Goal: Task Accomplishment & Management: Complete application form

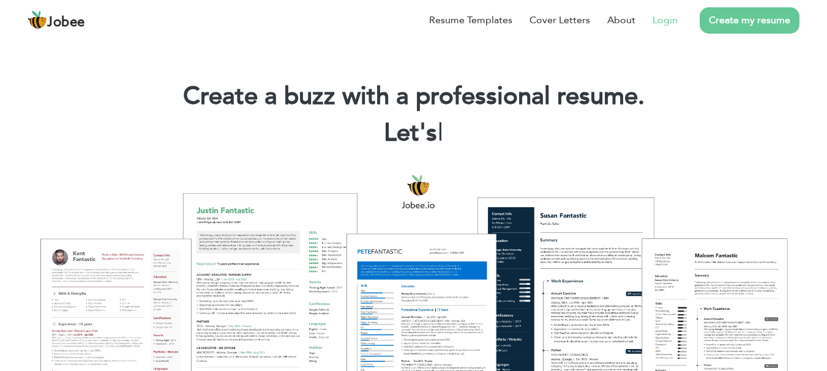
click at [661, 19] on link "Login" at bounding box center [664, 20] width 25 height 15
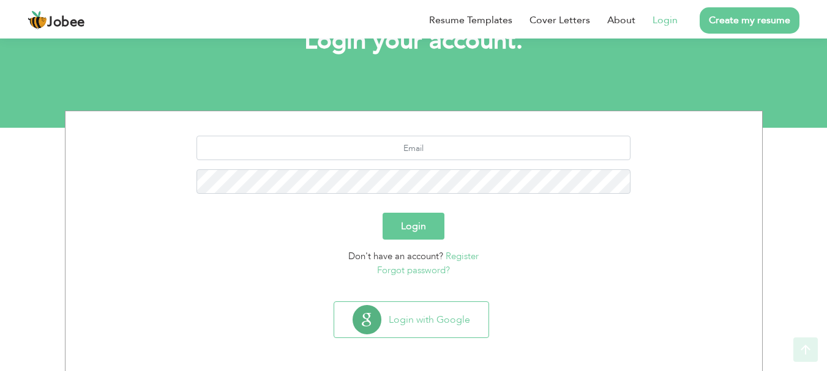
scroll to position [93, 0]
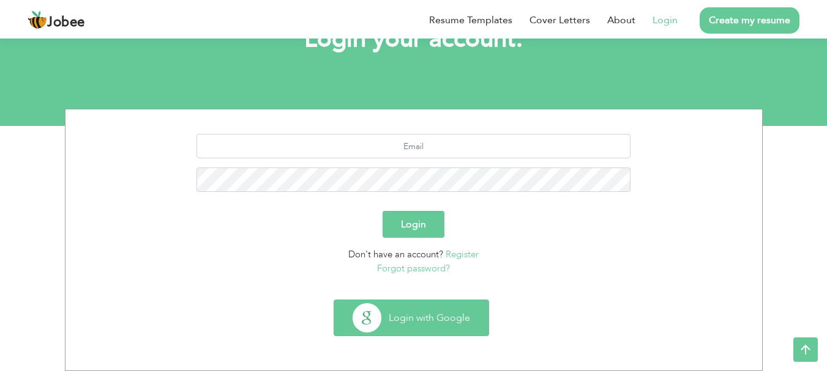
click at [434, 321] on button "Login with Google" at bounding box center [411, 317] width 154 height 35
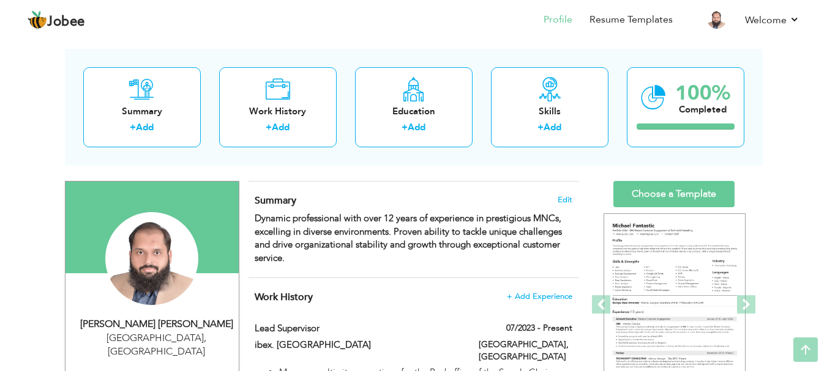
scroll to position [41, 0]
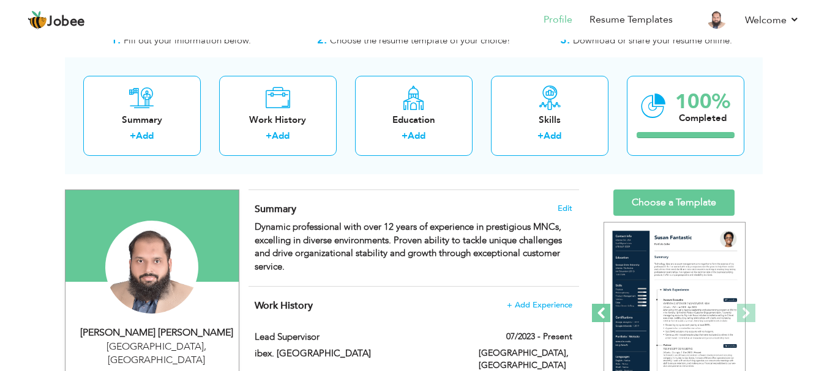
click at [605, 311] on span at bounding box center [601, 313] width 18 height 18
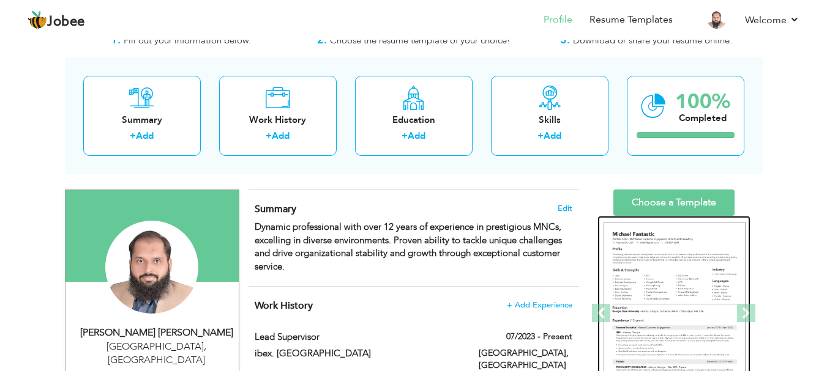
click at [671, 294] on img at bounding box center [674, 314] width 142 height 184
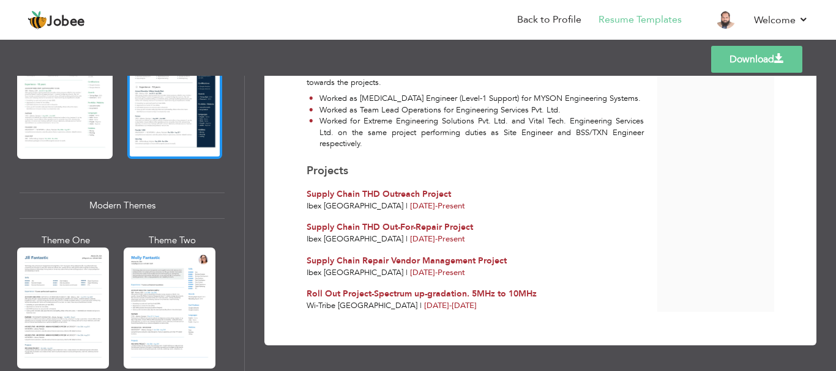
scroll to position [489, 0]
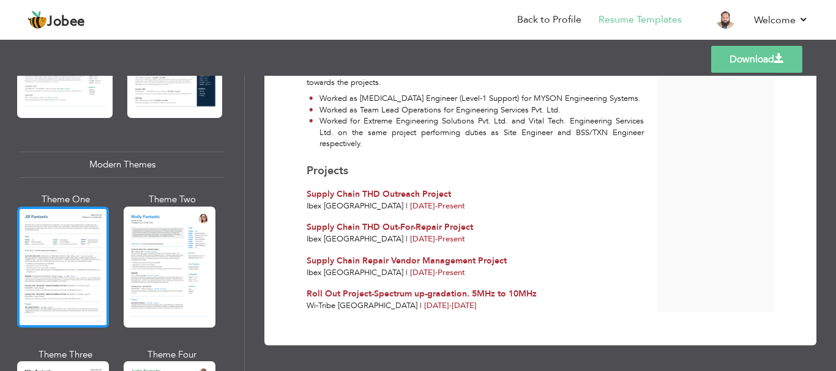
click at [54, 239] on div at bounding box center [63, 267] width 92 height 121
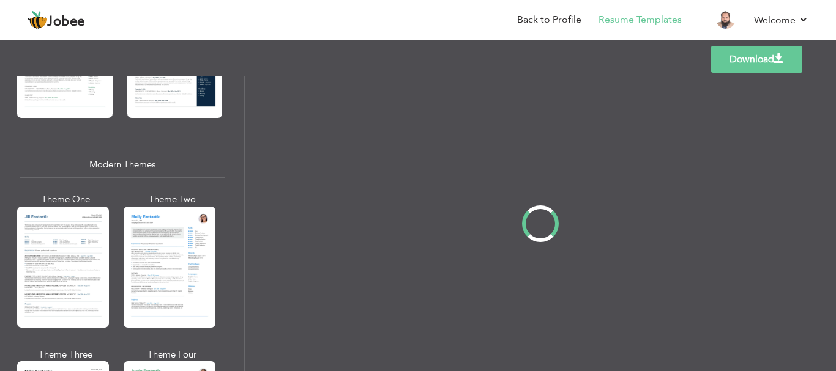
scroll to position [0, 0]
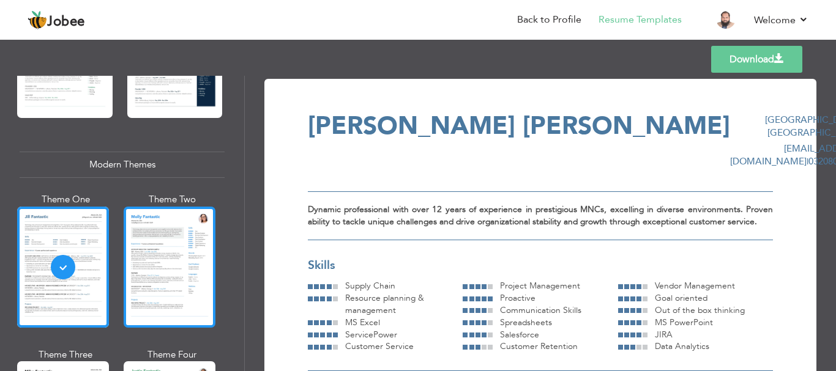
click at [172, 259] on div at bounding box center [170, 267] width 92 height 121
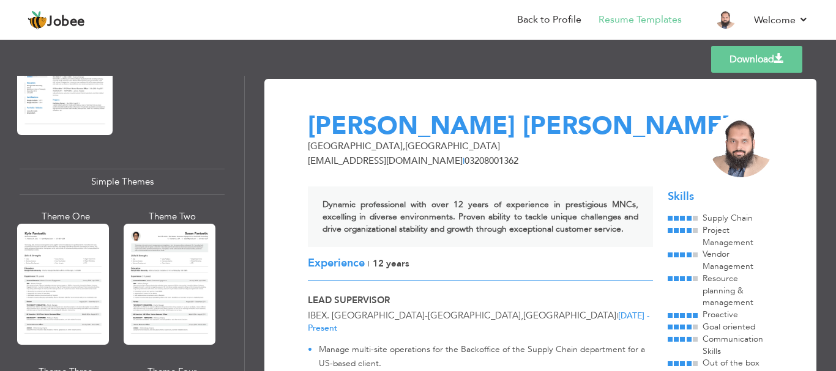
scroll to position [2121, 0]
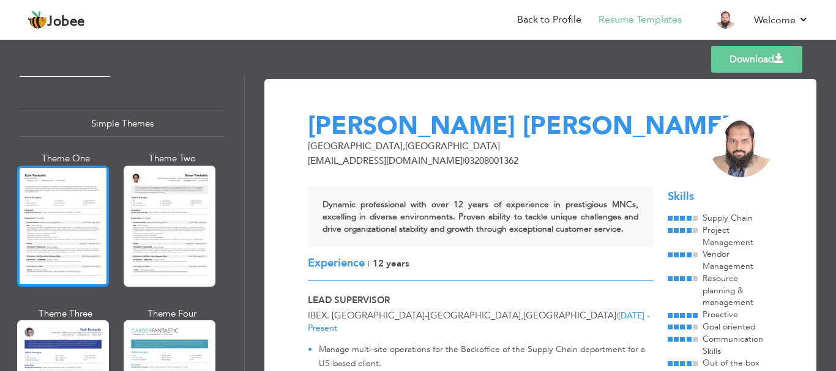
click at [68, 197] on div at bounding box center [63, 226] width 92 height 121
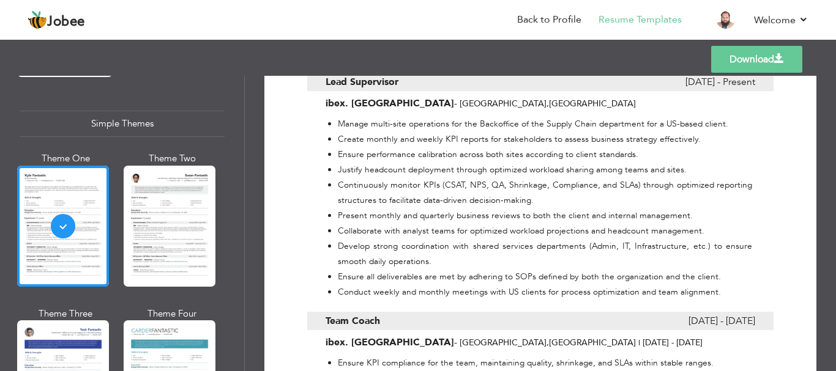
scroll to position [530, 0]
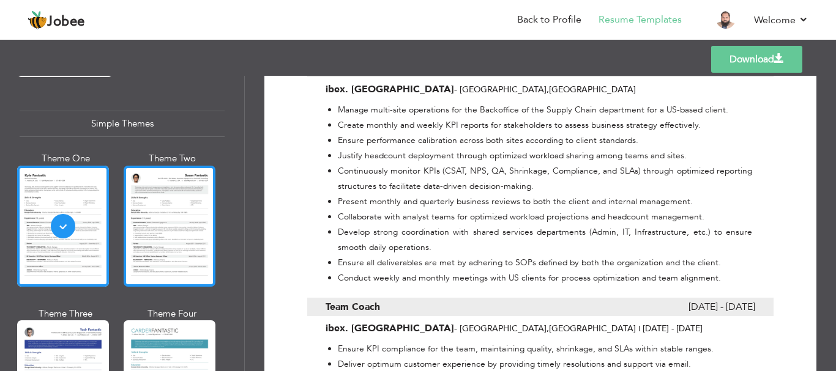
click at [155, 192] on div at bounding box center [170, 226] width 92 height 121
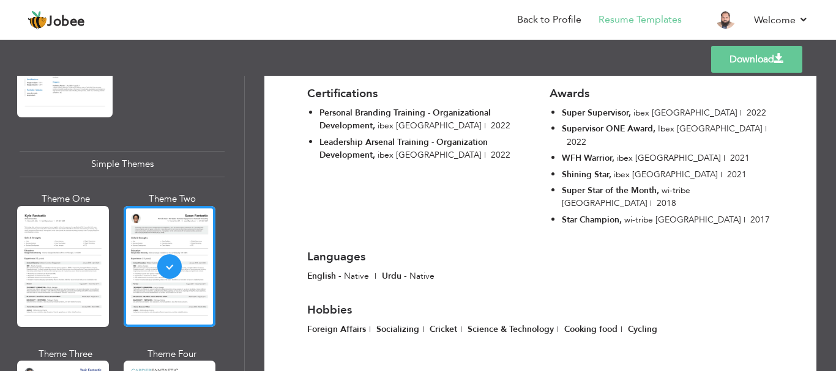
scroll to position [2077, 0]
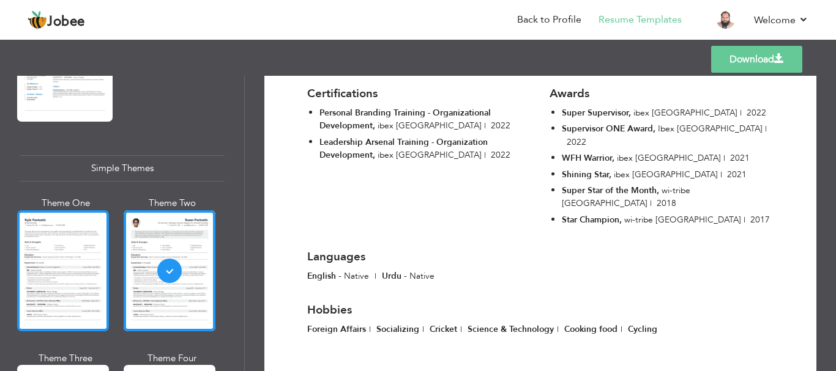
click at [57, 244] on div at bounding box center [63, 270] width 92 height 121
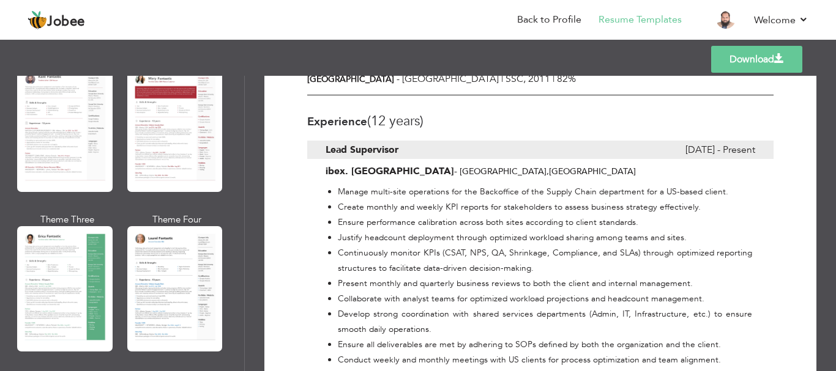
scroll to position [0, 0]
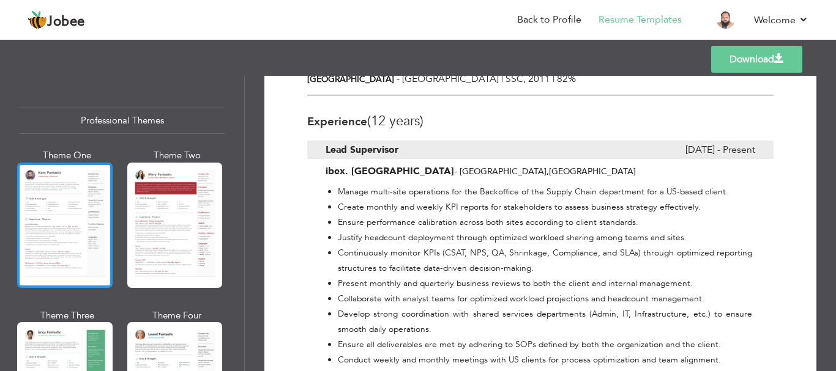
click at [46, 201] on div at bounding box center [64, 225] width 95 height 125
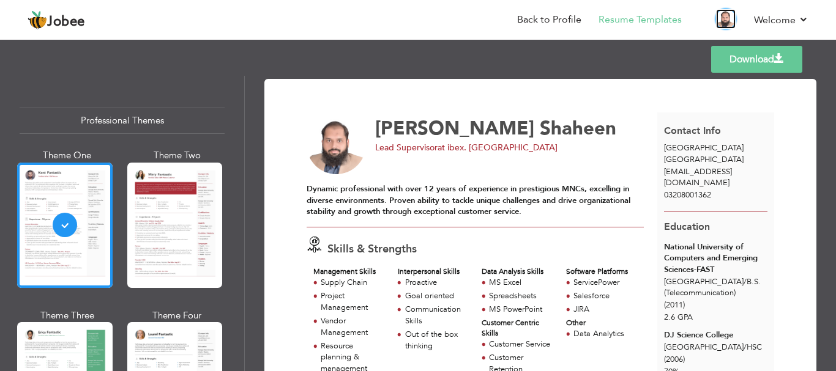
click at [728, 16] on img at bounding box center [726, 19] width 20 height 20
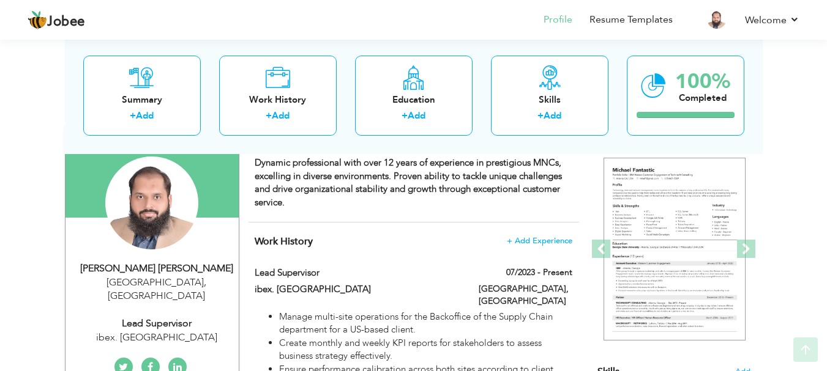
scroll to position [122, 0]
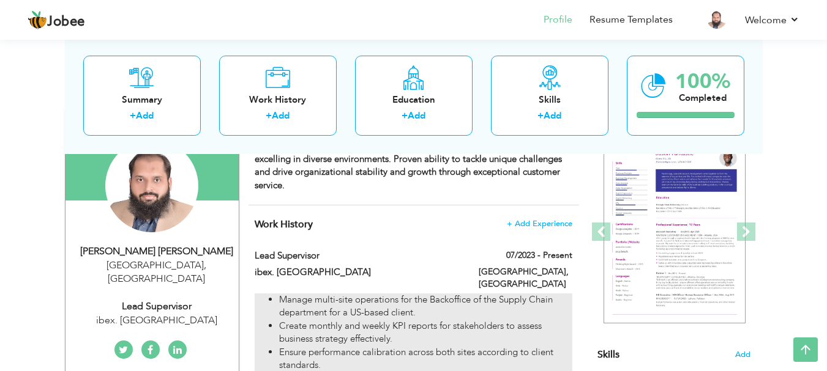
click at [438, 298] on li "Manage multi-site operations for the Backoffice of the Supply Chain department …" at bounding box center [425, 307] width 292 height 26
type input "Lead Supervisor"
type input "ibex. [GEOGRAPHIC_DATA]"
type input "07/2023"
type input "[GEOGRAPHIC_DATA]"
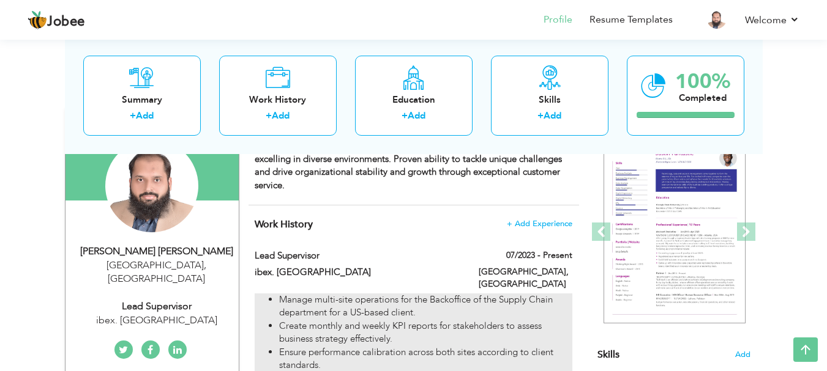
type input "[GEOGRAPHIC_DATA]"
checkbox input "true"
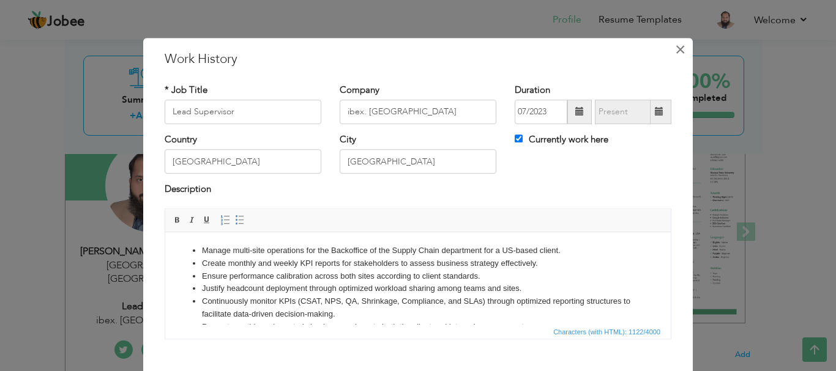
click at [675, 53] on span "×" at bounding box center [680, 50] width 10 height 22
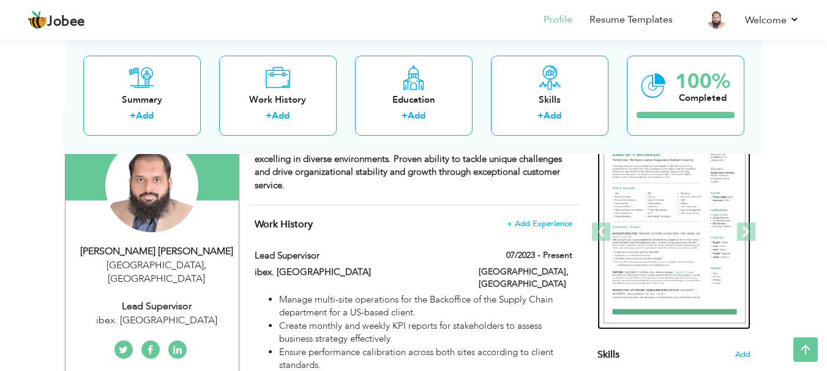
click at [683, 199] on img at bounding box center [674, 233] width 142 height 184
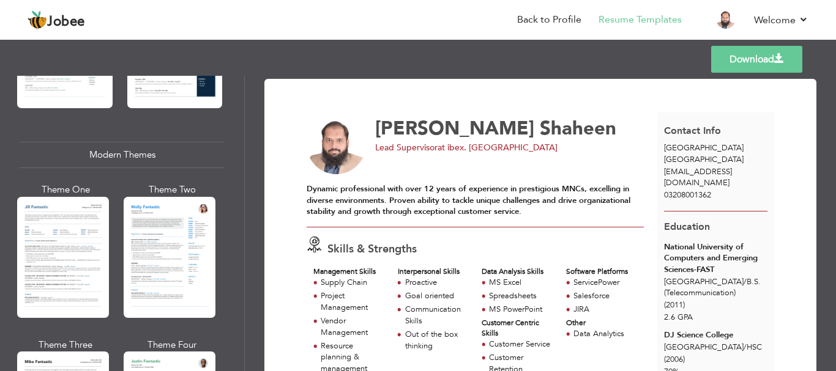
scroll to position [571, 0]
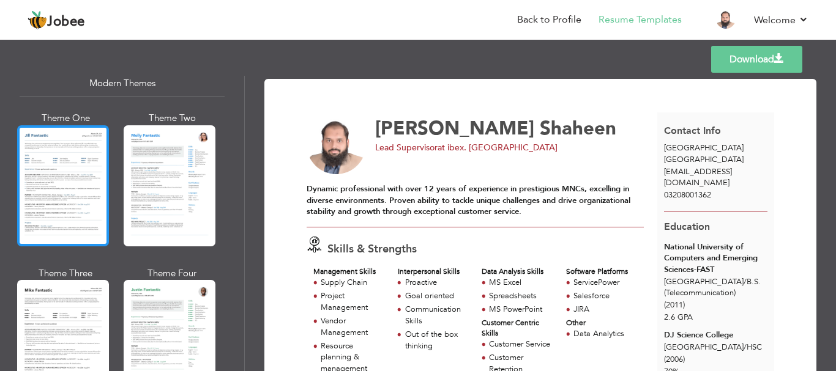
click at [71, 169] on div at bounding box center [63, 185] width 92 height 121
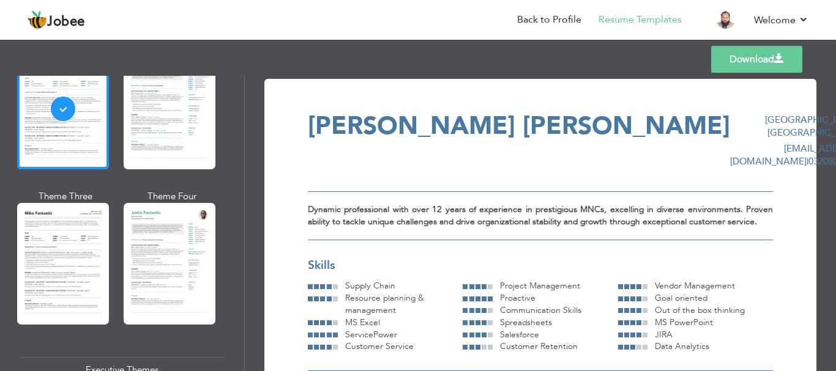
scroll to position [653, 0]
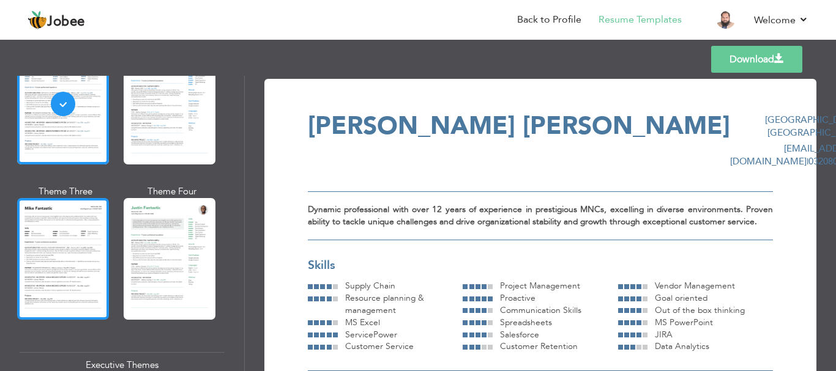
click at [53, 284] on div at bounding box center [63, 258] width 92 height 121
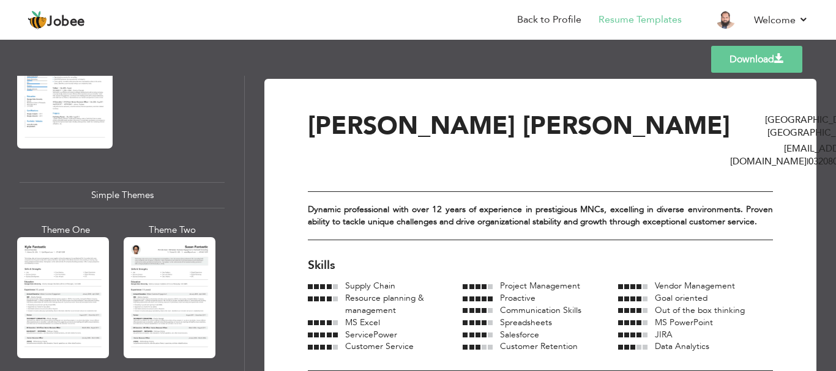
scroll to position [2080, 0]
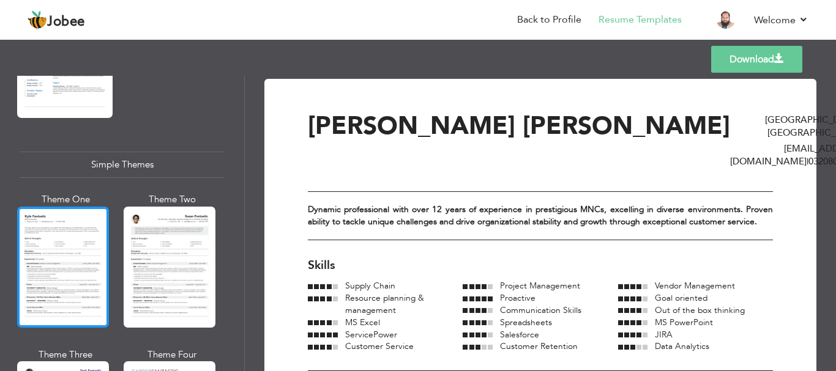
click at [61, 228] on div at bounding box center [63, 267] width 92 height 121
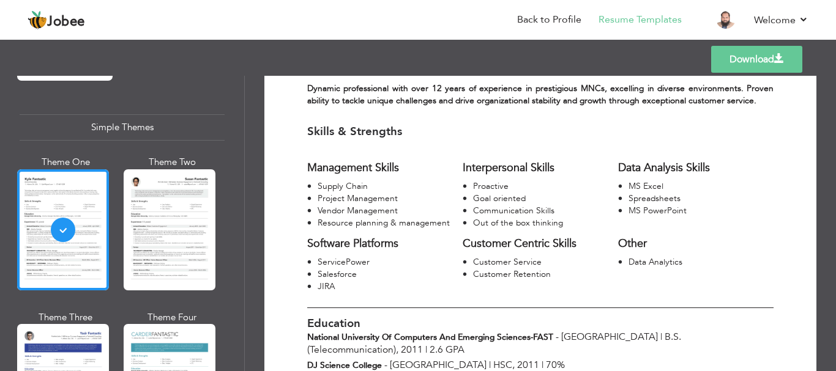
scroll to position [0, 0]
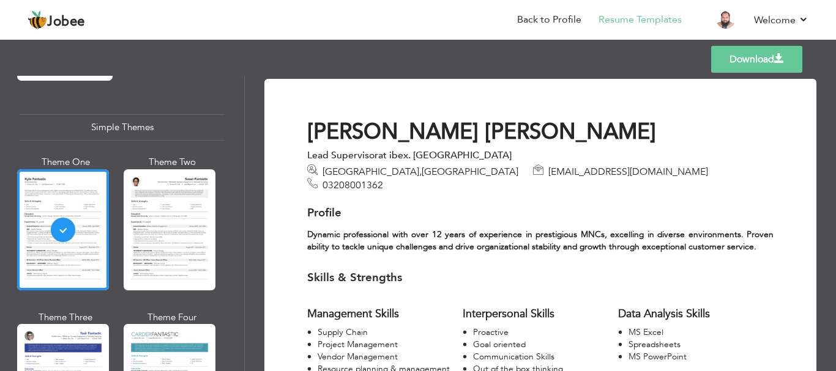
click at [756, 61] on link "Download" at bounding box center [756, 59] width 91 height 27
click at [545, 15] on link "Back to Profile" at bounding box center [549, 20] width 64 height 14
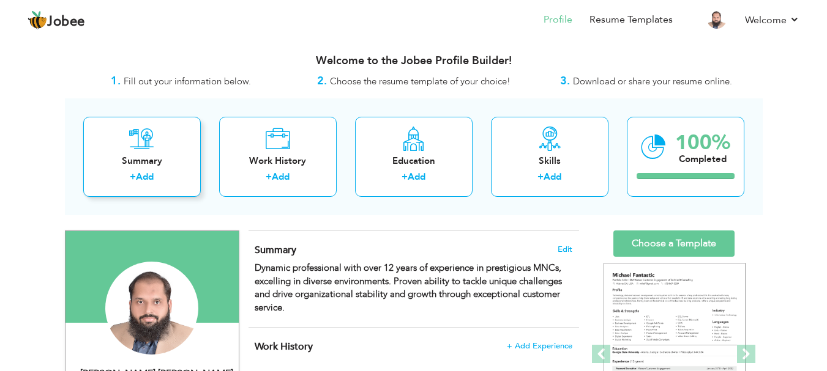
click at [136, 175] on label "+" at bounding box center [133, 177] width 6 height 13
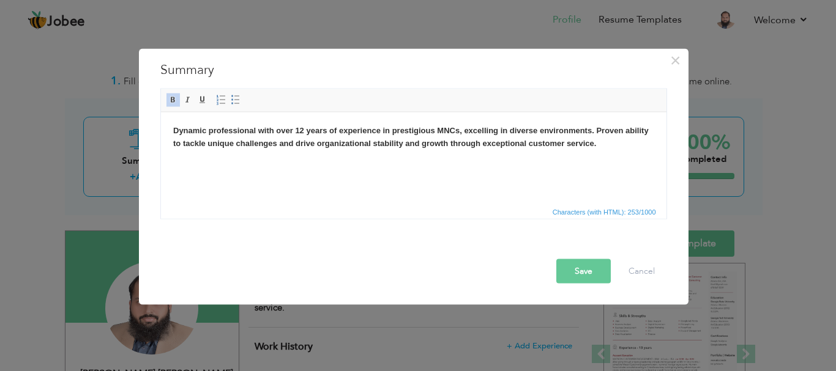
click at [608, 144] on body "Dynamic professional with over 12 years of experience in prestigious MNCs, exce…" at bounding box center [413, 137] width 481 height 26
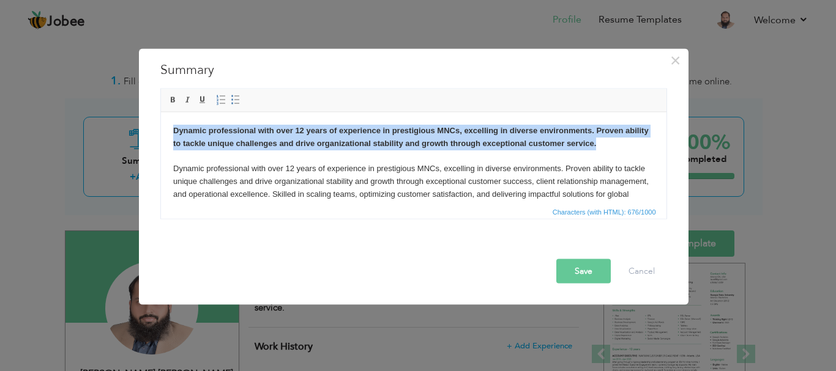
drag, startPoint x: 630, startPoint y: 143, endPoint x: 300, endPoint y: 227, distance: 340.3
click at [160, 115] on html "Dynamic professional with over 12 years of experience in prestigious MNCs, exce…" at bounding box center [412, 169] width 505 height 114
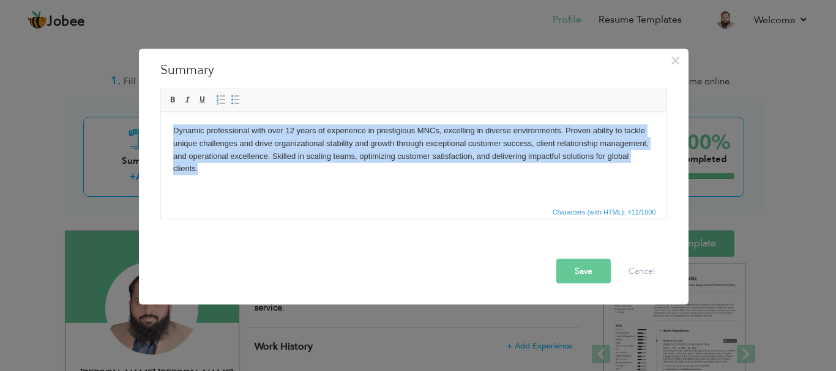
drag, startPoint x: 213, startPoint y: 168, endPoint x: 145, endPoint y: 120, distance: 83.4
click at [160, 120] on html "Dynamic professional with over 12 years of experience in prestigious MNCs, exce…" at bounding box center [412, 149] width 505 height 75
click at [176, 99] on span at bounding box center [173, 100] width 10 height 10
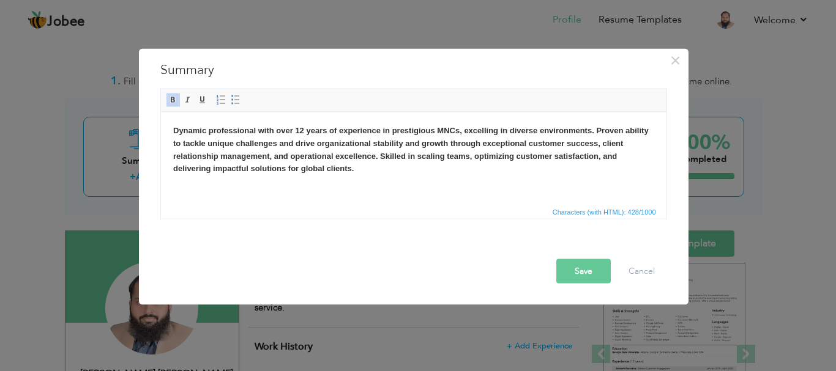
click at [516, 221] on div "Dynamic professional with over 12 years of experience in prestigious MNCs, exce…" at bounding box center [413, 156] width 525 height 143
click at [587, 269] on button "Save" at bounding box center [583, 271] width 54 height 24
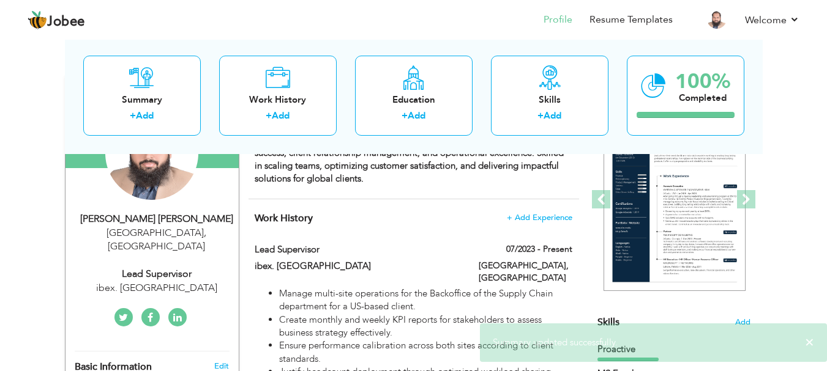
scroll to position [163, 0]
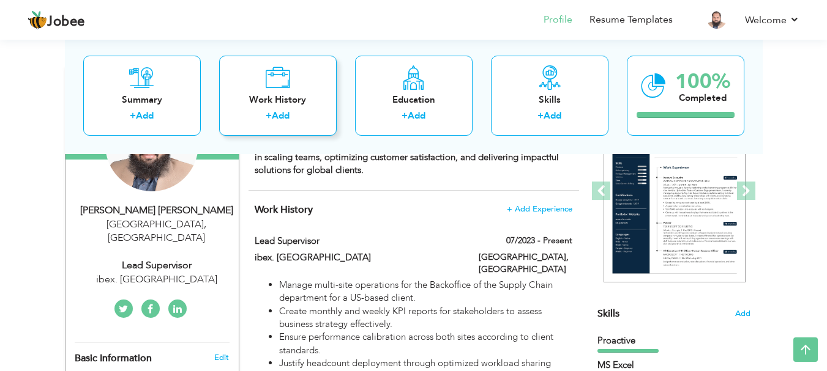
click at [270, 111] on label "+" at bounding box center [269, 116] width 6 height 13
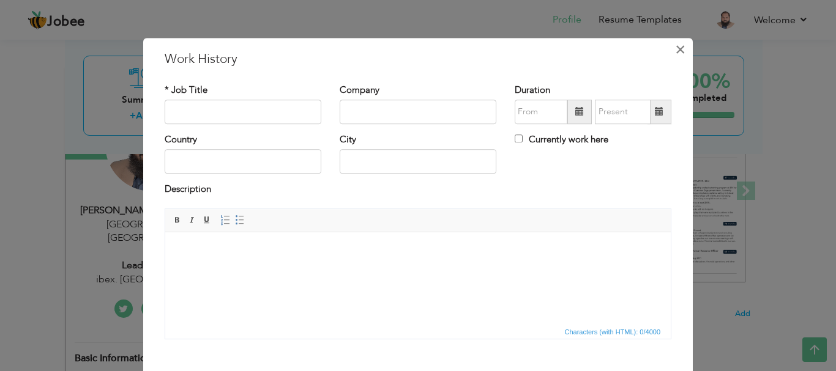
click at [680, 51] on span "×" at bounding box center [680, 50] width 10 height 22
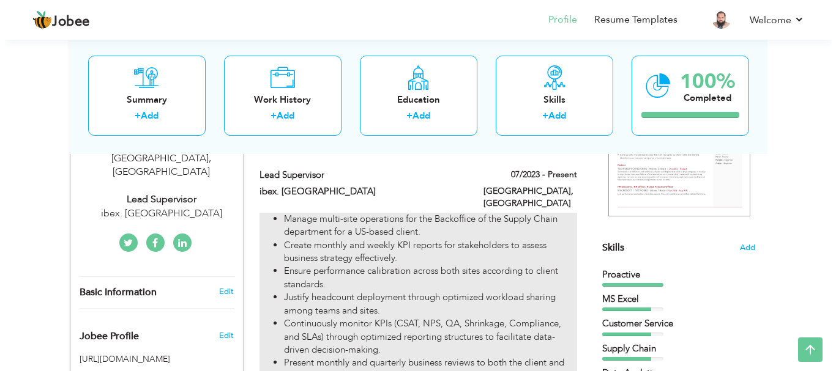
scroll to position [245, 0]
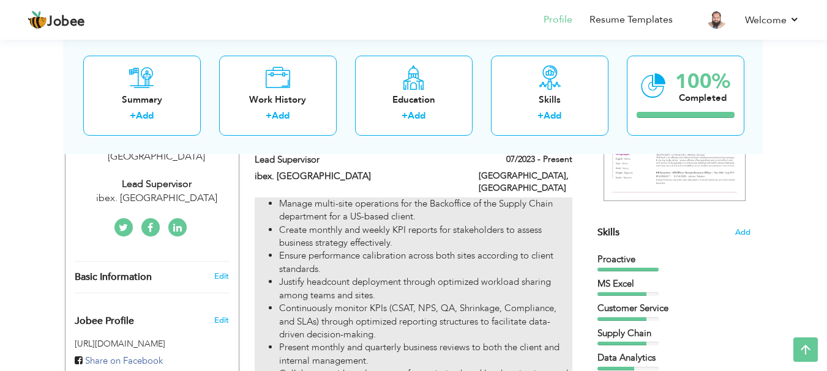
click at [303, 204] on li "Manage multi-site operations for the Backoffice of the Supply Chain department …" at bounding box center [425, 211] width 292 height 26
type input "Lead Supervisor"
type input "ibex. [GEOGRAPHIC_DATA]"
type input "07/2023"
type input "[GEOGRAPHIC_DATA]"
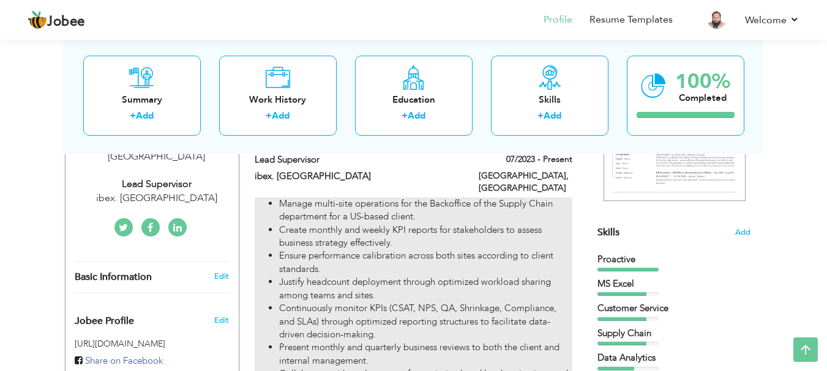
type input "[GEOGRAPHIC_DATA]"
checkbox input "true"
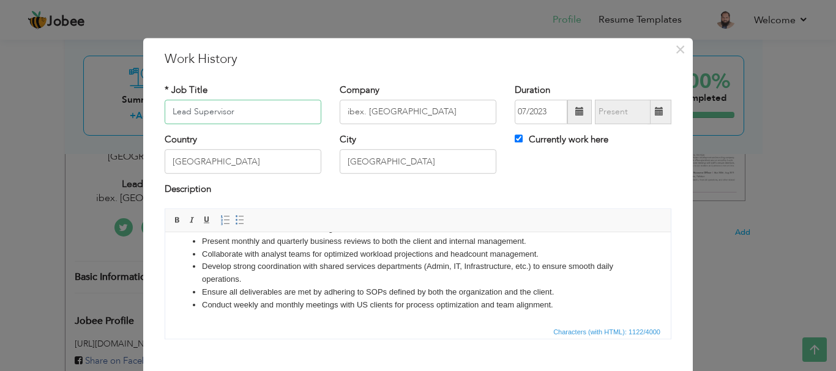
scroll to position [67, 0]
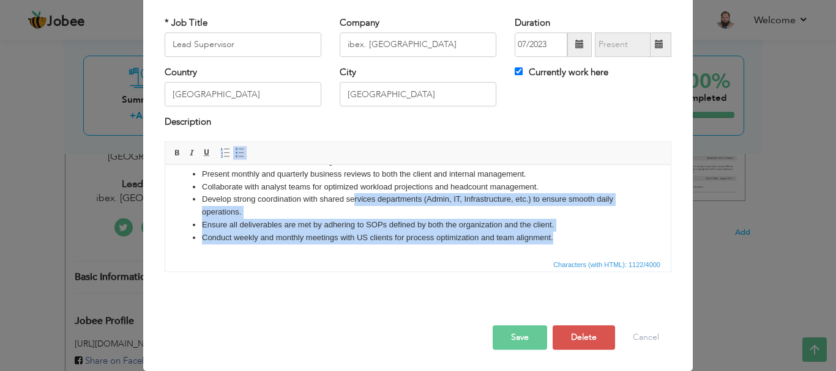
drag, startPoint x: 573, startPoint y: 239, endPoint x: 354, endPoint y: 203, distance: 222.7
click at [354, 203] on ul "Manage multi-site operations for the Backoffice of the Supply Chain department …" at bounding box center [417, 167] width 481 height 153
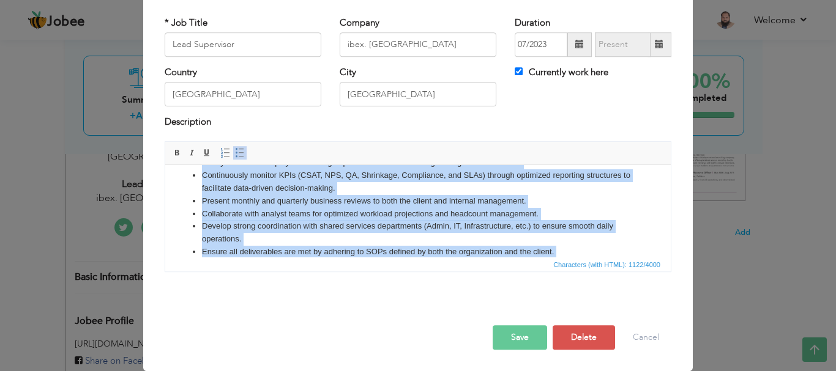
scroll to position [86, 0]
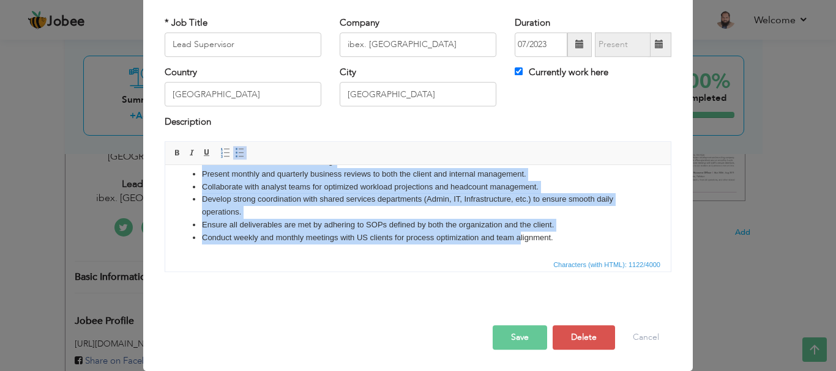
drag, startPoint x: 204, startPoint y: 181, endPoint x: 523, endPoint y: 267, distance: 329.7
click at [523, 256] on html "Manage multi-site operations for the Backoffice of the Supply Chain department …" at bounding box center [417, 167] width 505 height 177
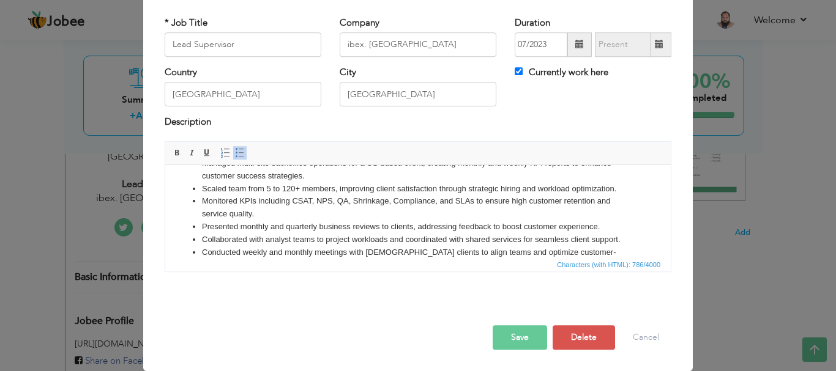
scroll to position [0, 0]
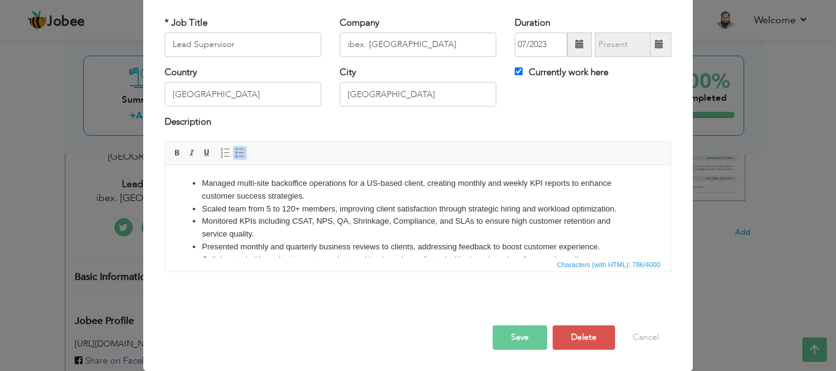
drag, startPoint x: 310, startPoint y: 185, endPoint x: 313, endPoint y: 190, distance: 6.3
click at [309, 185] on li "Managed multi-site backoffice operations for a US-based client, creating monthl…" at bounding box center [418, 190] width 432 height 26
click at [381, 184] on li "Managed multi-site backoffice customer experience operations for a US-based cli…" at bounding box center [418, 190] width 432 height 26
click at [275, 210] on li "Scaled team from 5 to 120+ members, improving client satisfaction through strat…" at bounding box center [418, 209] width 432 height 13
click at [371, 208] on li "Scaled team from 5 to 120+ members, improving client satisfaction through strat…" at bounding box center [418, 209] width 432 height 13
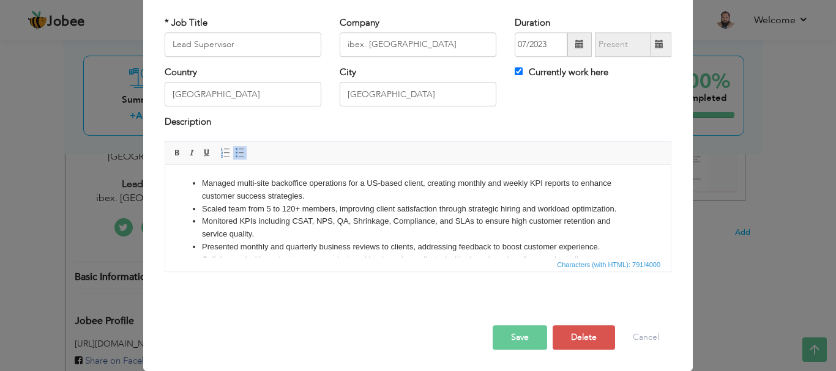
click at [291, 207] on li "Scaled team from 5 to 120+ members, improving client satisfaction through strat…" at bounding box center [418, 209] width 432 height 13
click at [406, 206] on li "Scaled team from 5 to 8 0+ members, improving client satisfaction through strat…" at bounding box center [418, 209] width 432 height 13
click at [474, 209] on li "Scaled team from 5 to 8 0+ members, improving client satisfaction through strat…" at bounding box center [418, 209] width 432 height 13
drag, startPoint x: 544, startPoint y: 207, endPoint x: 557, endPoint y: 207, distance: 12.8
click at [546, 207] on li "Scaled team from 5 to 8 0+ members, improving client satisfaction through strat…" at bounding box center [418, 209] width 432 height 13
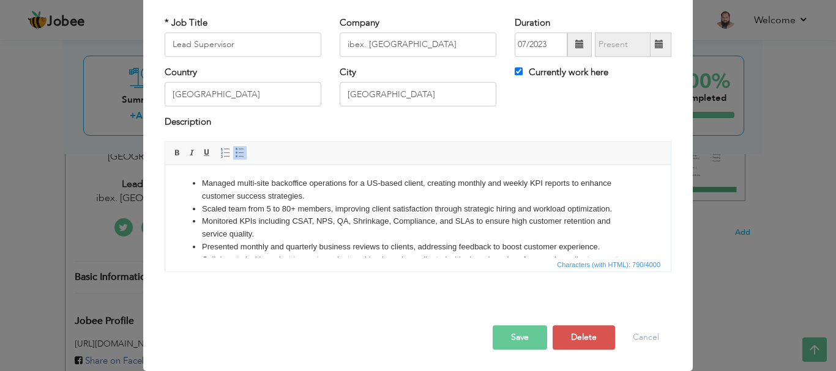
click at [583, 207] on li "Scaled team from 5 to 8 0+ members, improving client satisfaction through strat…" at bounding box center [418, 209] width 432 height 13
click at [270, 207] on li "Scaled team from 5 to 8 0+ members, improving client satisfaction through strat…" at bounding box center [418, 209] width 432 height 13
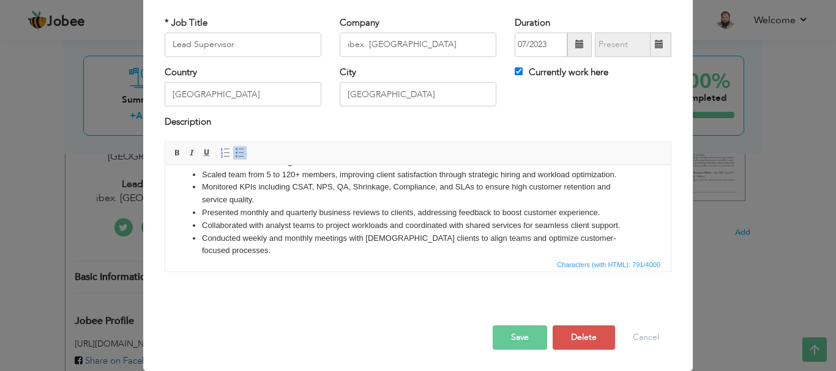
click at [520, 335] on button "Save" at bounding box center [520, 338] width 54 height 24
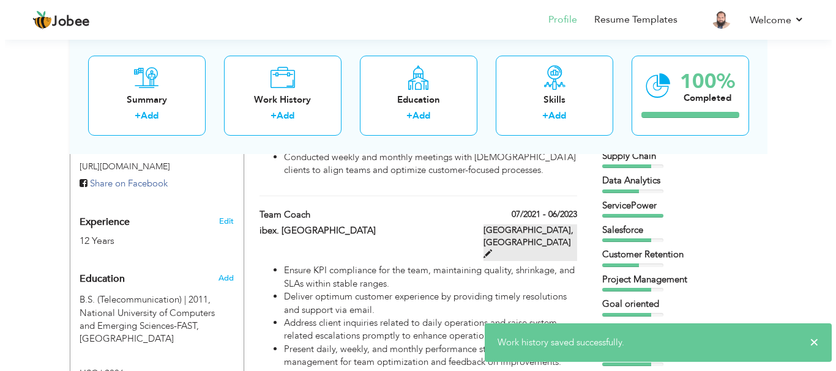
scroll to position [449, 0]
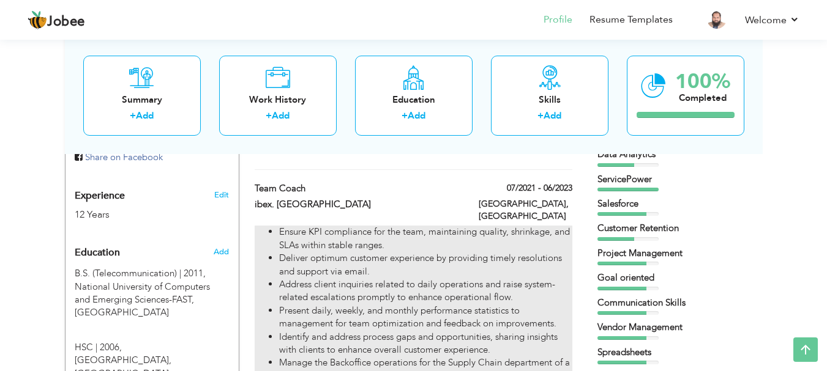
click at [339, 278] on li "Address client inquiries related to daily operations and raise system-related e…" at bounding box center [425, 291] width 292 height 26
type input "Team Coach"
type input "07/2021"
type input "06/2023"
checkbox input "false"
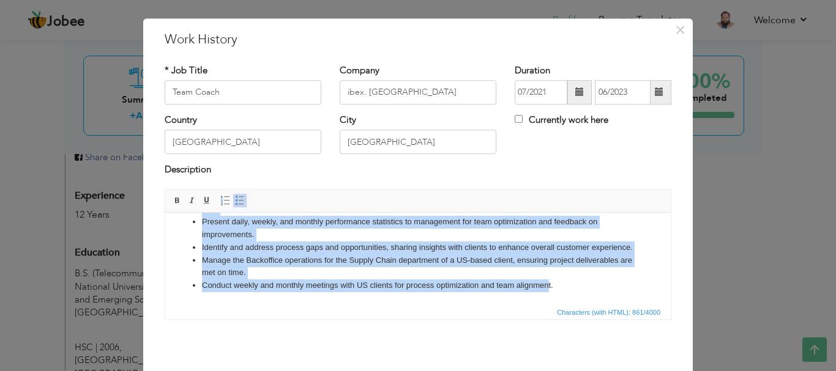
scroll to position [26, 0]
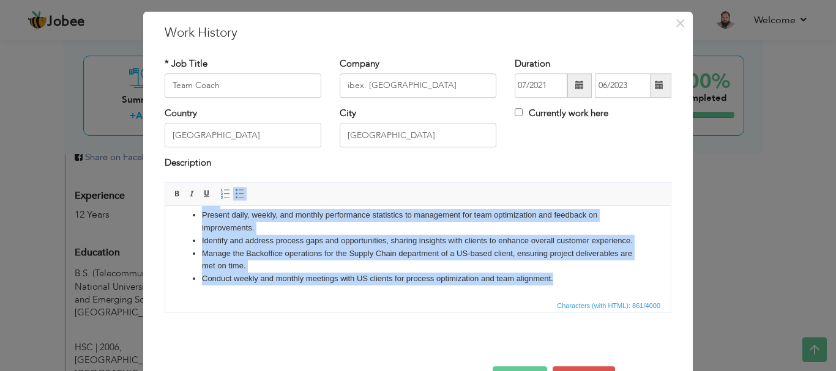
drag, startPoint x: 203, startPoint y: 225, endPoint x: 581, endPoint y: 351, distance: 398.6
click at [581, 297] on html "Ensure KPI compliance for the team, maintaining quality, shrinkage, and SLAs wi…" at bounding box center [417, 222] width 505 height 152
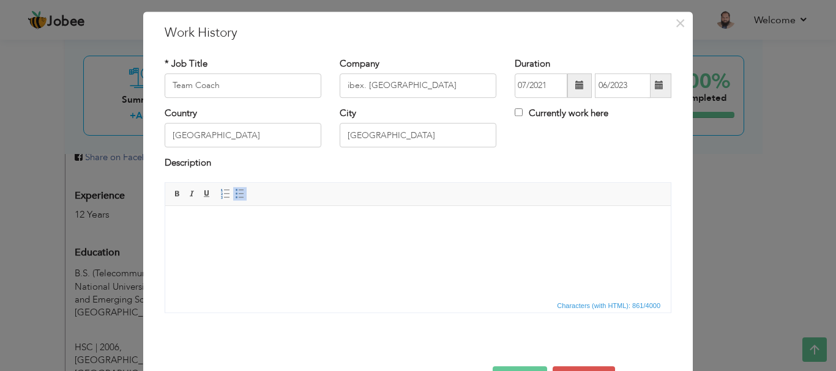
scroll to position [0, 0]
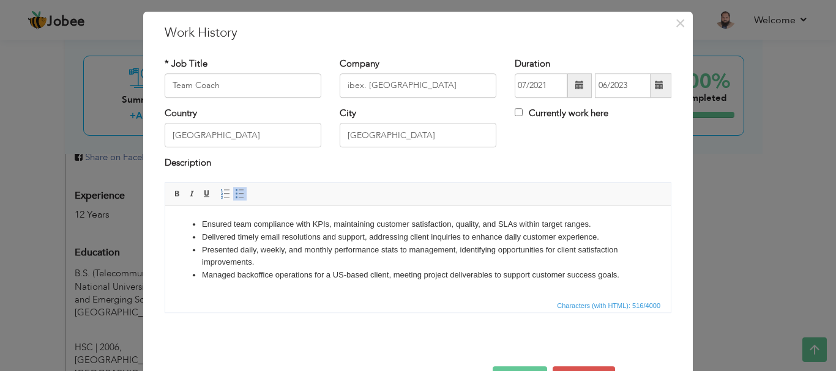
click at [280, 234] on li "Delivered timely email resolutions and support, addressing client inquiries to …" at bounding box center [418, 237] width 432 height 13
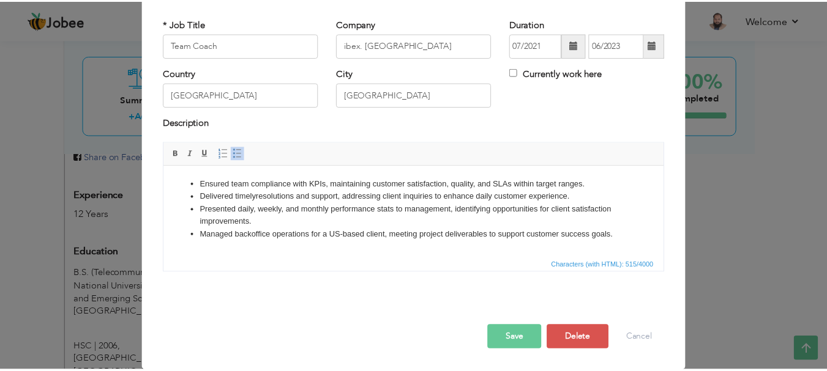
scroll to position [67, 0]
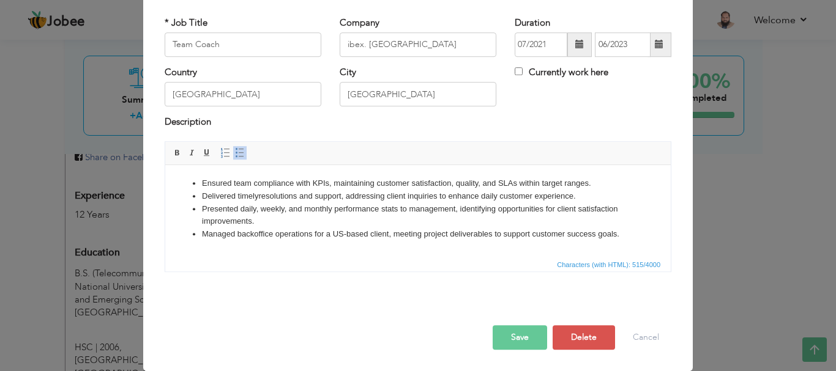
click at [516, 336] on button "Save" at bounding box center [520, 338] width 54 height 24
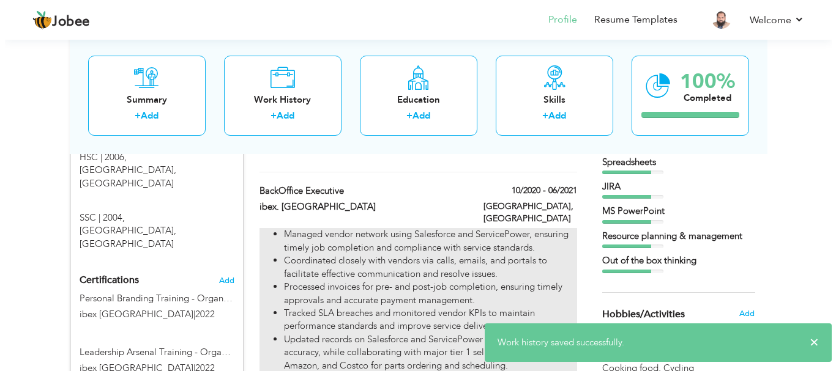
scroll to position [653, 0]
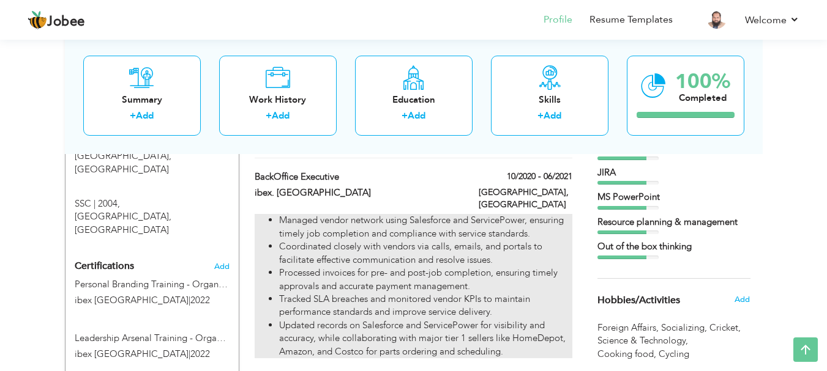
click at [368, 243] on li "Coordinated closely with vendors via calls, emails, and portals to facilitate e…" at bounding box center [425, 253] width 292 height 26
type input "BackOffice Executive"
type input "10/2020"
type input "06/2021"
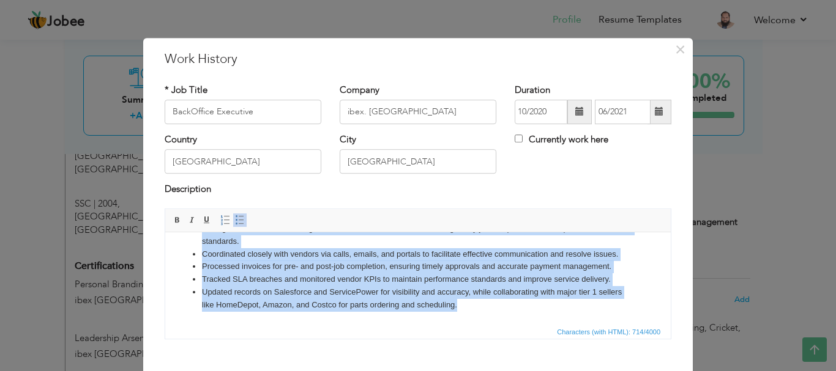
scroll to position [0, 0]
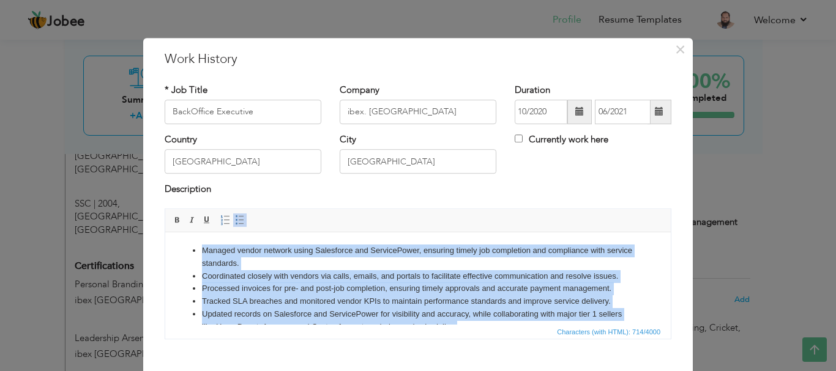
drag, startPoint x: 475, startPoint y: 301, endPoint x: 168, endPoint y: 219, distance: 317.9
click at [168, 232] on html "Managed vendor network using Salesforce and ServicePower, ensuring timely job c…" at bounding box center [417, 289] width 505 height 114
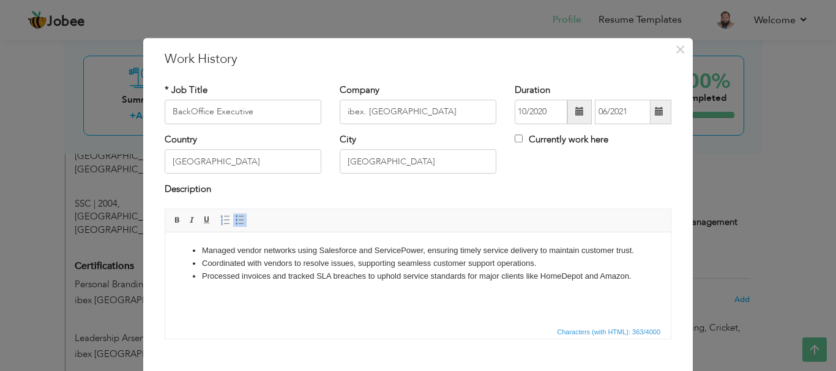
click at [437, 261] on li "Coordinated with vendors to resolve issues, supporting seamless customer suppor…" at bounding box center [418, 263] width 432 height 13
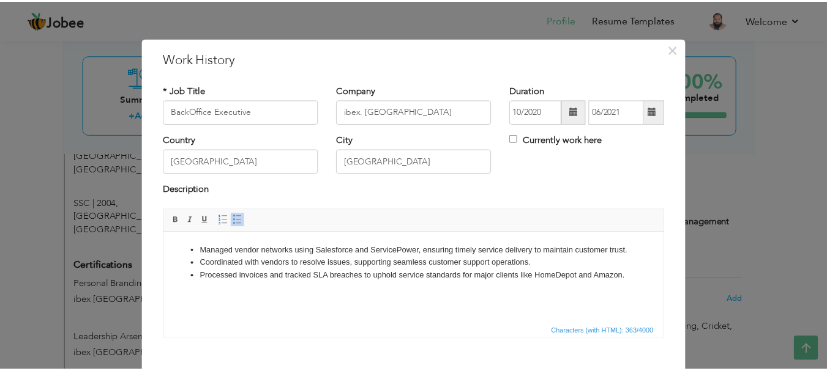
scroll to position [67, 0]
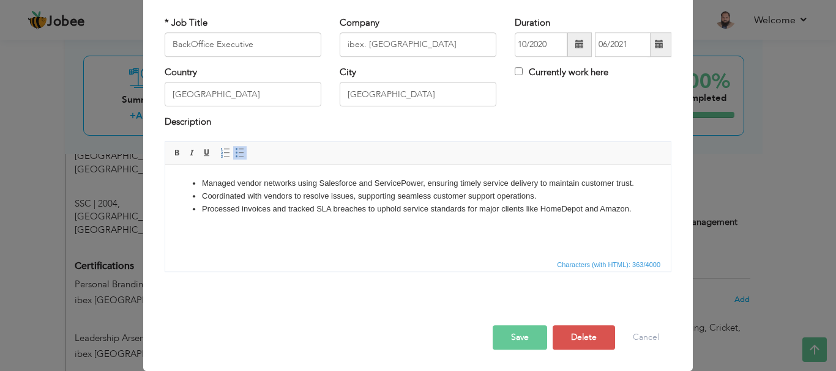
click at [527, 338] on button "Save" at bounding box center [520, 338] width 54 height 24
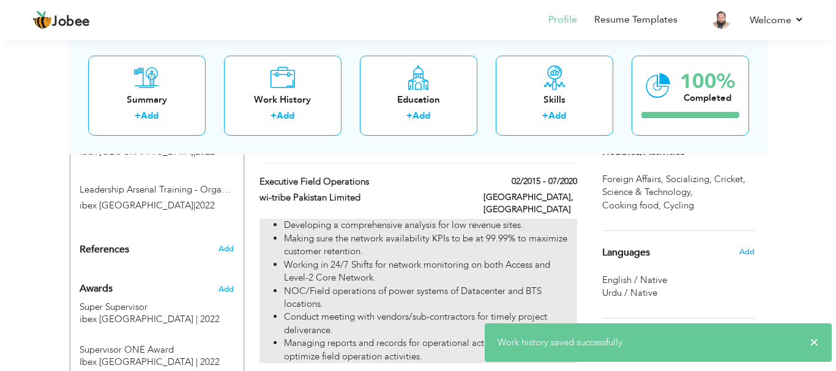
scroll to position [816, 0]
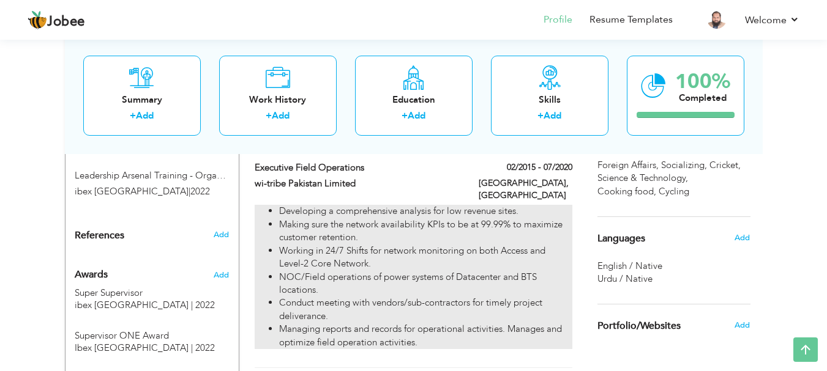
click at [364, 271] on li "NOC/Field operations of power systems of Datacenter and BTS locations." at bounding box center [425, 284] width 292 height 26
type input "Executive Field Operations"
type input "wi-tribe Pakistan Limited"
type input "02/2015"
type input "07/2020"
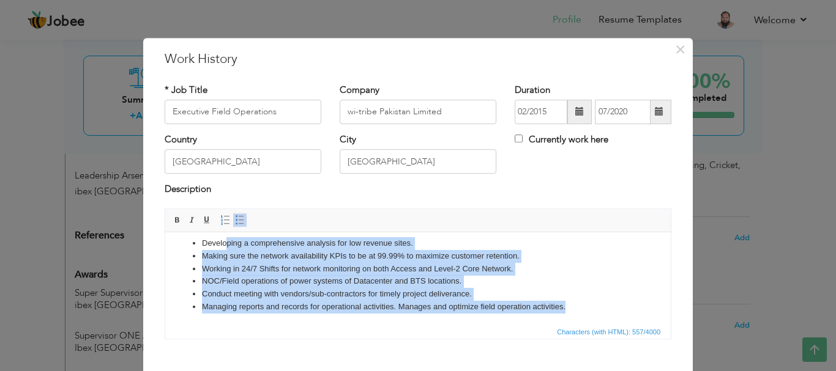
scroll to position [0, 0]
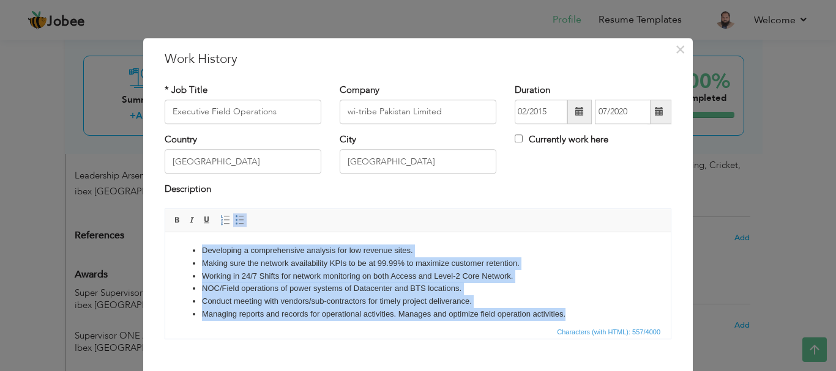
drag, startPoint x: 611, startPoint y: 299, endPoint x: 176, endPoint y: 231, distance: 440.9
click at [176, 232] on html "Developing a comprehensive analysis for low revenue sites. Making sure the netw…" at bounding box center [417, 282] width 505 height 101
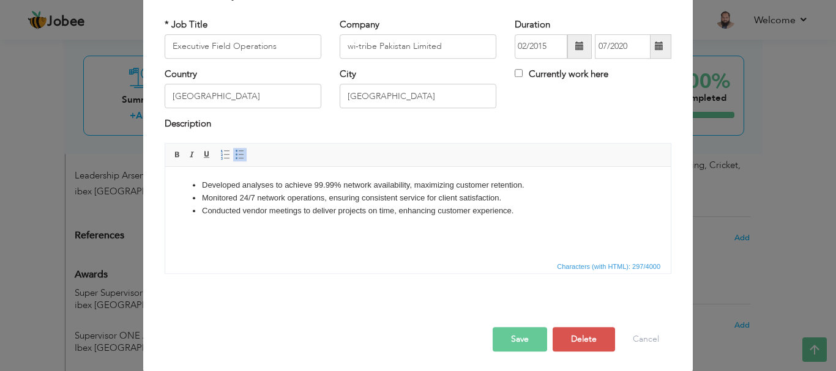
scroll to position [67, 0]
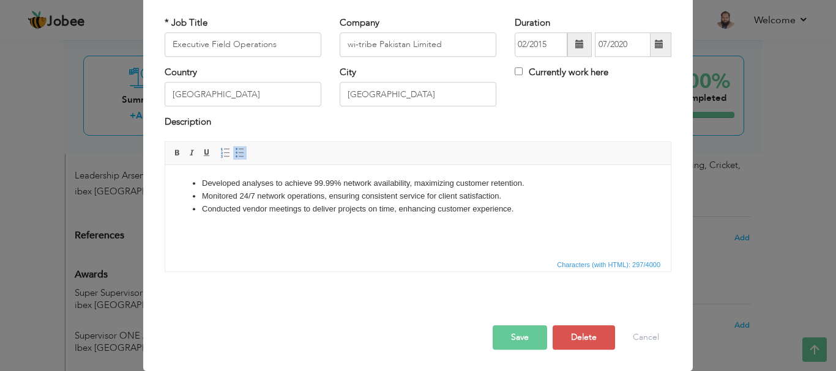
click at [524, 333] on button "Save" at bounding box center [520, 338] width 54 height 24
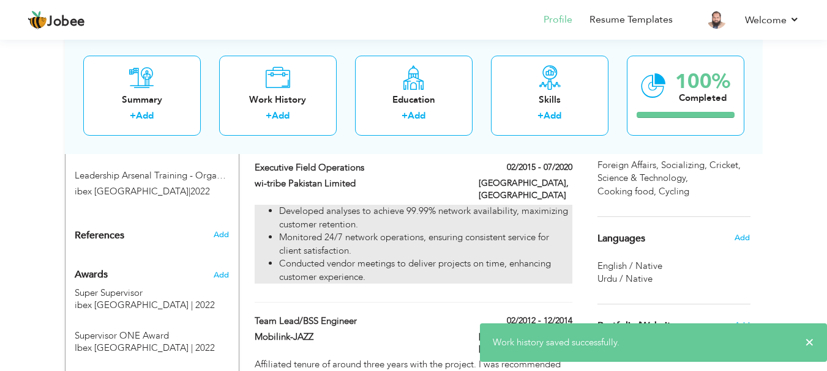
click at [456, 205] on li "Developed analyses to achieve 99.99% network availability, maximizing customer …" at bounding box center [425, 218] width 292 height 26
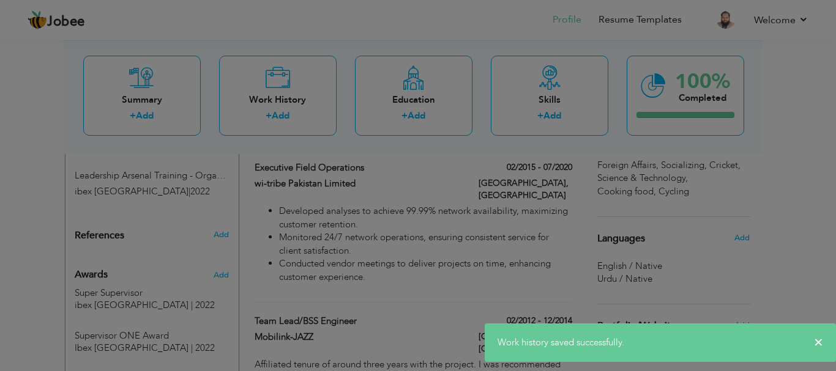
scroll to position [0, 0]
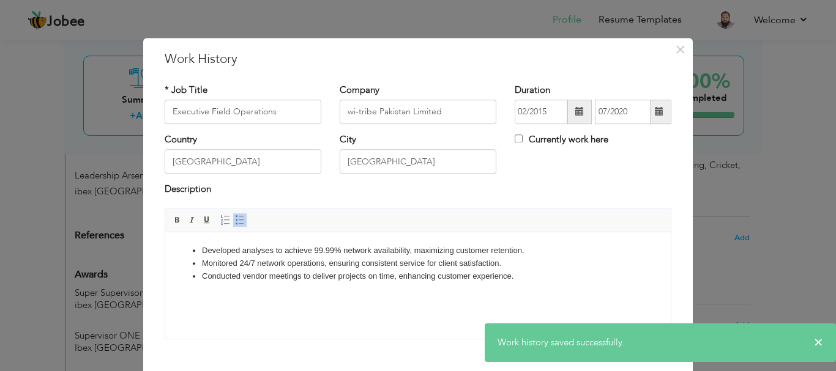
click at [330, 250] on li "Developed analyses to achieve 99.99% network availability, maximizing customer …" at bounding box center [418, 250] width 432 height 13
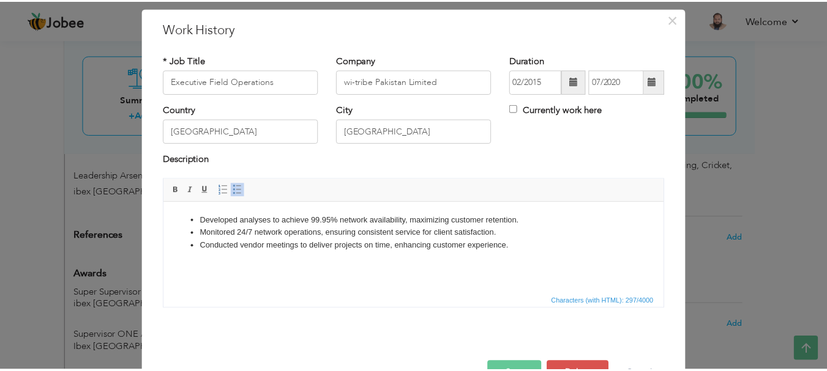
scroll to position [67, 0]
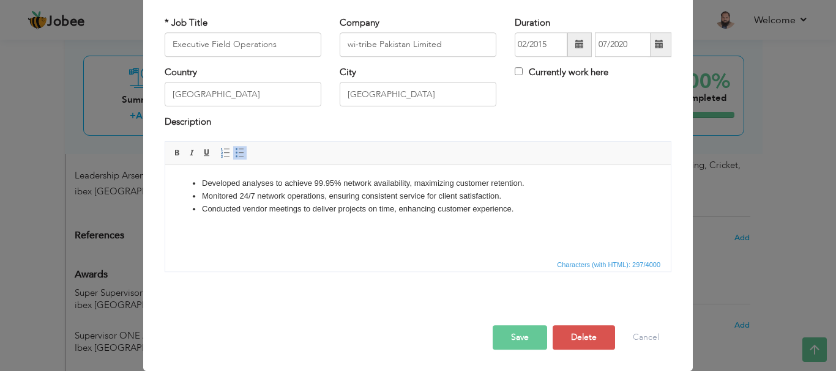
click at [512, 340] on button "Save" at bounding box center [520, 338] width 54 height 24
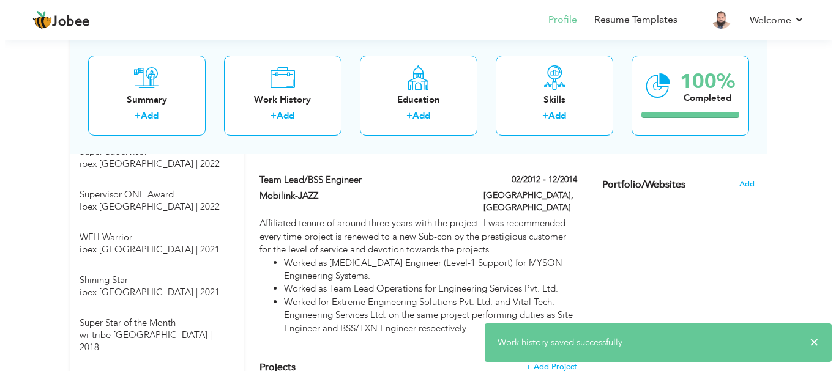
scroll to position [938, 0]
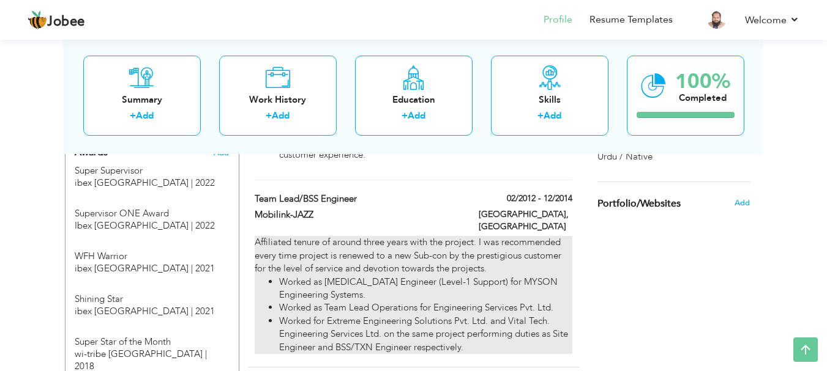
click at [387, 276] on li "Worked as BSS Engineer (Level-1 Support) for MYSON Engineering Systems." at bounding box center [425, 289] width 292 height 26
type input "Team Lead/BSS Engineer"
type input "Mobilink-JAZZ"
type input "02/2012"
type input "12/2014"
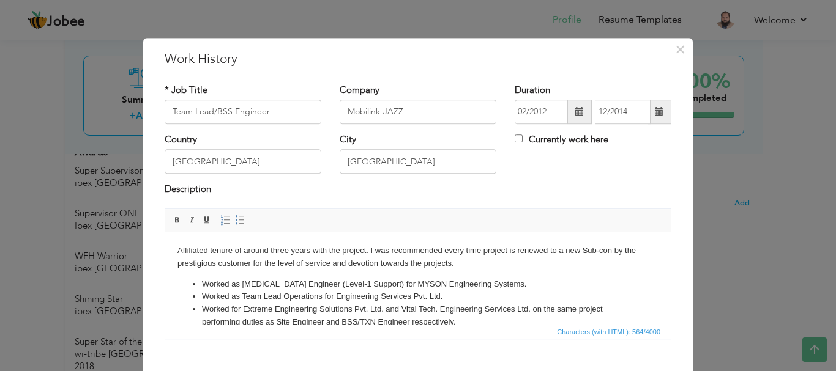
scroll to position [17, 0]
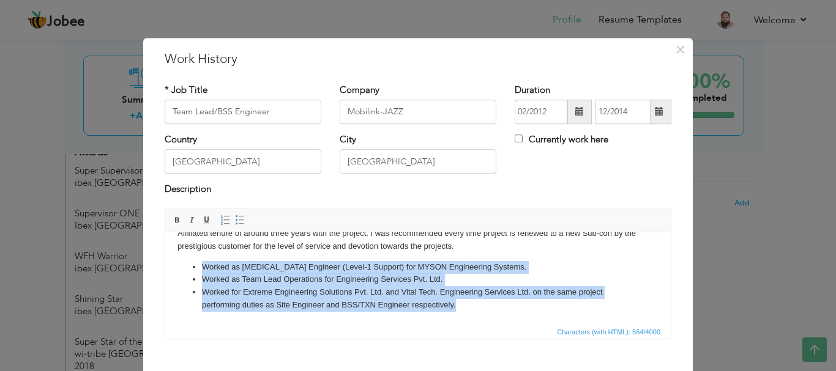
drag, startPoint x: 474, startPoint y: 321, endPoint x: 199, endPoint y: 267, distance: 280.0
click at [199, 267] on ul "Worked as BSS Engineer (Level-1 Support) for MYSON Engineering Systems. Worked …" at bounding box center [417, 286] width 481 height 51
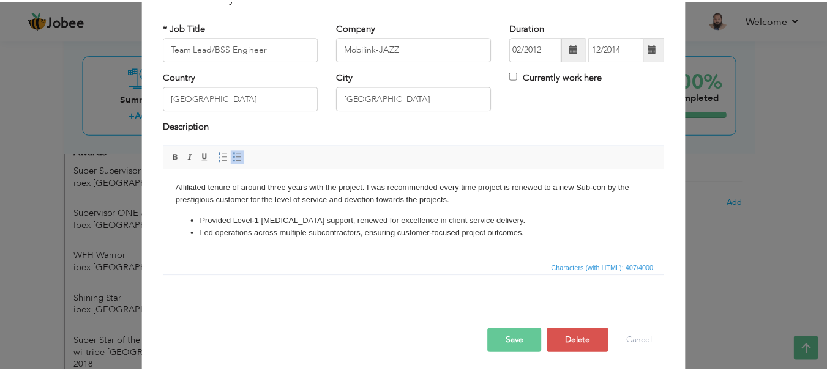
scroll to position [67, 0]
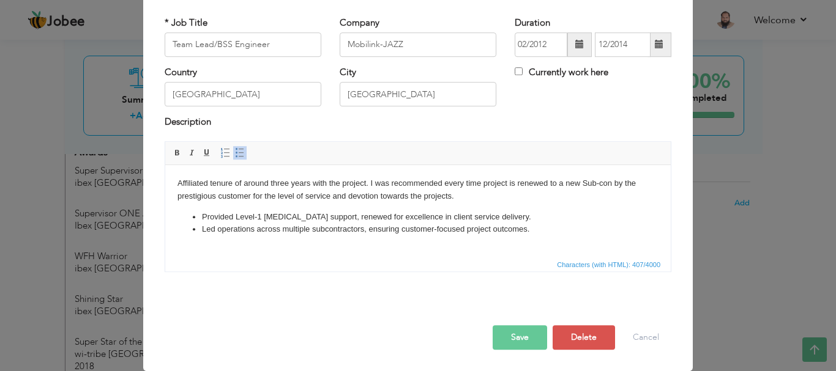
click at [527, 337] on button "Save" at bounding box center [520, 338] width 54 height 24
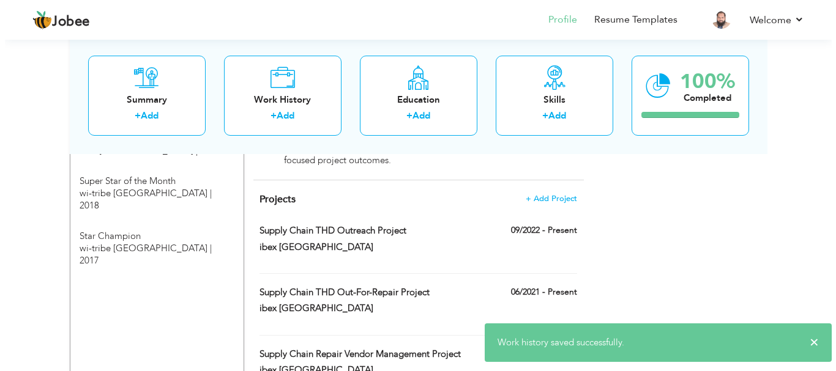
scroll to position [1101, 0]
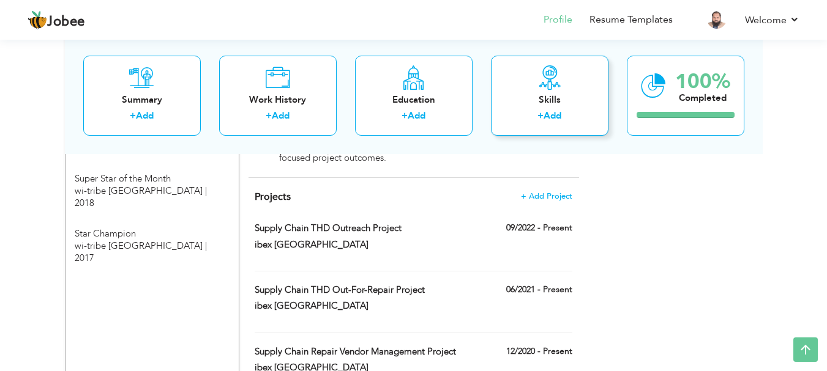
click at [548, 113] on link "Add" at bounding box center [552, 116] width 18 height 12
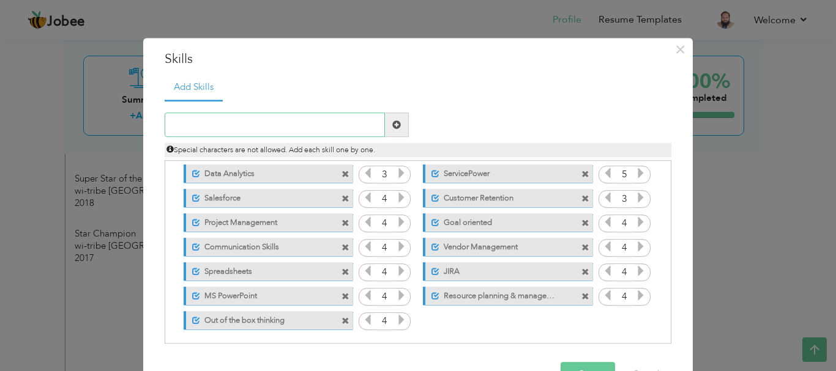
scroll to position [76, 0]
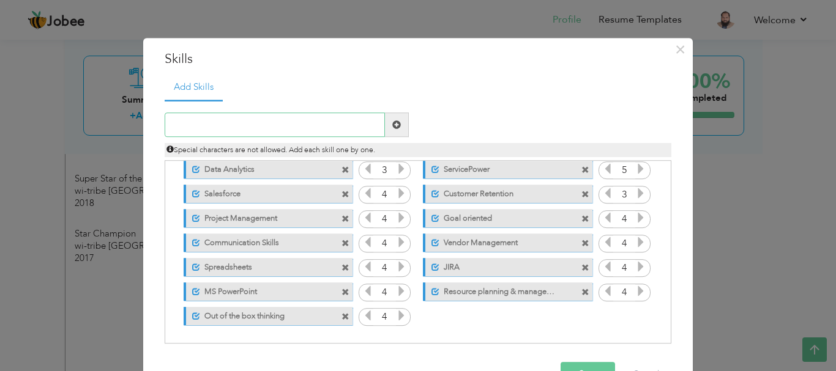
click at [238, 124] on input "text" at bounding box center [275, 125] width 220 height 24
type input "customer success"
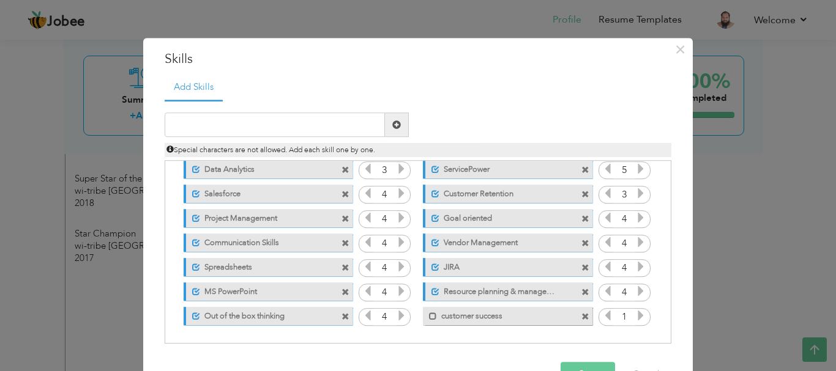
click at [581, 319] on span at bounding box center [585, 317] width 8 height 8
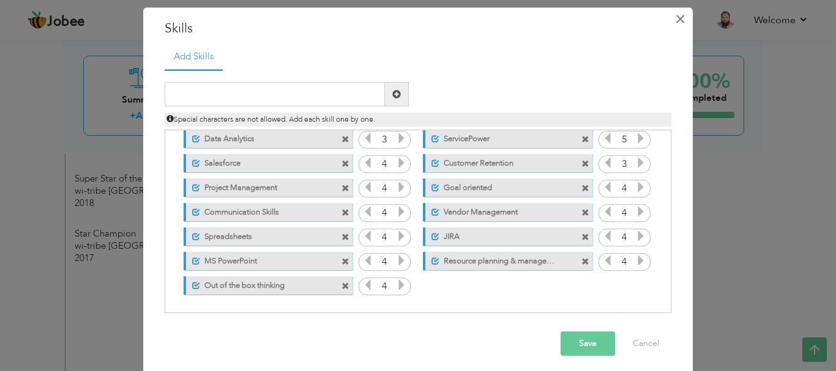
scroll to position [37, 0]
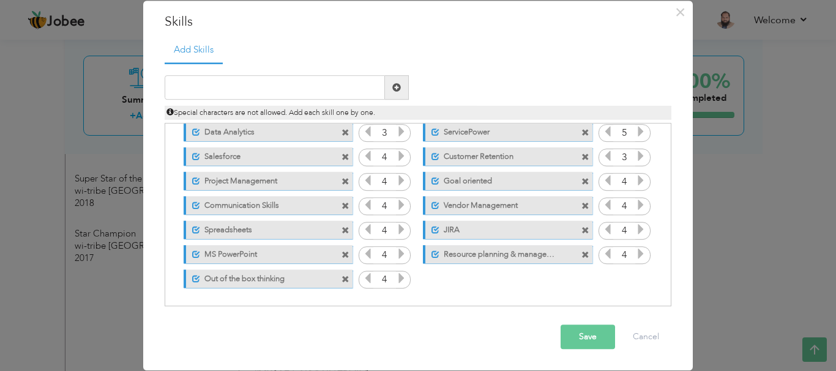
click at [579, 332] on button "Save" at bounding box center [587, 338] width 54 height 24
click at [675, 15] on span "×" at bounding box center [680, 12] width 10 height 22
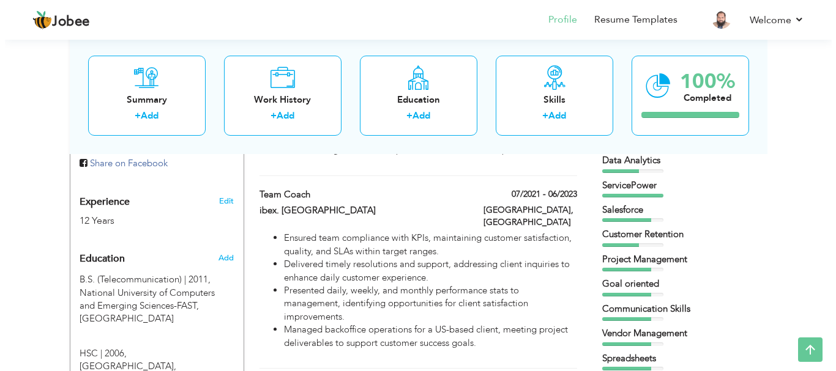
scroll to position [423, 0]
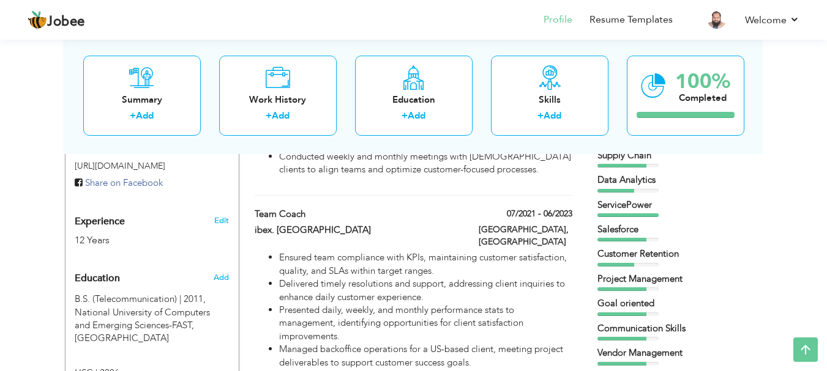
click at [105, 214] on div "Experience 12 Years" at bounding box center [137, 225] width 144 height 44
type input "[PERSON_NAME]"
type input "Shaheen"
type input "03208001362"
select select "number:166"
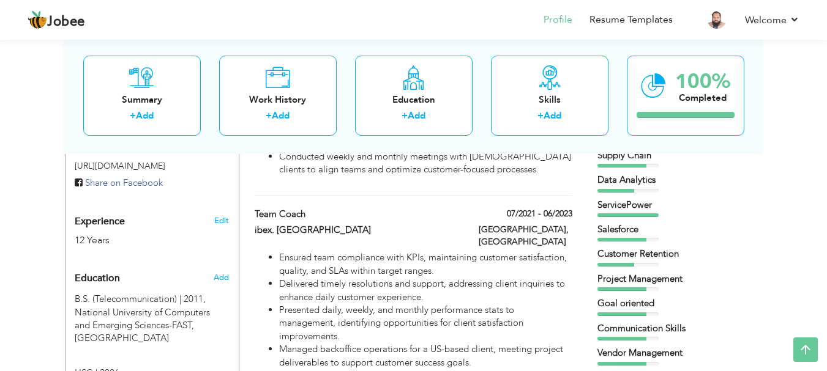
type input "[GEOGRAPHIC_DATA]"
select select "number:14"
type input "ibex. [GEOGRAPHIC_DATA]"
type input "Lead Supervisor"
type input "https://www.linkedin.com/in/syedalishaheen/"
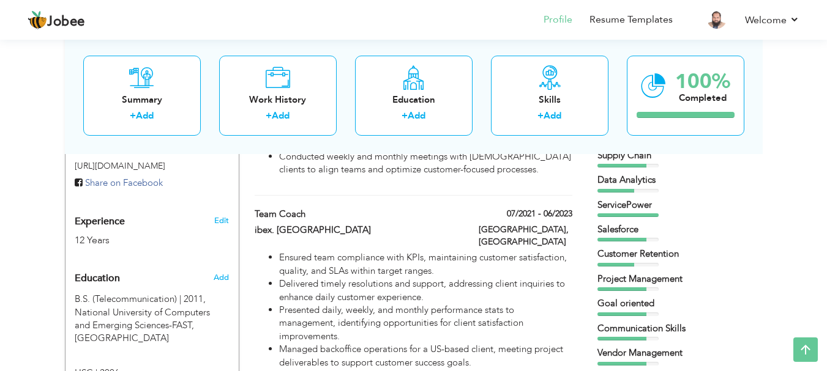
type input "https://www.facebook.com/syedalishaheen"
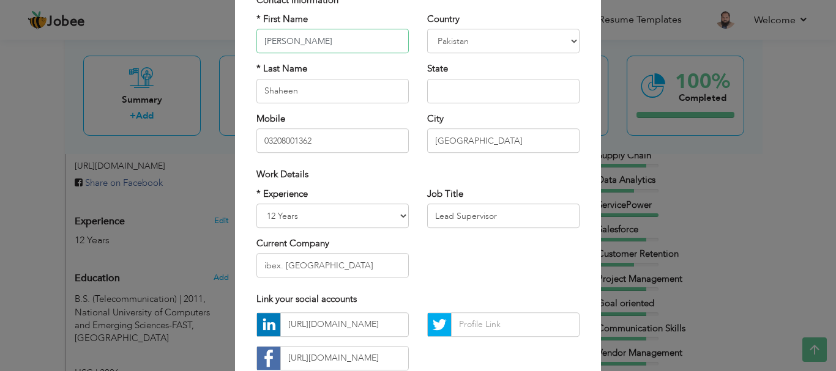
scroll to position [122, 0]
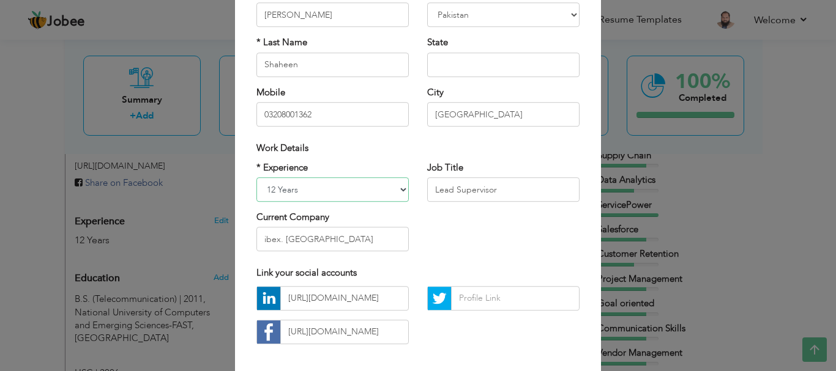
click at [394, 190] on select "Entry Level Less than 1 Year 1 Year 2 Years 3 Years 4 Years 5 Years 6 Years 7 Y…" at bounding box center [332, 189] width 152 height 24
select select "number:16"
click at [256, 177] on select "Entry Level Less than 1 Year 1 Year 2 Years 3 Years 4 Years 5 Years 6 Years 7 Y…" at bounding box center [332, 189] width 152 height 24
click at [360, 160] on div "Work Details" at bounding box center [417, 148] width 341 height 25
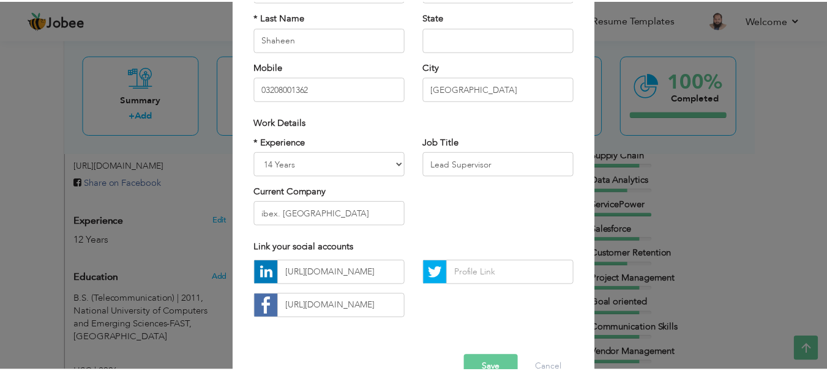
scroll to position [179, 0]
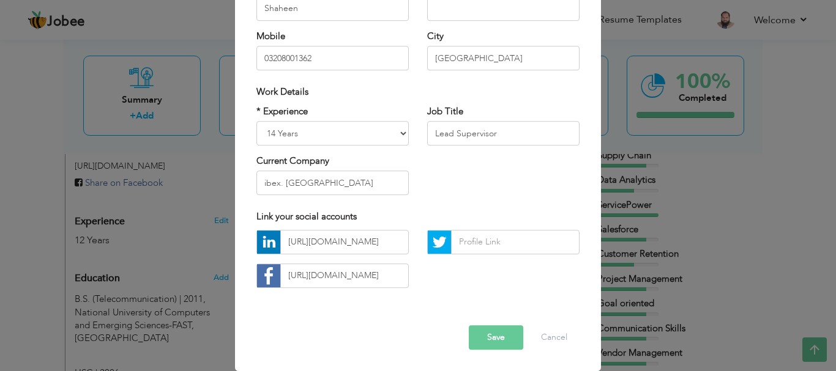
click at [489, 338] on button "Save" at bounding box center [496, 338] width 54 height 24
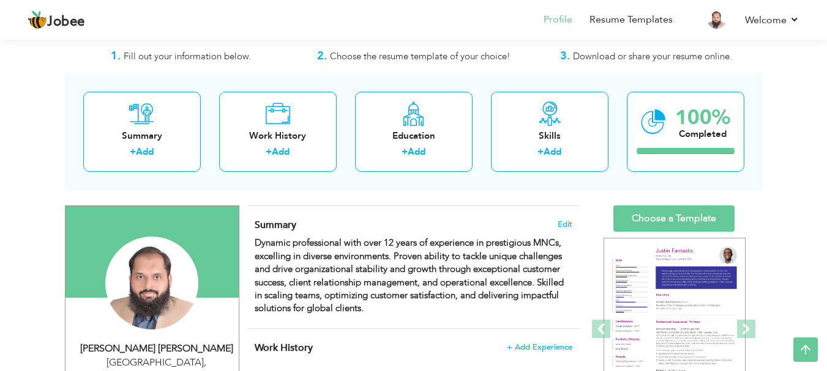
scroll to position [15, 0]
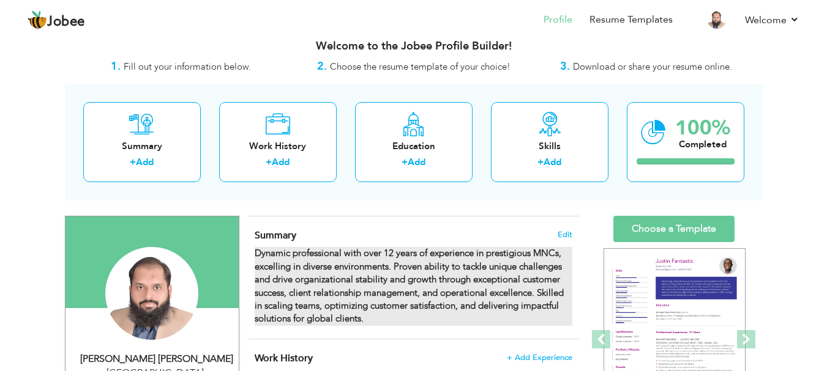
click at [437, 277] on strong "Dynamic professional with over 12 years of experience in prestigious MNCs, exce…" at bounding box center [409, 286] width 309 height 78
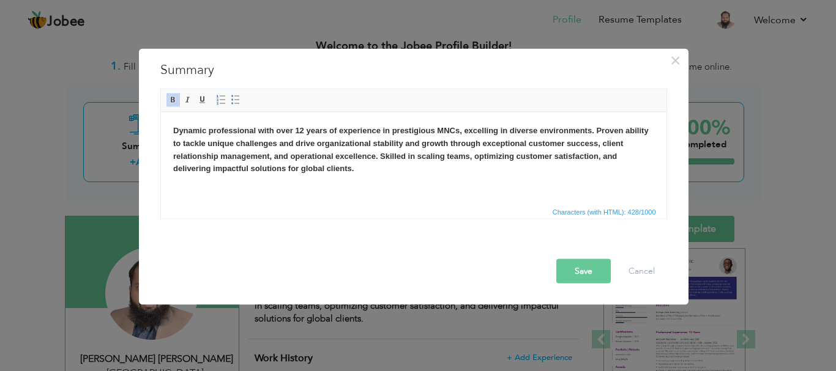
click at [305, 133] on strong "Dynamic professional with over 12 years of experience in prestigious MNCs, exce…" at bounding box center [410, 148] width 475 height 47
click at [453, 155] on strong "Dynamic professional with over 14 years of experience in prestigious MNCs, exce…" at bounding box center [410, 148] width 475 height 47
click at [303, 132] on strong "Dynamic professional with over 14 years of experience in prestigious MNCs, exce…" at bounding box center [410, 148] width 475 height 47
click at [584, 272] on button "Save" at bounding box center [583, 271] width 54 height 24
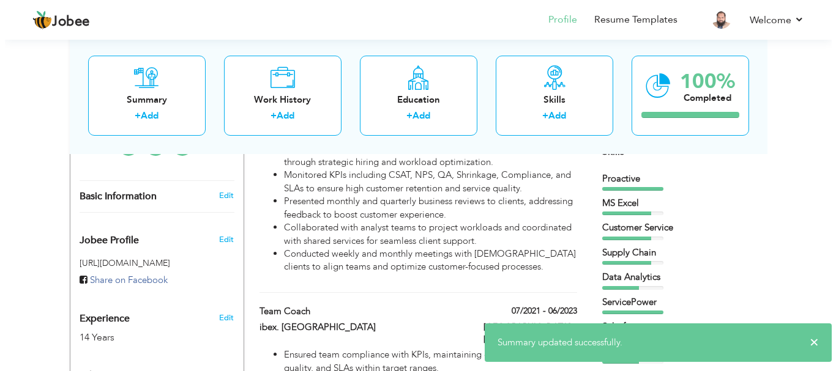
scroll to position [341, 0]
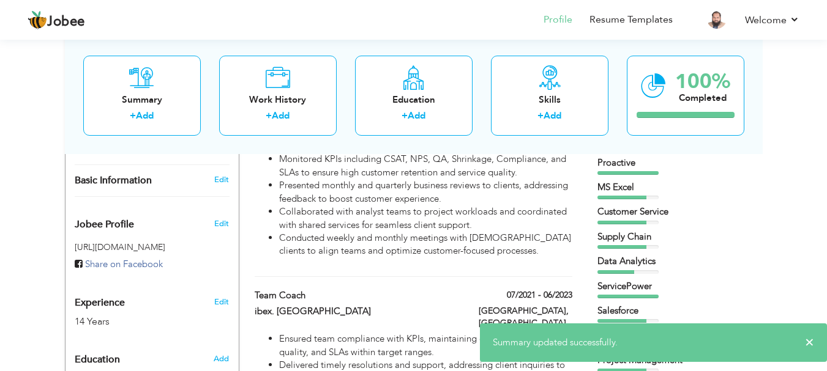
click at [153, 315] on div "14 Years" at bounding box center [138, 322] width 126 height 14
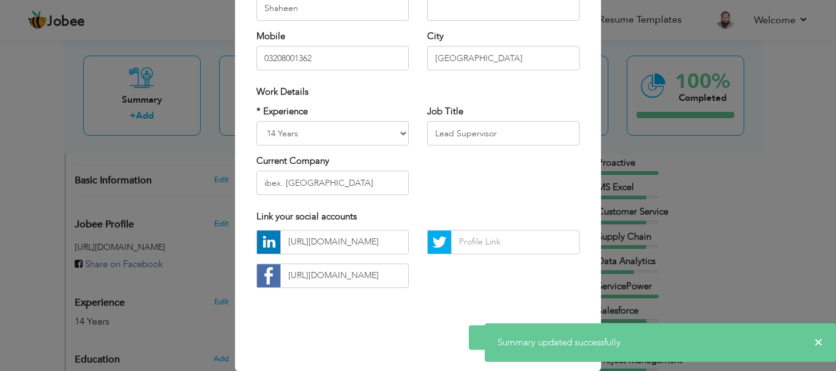
scroll to position [0, 0]
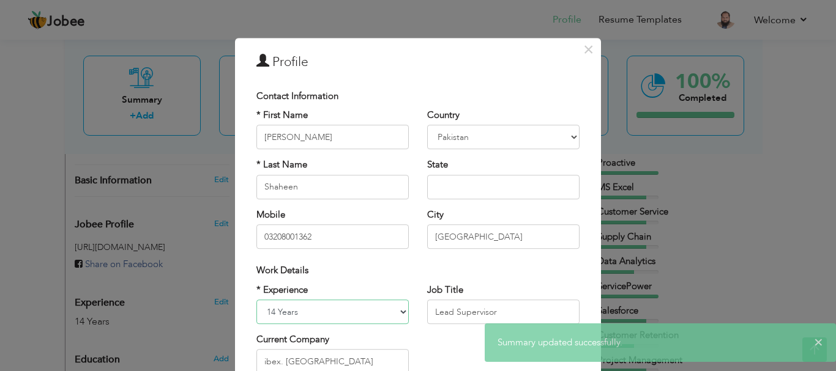
click at [278, 313] on select "Entry Level Less than 1 Year 1 Year 2 Years 3 Years 4 Years 5 Years 6 Years 7 Y…" at bounding box center [332, 312] width 152 height 24
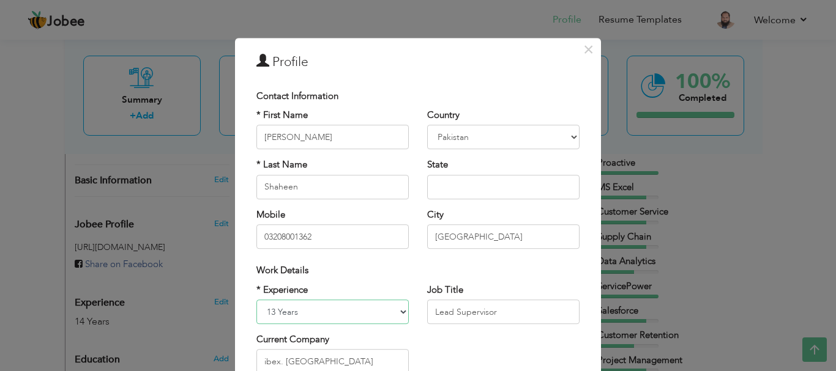
click at [256, 300] on select "Entry Level Less than 1 Year 1 Year 2 Years 3 Years 4 Years 5 Years 6 Years 7 Y…" at bounding box center [332, 312] width 152 height 24
click at [0, 284] on div "× Profile Contact Information * First Name Syed Ali * Last Name Aruba" at bounding box center [418, 185] width 836 height 371
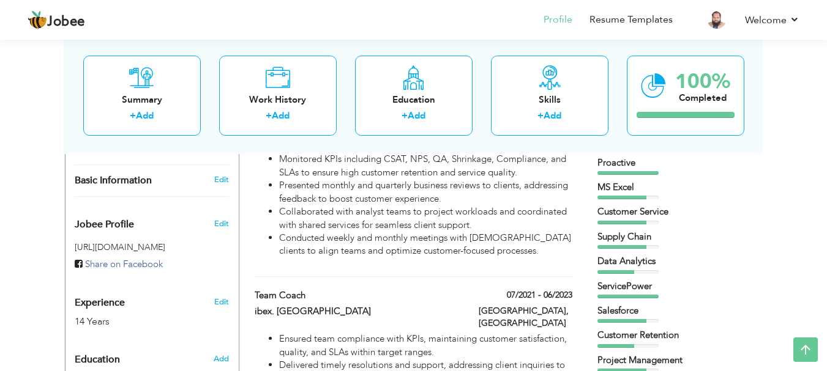
click at [148, 315] on div "14 Years" at bounding box center [138, 322] width 126 height 14
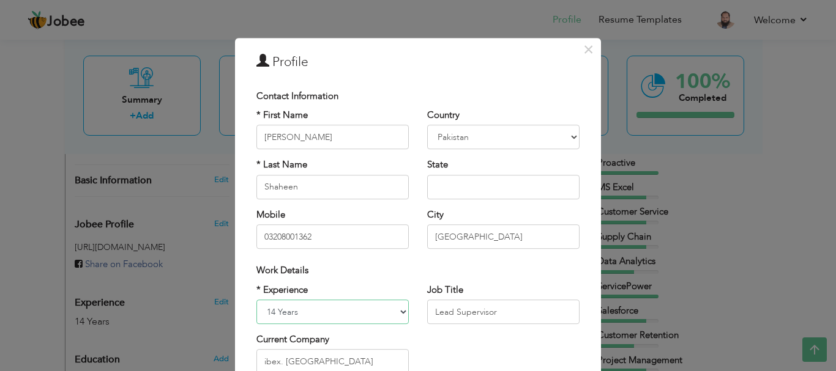
drag, startPoint x: 291, startPoint y: 316, endPoint x: 293, endPoint y: 306, distance: 10.0
click at [291, 316] on select "Entry Level Less than 1 Year 1 Year 2 Years 3 Years 4 Years 5 Years 6 Years 7 Y…" at bounding box center [332, 312] width 152 height 24
select select "number:15"
click at [256, 300] on select "Entry Level Less than 1 Year 1 Year 2 Years 3 Years 4 Years 5 Years 6 Years 7 Y…" at bounding box center [332, 312] width 152 height 24
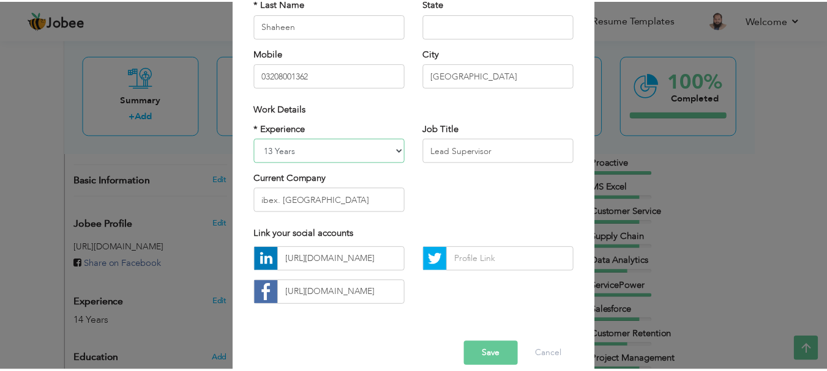
scroll to position [179, 0]
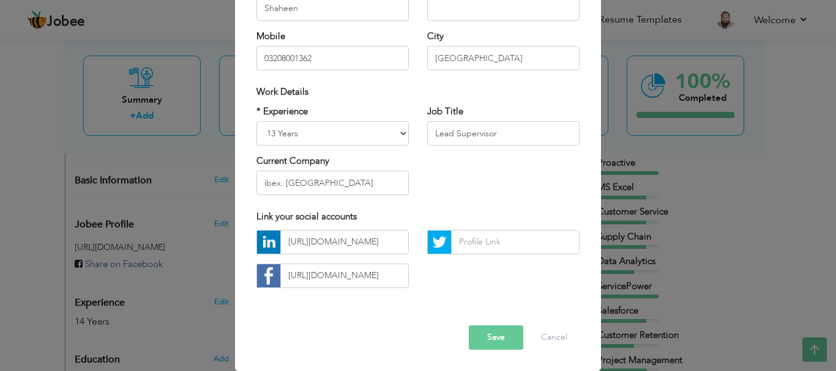
click at [493, 333] on button "Save" at bounding box center [496, 338] width 54 height 24
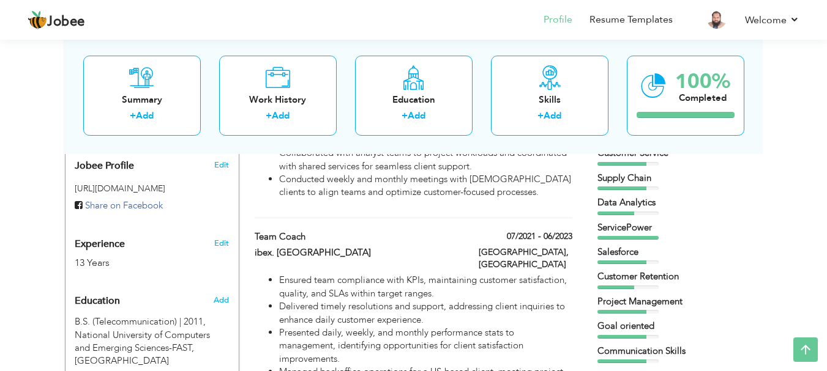
scroll to position [382, 0]
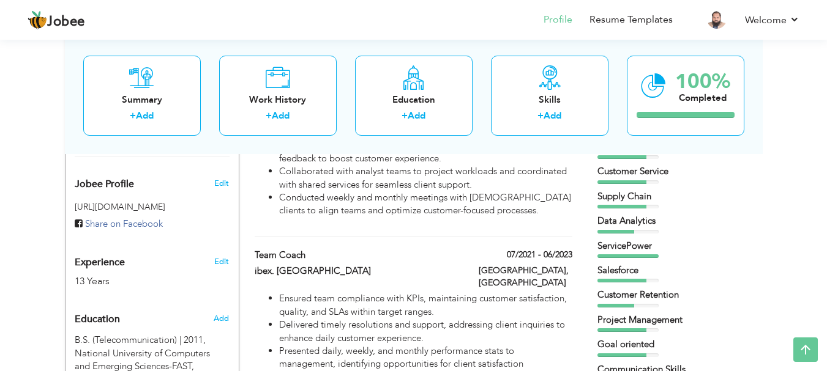
click at [647, 300] on div "Customer Retention" at bounding box center [673, 295] width 153 height 13
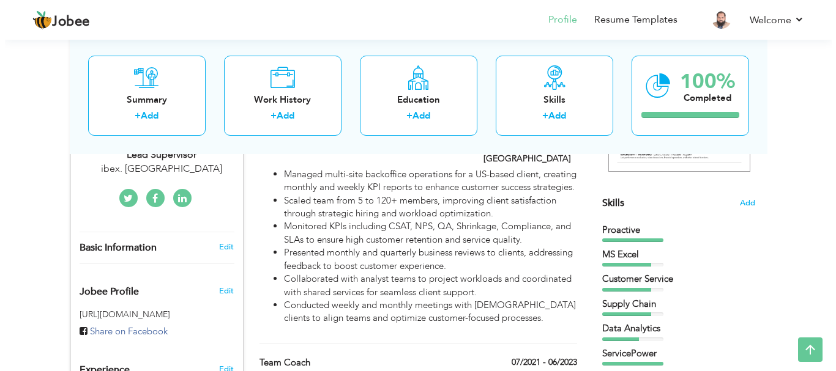
scroll to position [259, 0]
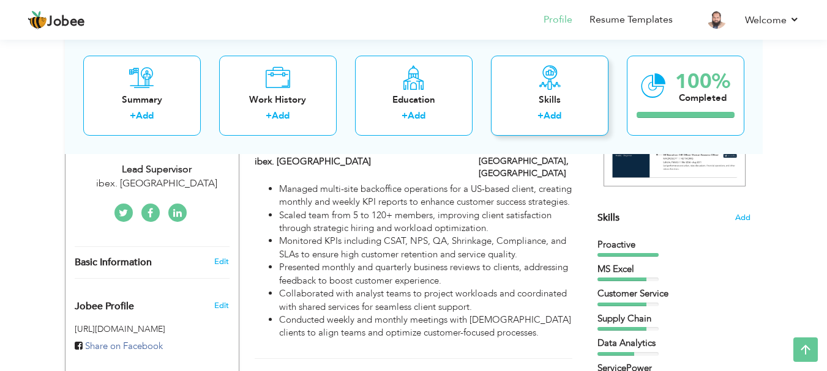
click at [529, 97] on div "Skills" at bounding box center [550, 99] width 98 height 13
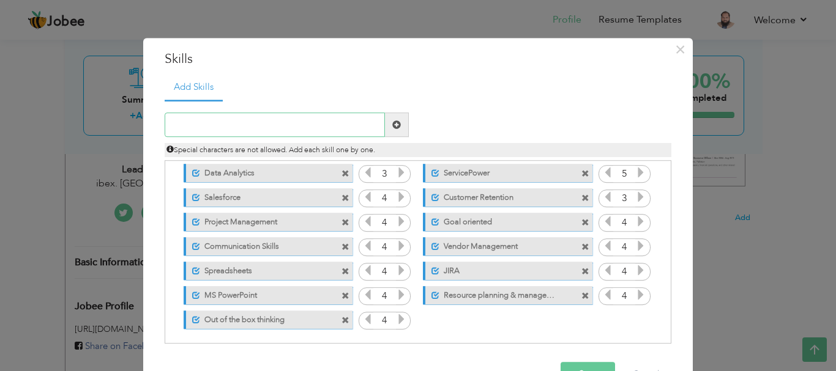
scroll to position [76, 0]
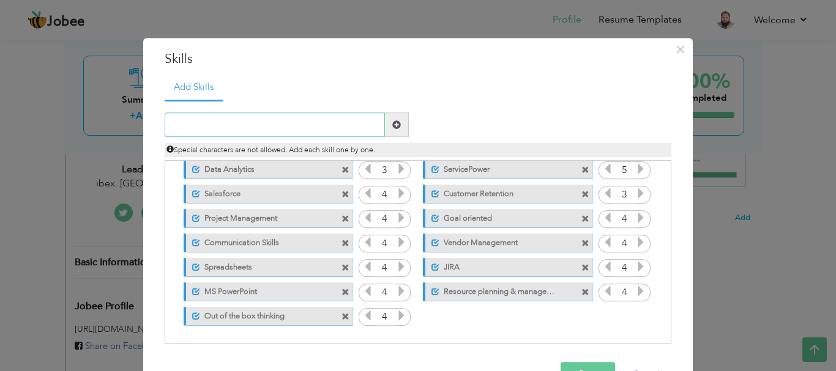
click at [262, 125] on input "text" at bounding box center [275, 125] width 220 height 24
type input "Customer Success"
click at [392, 128] on span at bounding box center [396, 125] width 9 height 9
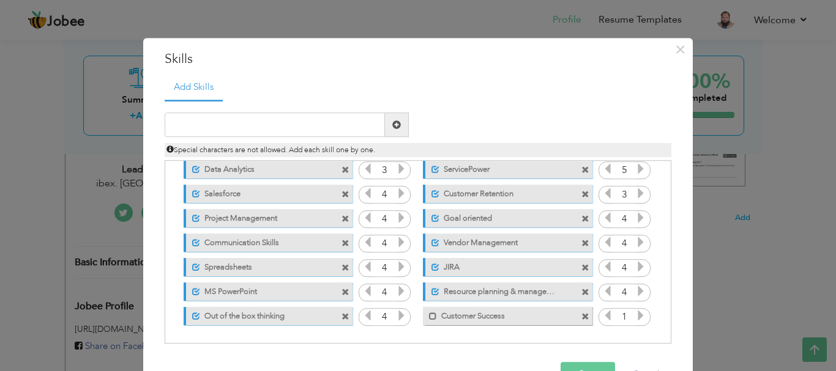
click at [636, 319] on icon at bounding box center [640, 316] width 11 height 11
click at [636, 318] on icon at bounding box center [640, 316] width 11 height 11
click at [637, 318] on icon at bounding box center [640, 316] width 11 height 11
click at [429, 315] on span at bounding box center [433, 317] width 8 height 8
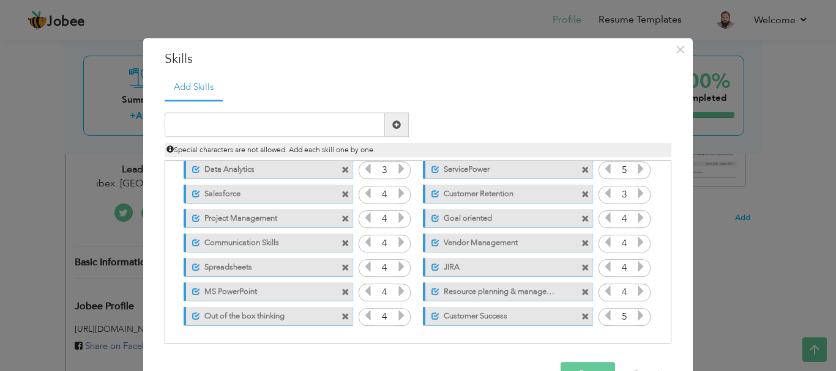
drag, startPoint x: 510, startPoint y: 315, endPoint x: 281, endPoint y: 195, distance: 258.6
click at [281, 195] on div "Click on , to mark skill as primary. Unmark as primary skill. Proactive 5 MS Ex…" at bounding box center [417, 207] width 493 height 244
drag, startPoint x: 482, startPoint y: 319, endPoint x: 498, endPoint y: 253, distance: 68.0
click at [487, 242] on div "Click on , to mark skill as primary. Unmark as primary skill. Proactive 5 MS Ex…" at bounding box center [417, 207] width 493 height 244
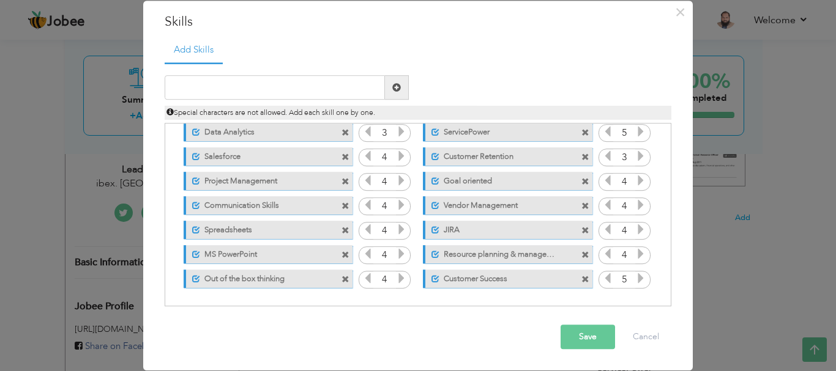
click at [587, 331] on button "Save" at bounding box center [587, 338] width 54 height 24
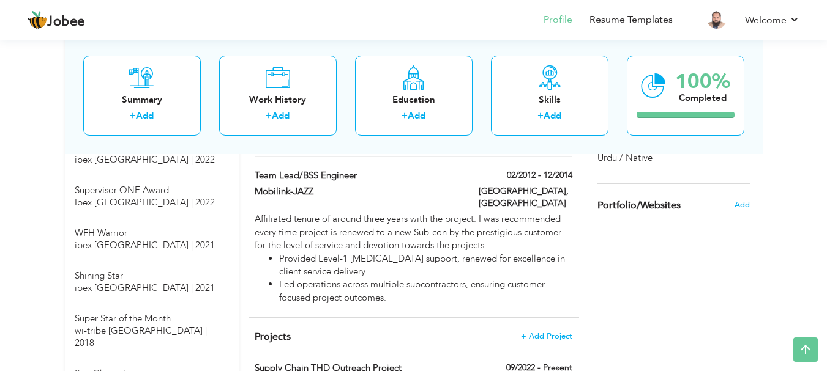
scroll to position [1076, 0]
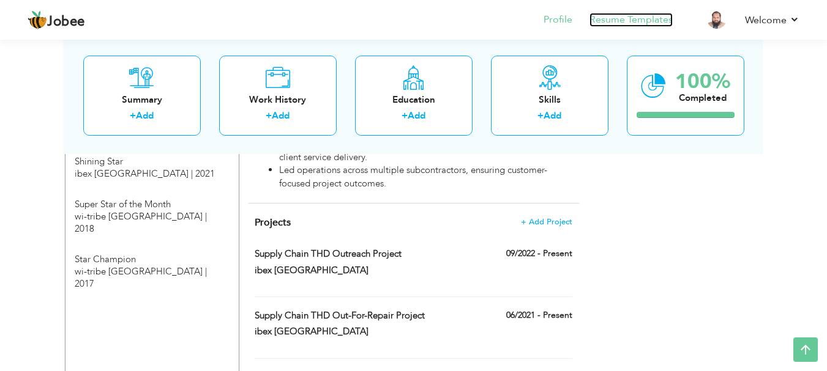
click at [644, 20] on link "Resume Templates" at bounding box center [630, 20] width 83 height 14
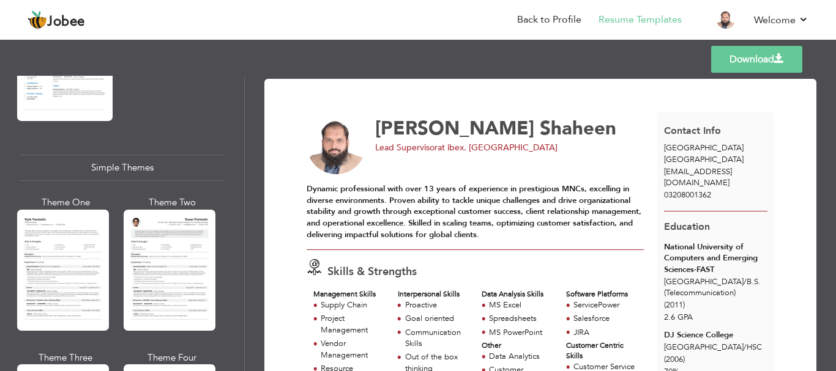
scroll to position [2080, 0]
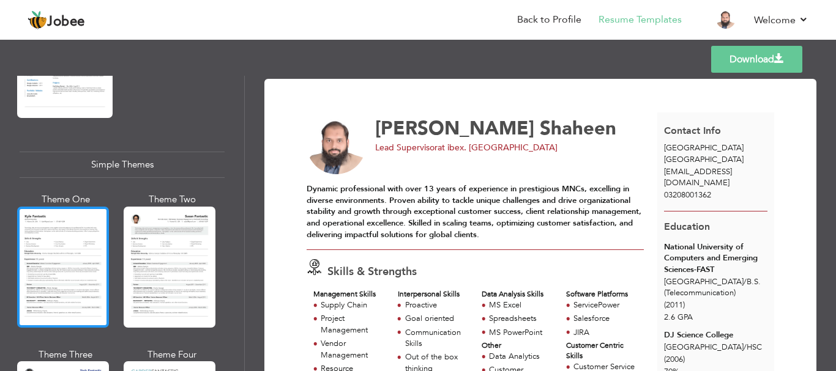
click at [70, 237] on div at bounding box center [63, 267] width 92 height 121
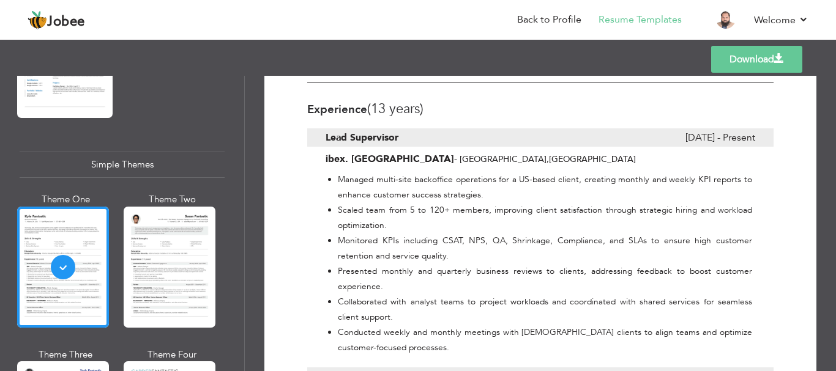
scroll to position [487, 0]
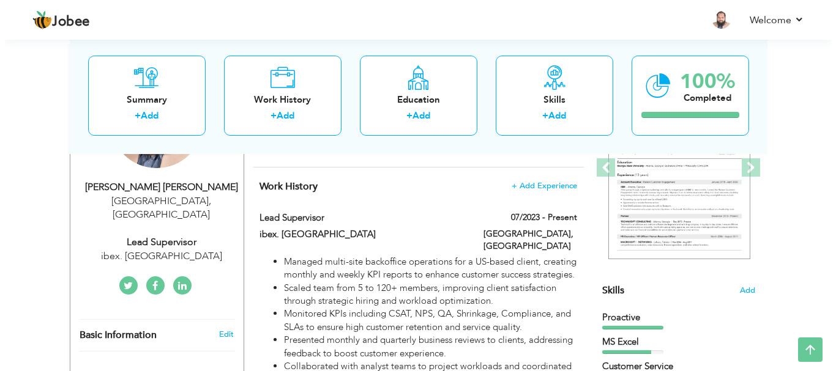
scroll to position [176, 0]
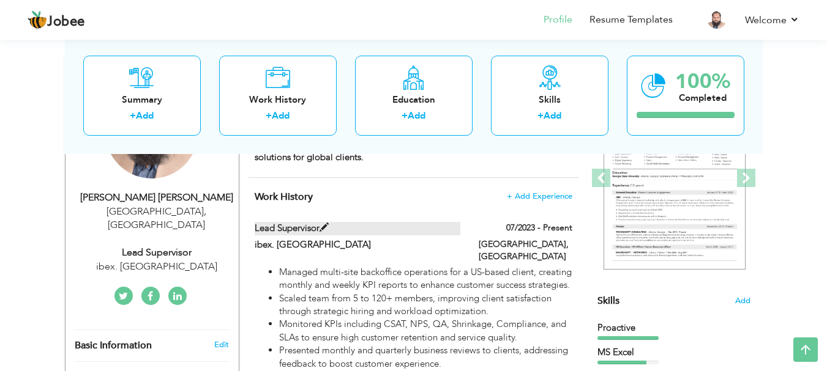
click at [294, 225] on label "Lead Supervisor" at bounding box center [358, 228] width 206 height 13
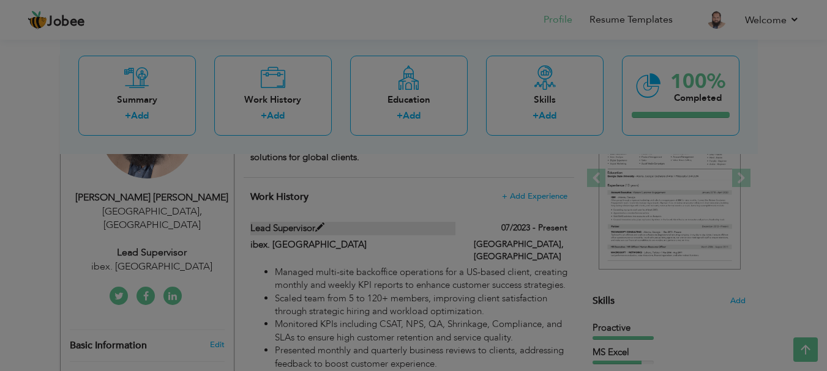
type input "Lead Supervisor"
type input "ibex. [GEOGRAPHIC_DATA]"
type input "07/2023"
type input "[GEOGRAPHIC_DATA]"
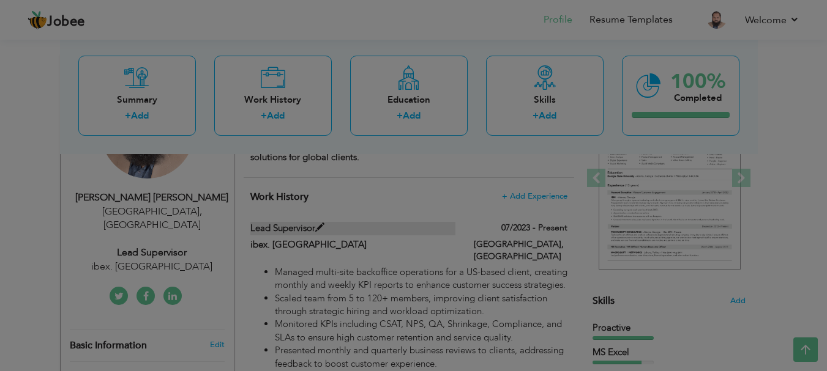
checkbox input "true"
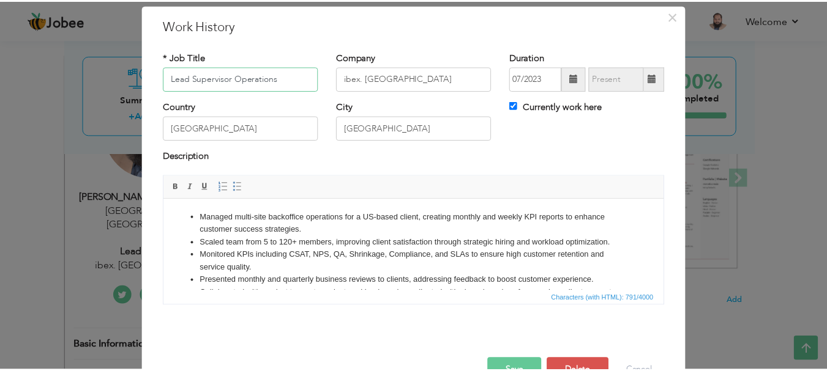
scroll to position [67, 0]
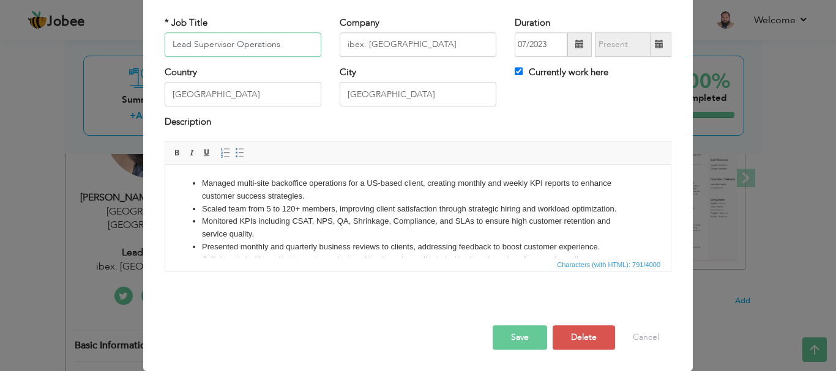
type input "Lead Supervisor Operations"
click at [519, 332] on button "Save" at bounding box center [520, 338] width 54 height 24
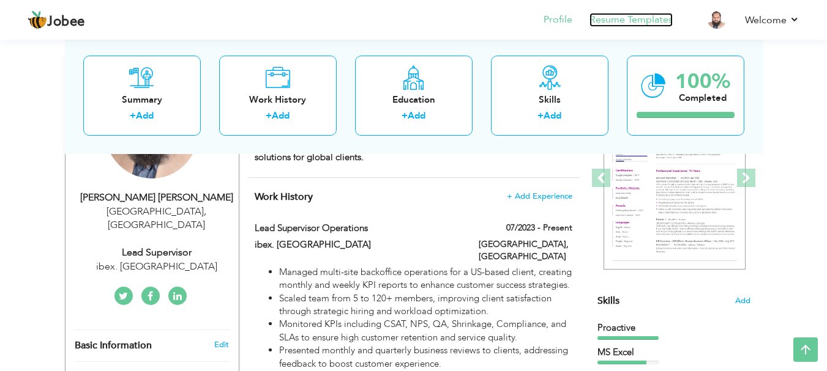
click at [640, 21] on link "Resume Templates" at bounding box center [630, 20] width 83 height 14
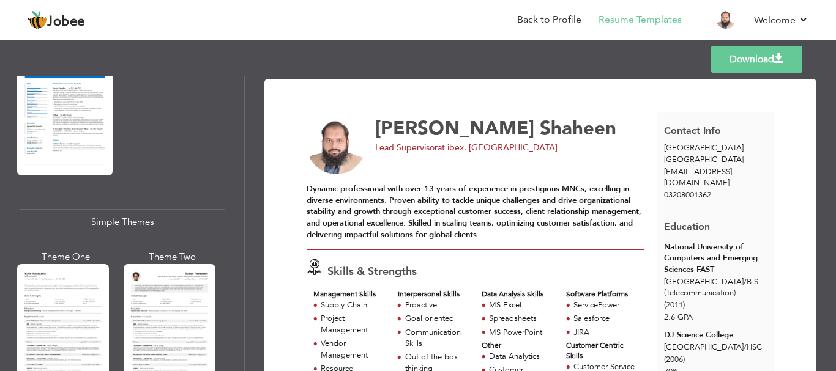
scroll to position [2199, 0]
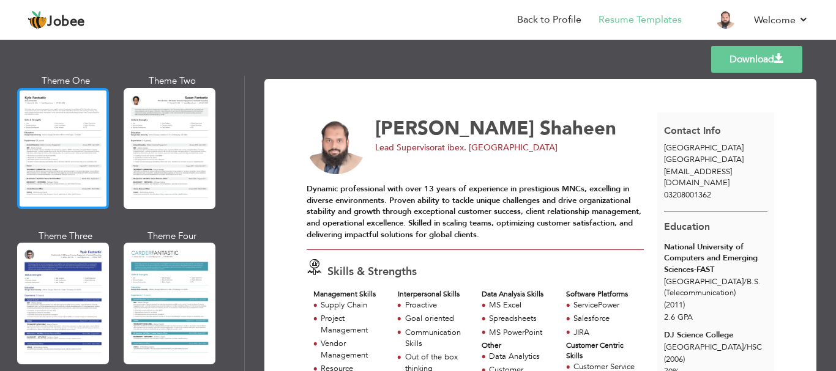
click at [50, 143] on div at bounding box center [63, 148] width 92 height 121
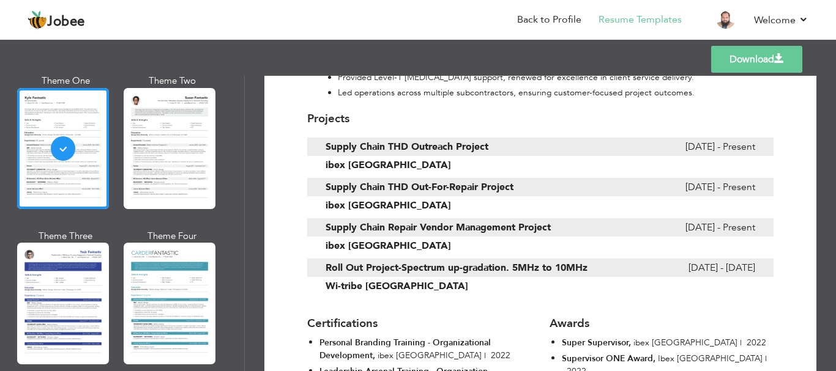
scroll to position [1224, 0]
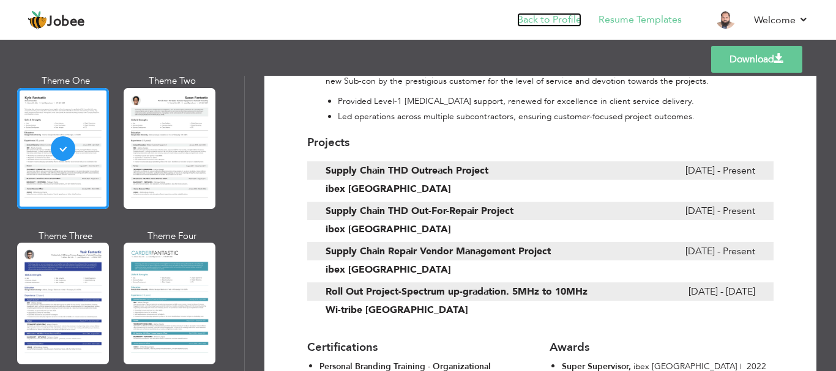
click at [534, 17] on link "Back to Profile" at bounding box center [549, 20] width 64 height 14
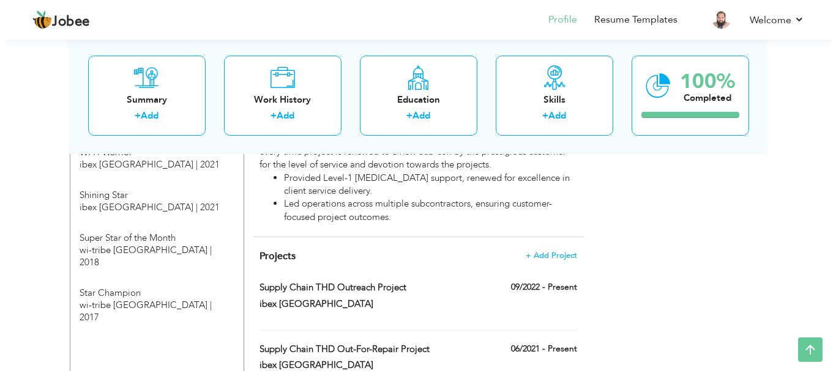
scroll to position [1033, 0]
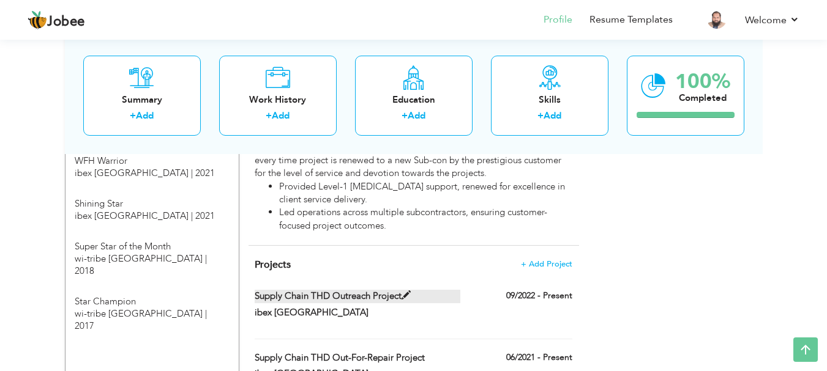
click at [327, 290] on label "Supply Chain THD Outreach Project" at bounding box center [358, 296] width 206 height 13
type input "Supply Chain THD Outreach Project"
type input "ibex [GEOGRAPHIC_DATA]"
type input "09/2022"
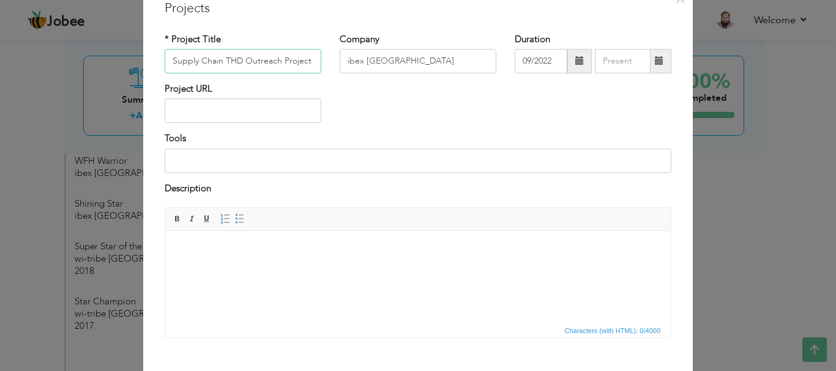
scroll to position [117, 0]
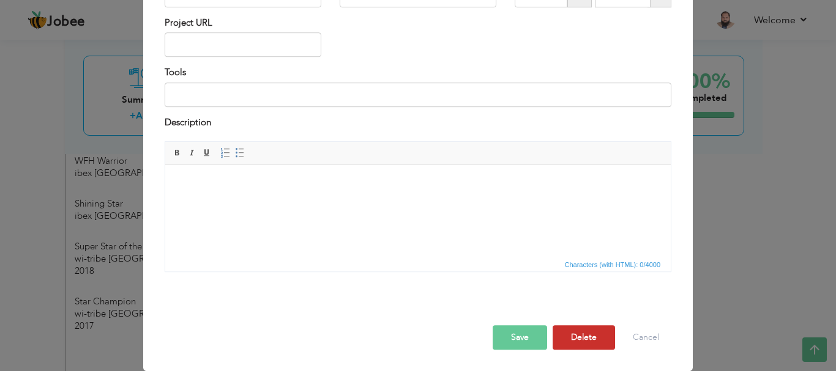
click at [590, 333] on button "Delete" at bounding box center [584, 338] width 62 height 24
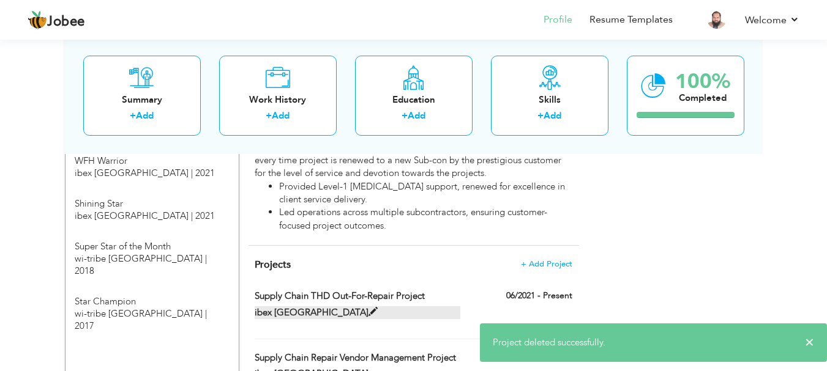
click at [426, 307] on label "ibex [GEOGRAPHIC_DATA]" at bounding box center [358, 313] width 206 height 13
type input "Supply Chain THD Out-For-Repair Project"
type input "06/2021"
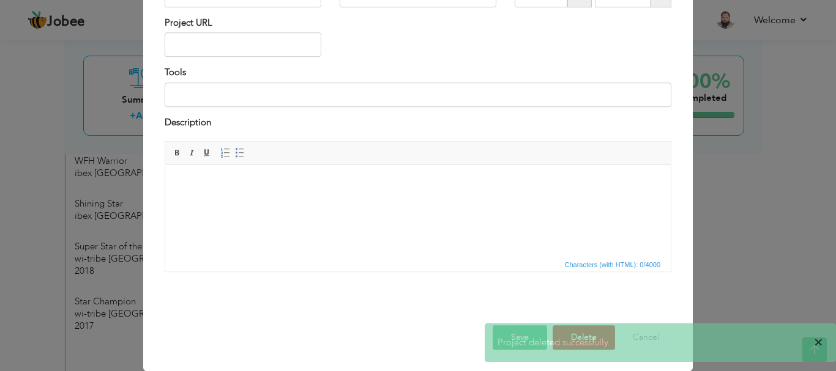
click at [819, 346] on span "×" at bounding box center [818, 343] width 9 height 12
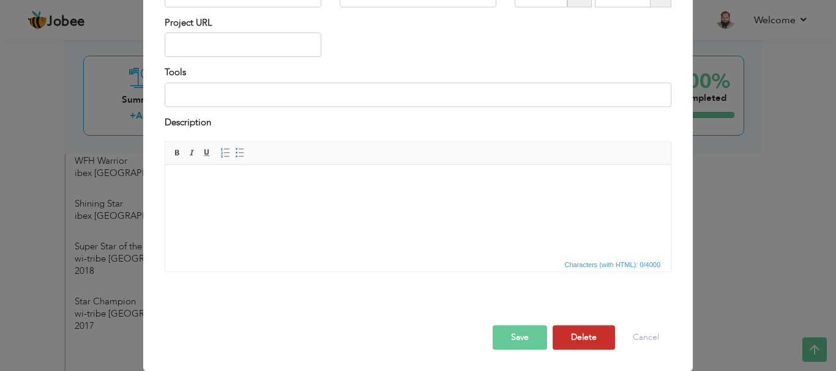
click at [577, 344] on button "Delete" at bounding box center [584, 338] width 62 height 24
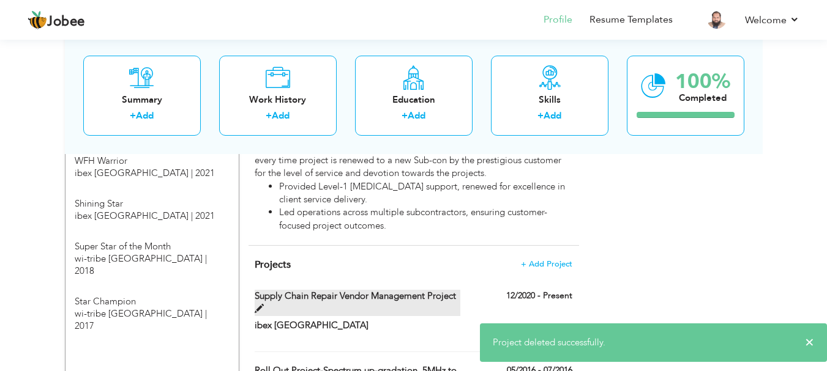
click at [435, 290] on label "Supply Chain Repair Vendor Management Project" at bounding box center [358, 303] width 206 height 26
type input "Supply Chain Repair Vendor Management Project"
type input "12/2020"
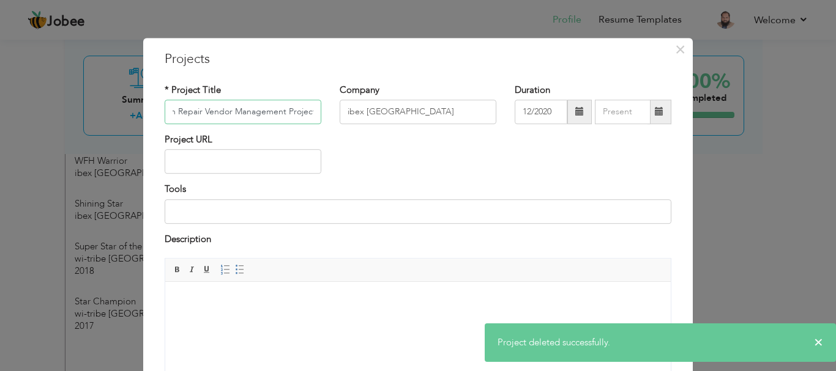
scroll to position [117, 0]
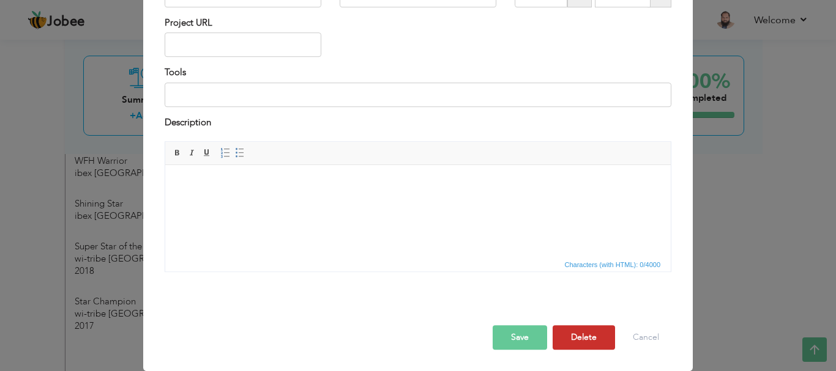
click at [584, 339] on button "Delete" at bounding box center [584, 338] width 62 height 24
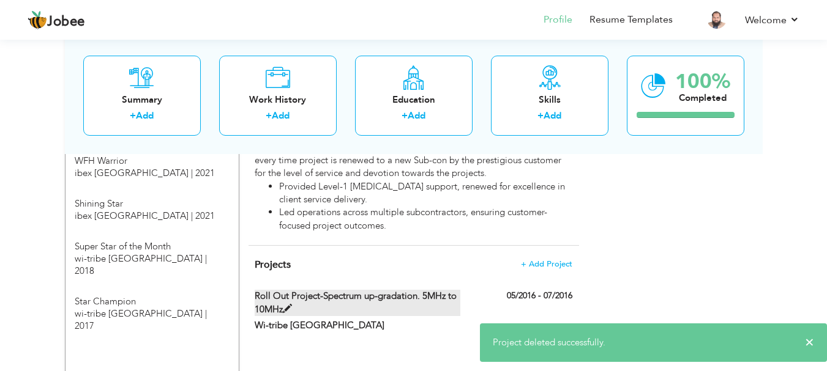
click at [457, 290] on label "Roll Out Project-Spectrum up-gradation. 5MHz to 10MHz" at bounding box center [358, 303] width 206 height 26
type input "Roll Out Project-Spectrum up-gradation. 5MHz to 10MHz"
type input "Wi-tribe Pakistan"
type input "05/2016"
type input "07/2016"
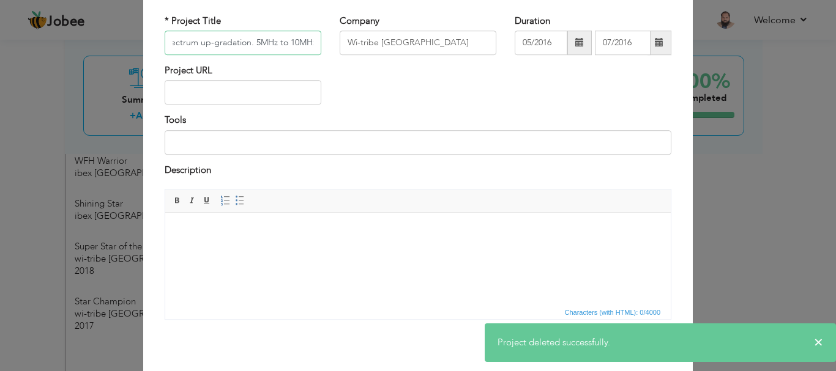
scroll to position [117, 0]
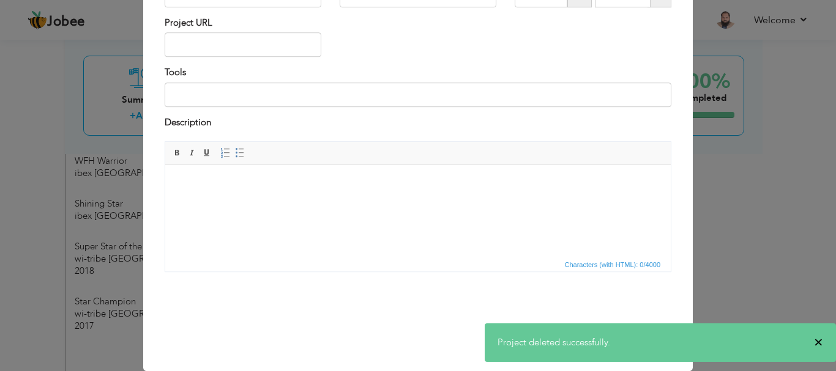
click at [819, 342] on span "×" at bounding box center [818, 343] width 9 height 12
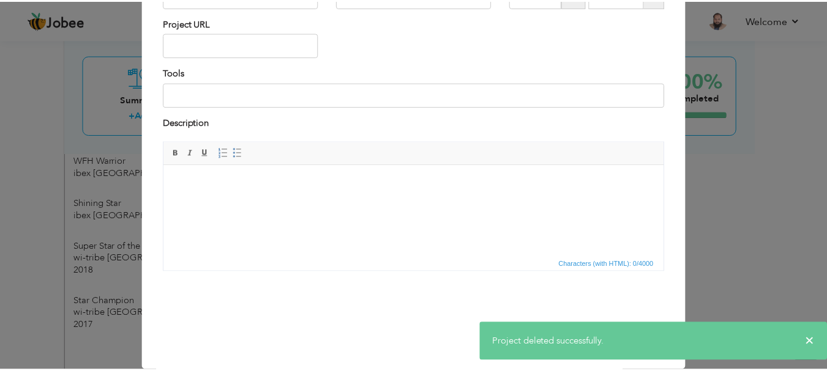
scroll to position [0, 0]
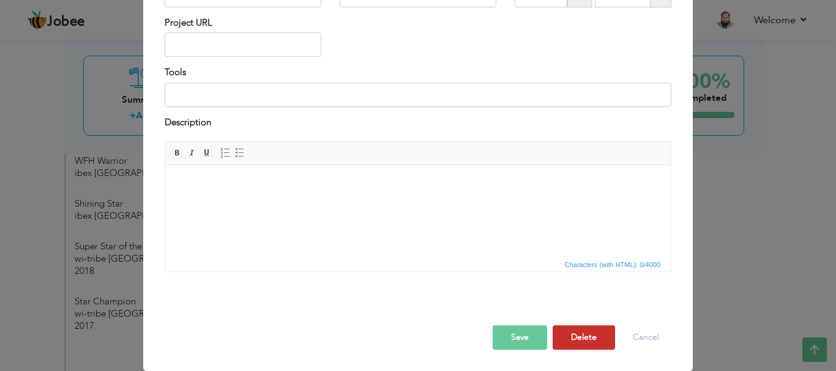
click at [575, 338] on button "Delete" at bounding box center [584, 338] width 62 height 24
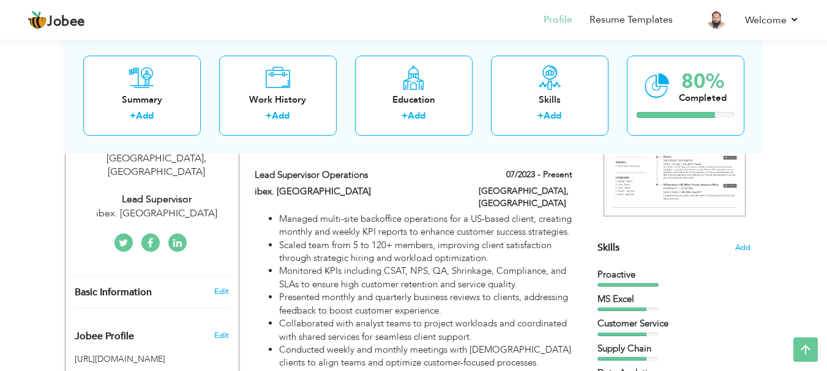
scroll to position [218, 0]
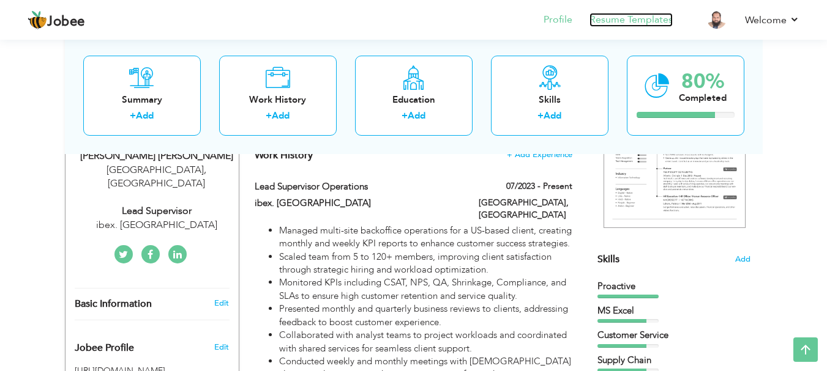
click at [622, 20] on link "Resume Templates" at bounding box center [630, 20] width 83 height 14
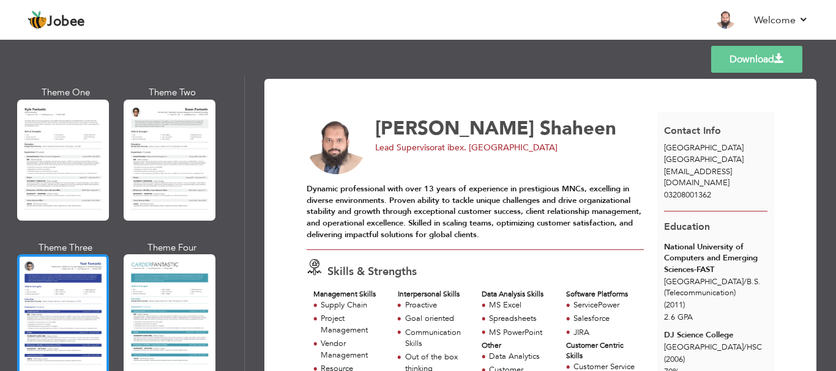
scroll to position [2199, 0]
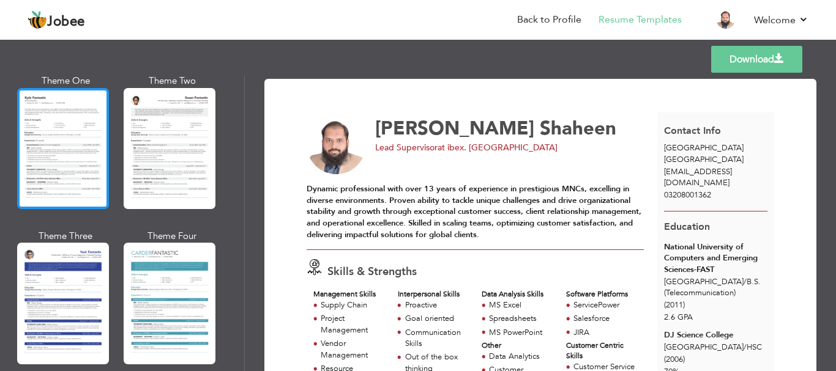
click at [34, 127] on div at bounding box center [63, 148] width 92 height 121
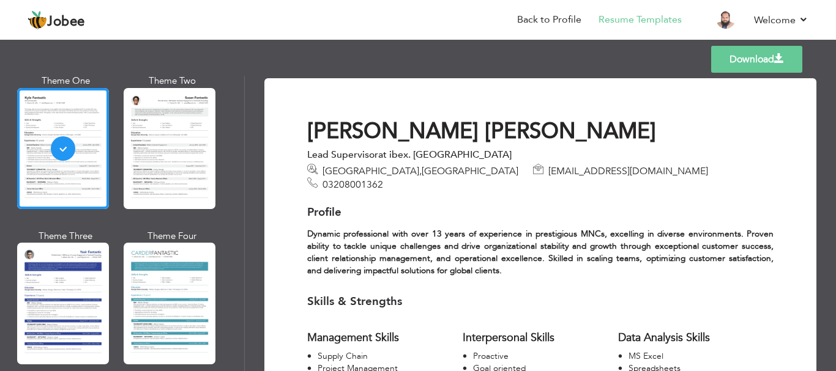
scroll to position [0, 0]
click at [741, 59] on link "Download" at bounding box center [756, 59] width 91 height 27
click at [529, 17] on link "Back to Profile" at bounding box center [549, 20] width 64 height 14
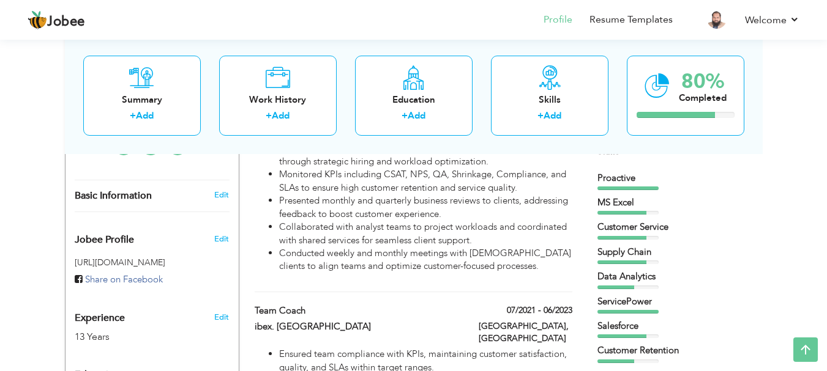
click at [674, 262] on div "Supply Chain" at bounding box center [673, 255] width 153 height 18
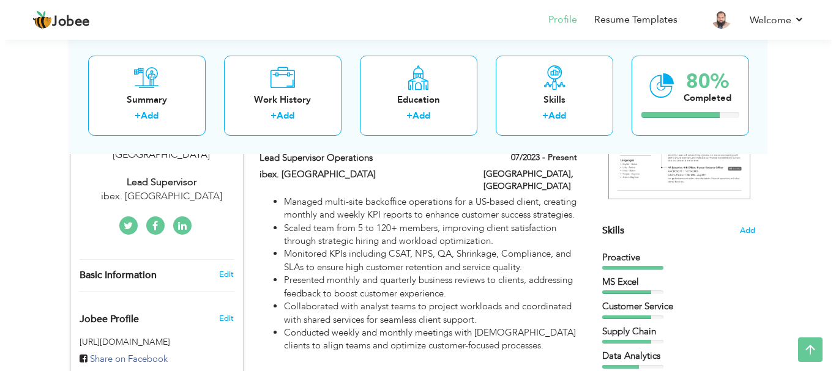
scroll to position [245, 0]
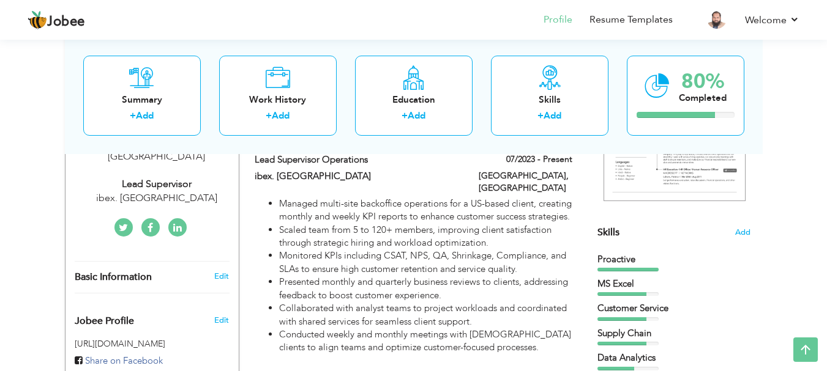
click at [641, 258] on div "Proactive" at bounding box center [673, 259] width 153 height 13
click at [623, 227] on div "Skills Add" at bounding box center [673, 113] width 153 height 254
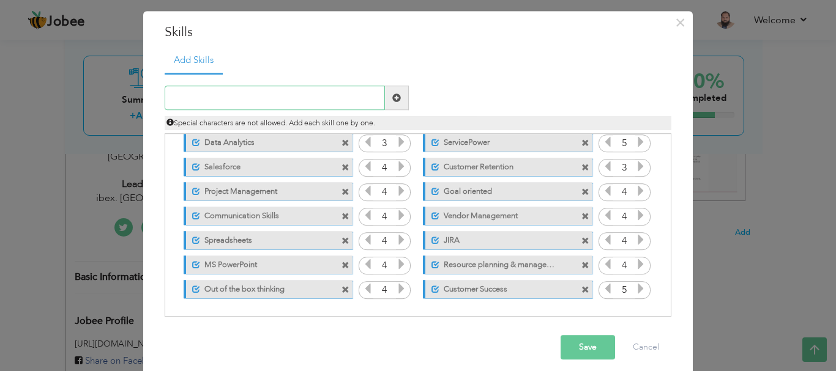
scroll to position [37, 0]
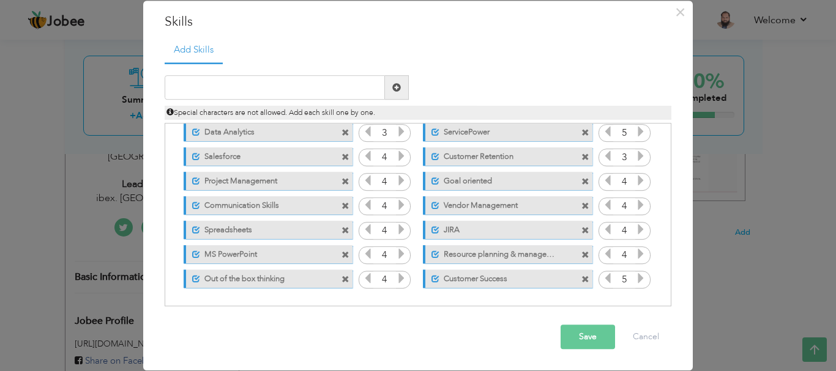
click at [635, 280] on icon at bounding box center [640, 279] width 11 height 11
click at [460, 276] on label "Customer Success" at bounding box center [500, 277] width 122 height 15
click at [458, 279] on label "Customer Success" at bounding box center [499, 277] width 124 height 15
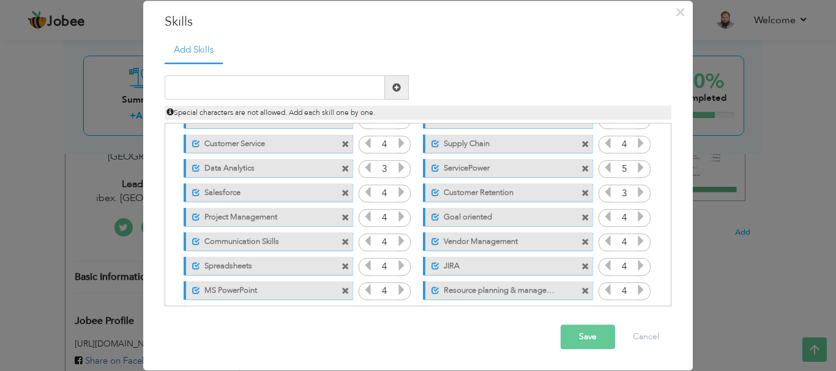
scroll to position [0, 0]
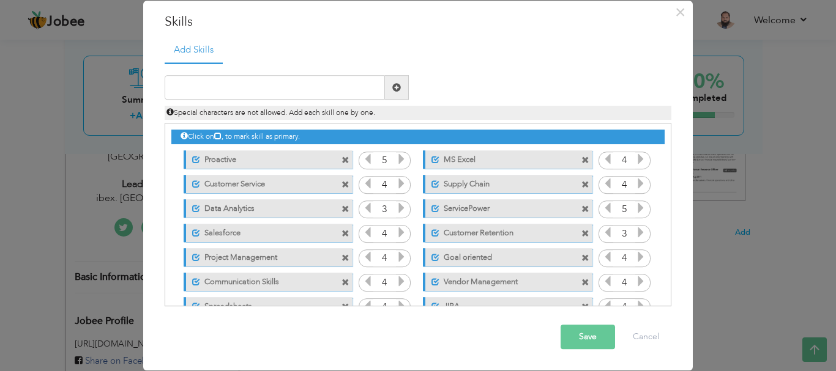
click at [396, 213] on icon at bounding box center [401, 208] width 11 height 11
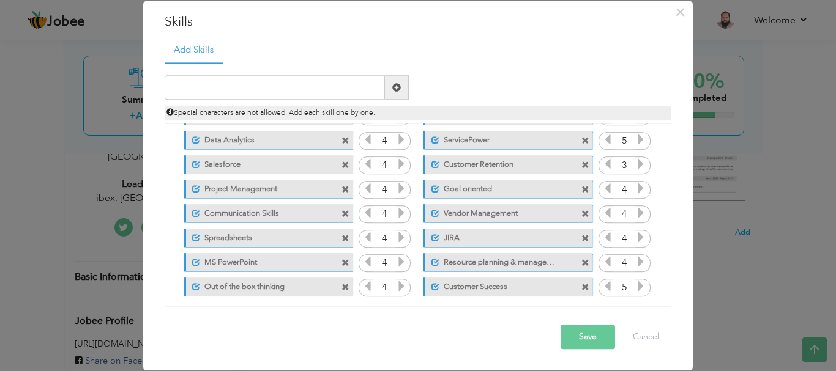
scroll to position [76, 0]
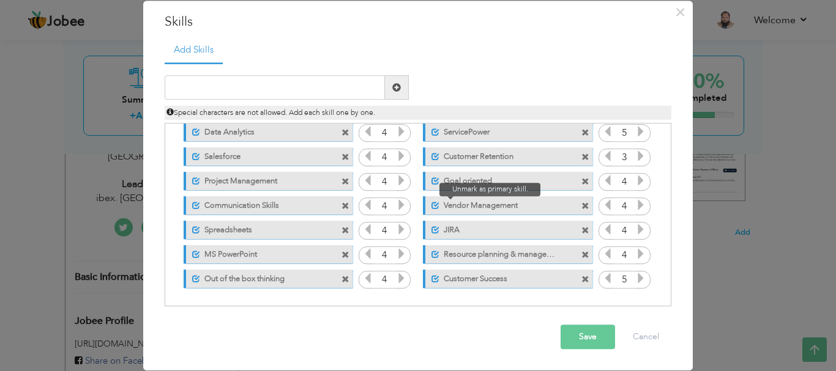
click at [431, 206] on span at bounding box center [435, 206] width 8 height 8
click at [581, 206] on span at bounding box center [585, 207] width 8 height 8
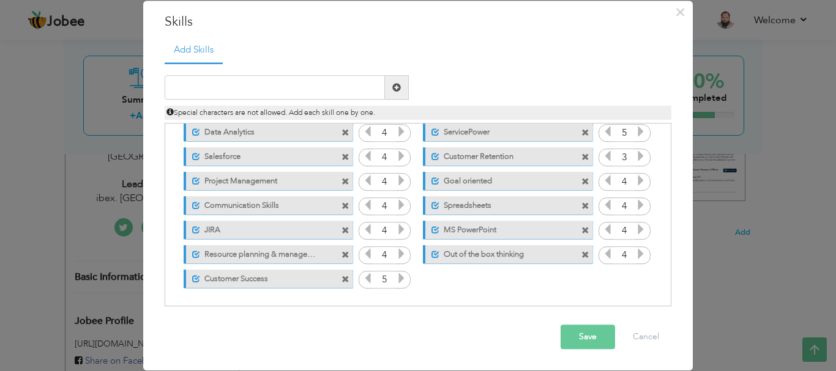
click at [581, 207] on span at bounding box center [585, 207] width 8 height 8
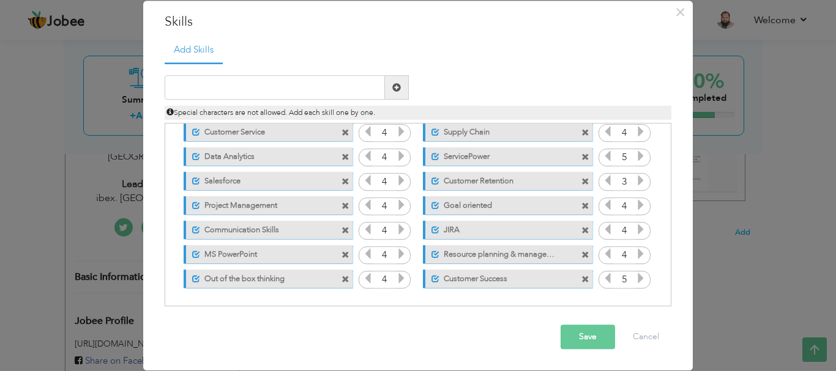
click at [581, 206] on span at bounding box center [585, 207] width 8 height 8
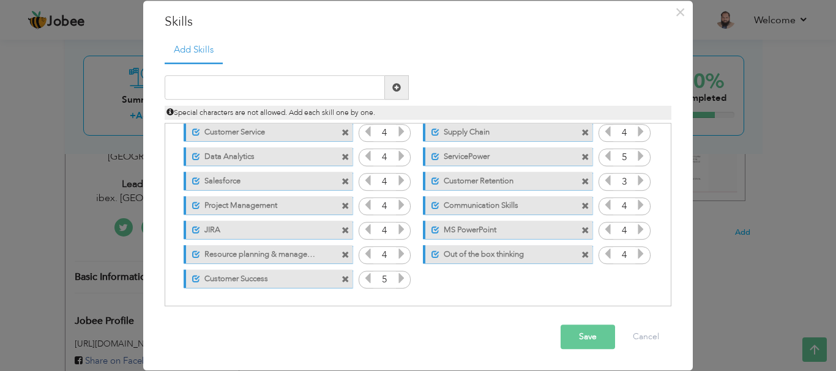
click at [341, 255] on span at bounding box center [345, 255] width 8 height 8
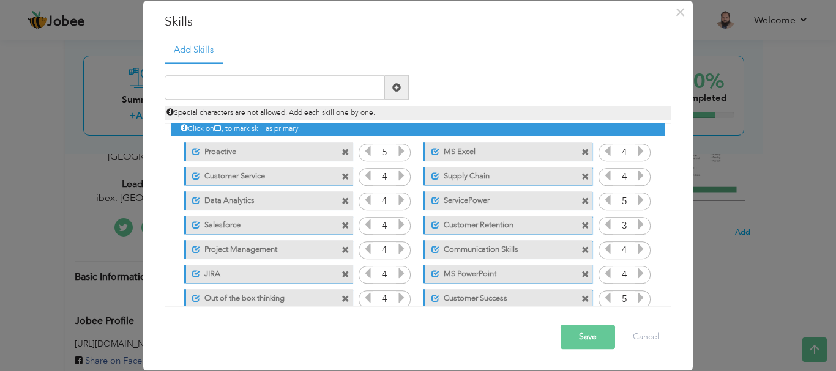
scroll to position [0, 0]
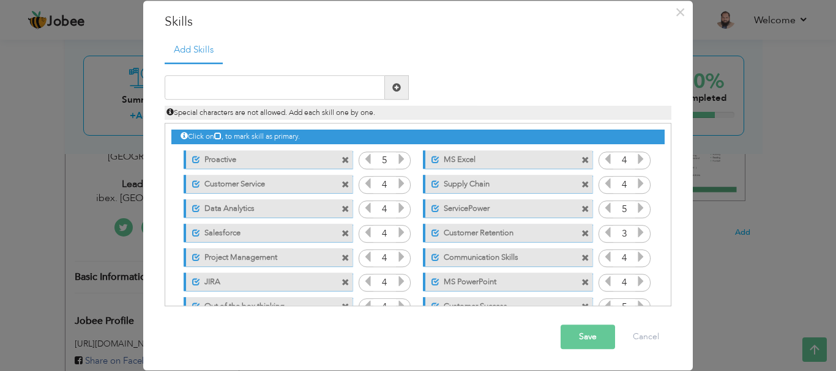
click at [341, 162] on span at bounding box center [345, 161] width 8 height 8
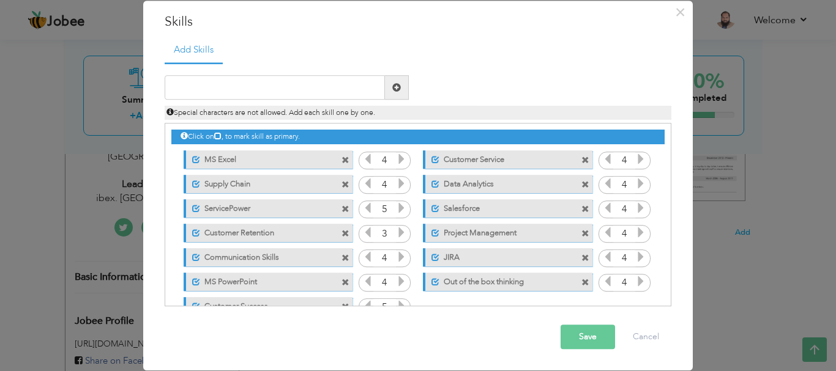
click at [341, 160] on span at bounding box center [345, 161] width 8 height 8
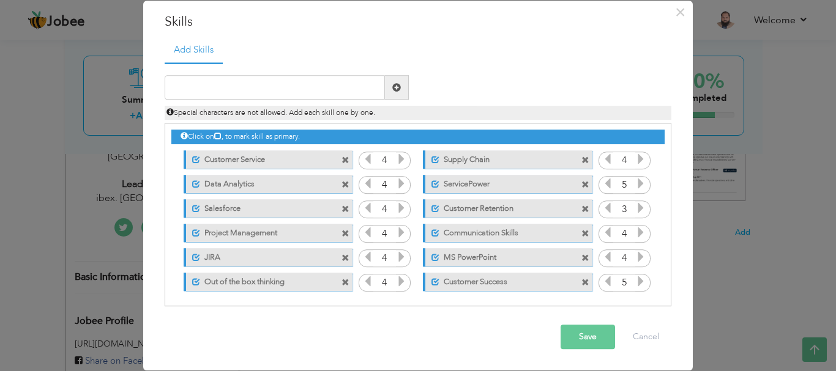
click at [581, 182] on span at bounding box center [585, 185] width 8 height 8
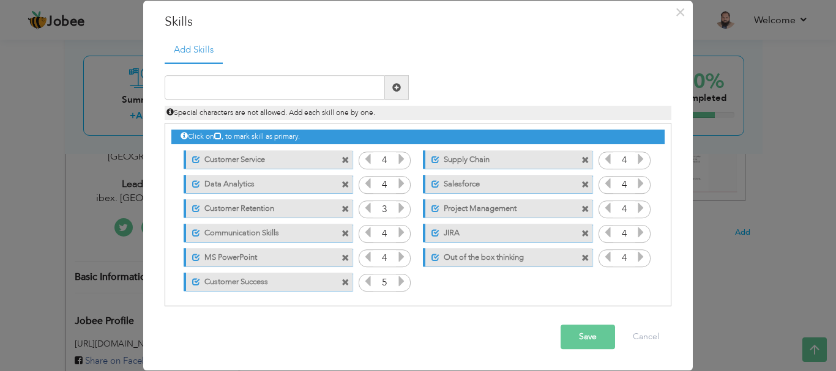
click at [581, 255] on span at bounding box center [585, 259] width 8 height 8
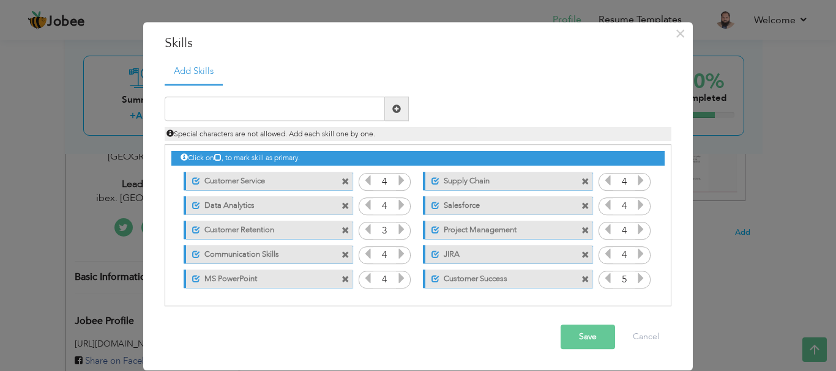
scroll to position [16, 0]
click at [253, 107] on input "text" at bounding box center [275, 109] width 220 height 24
paste input "Client Relationship Management"
type input "Client Relationship Management"
click at [392, 105] on span at bounding box center [396, 109] width 9 height 9
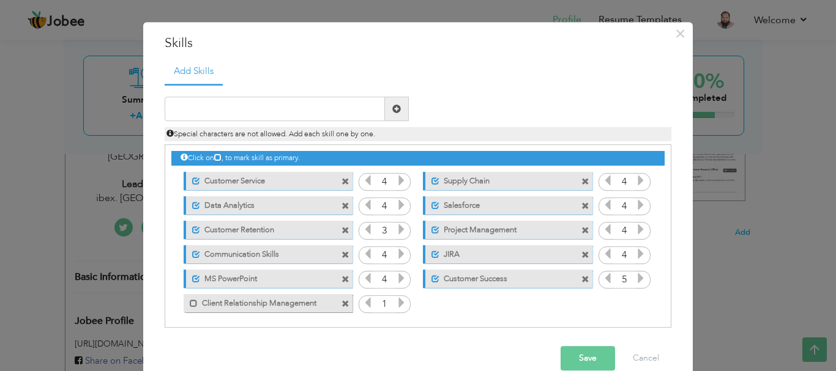
click at [396, 302] on icon at bounding box center [401, 303] width 11 height 11
click at [190, 305] on span at bounding box center [194, 304] width 8 height 8
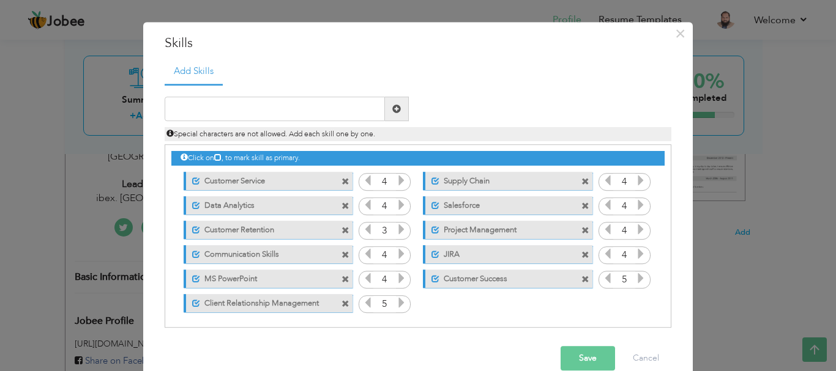
click at [397, 280] on icon at bounding box center [401, 279] width 11 height 11
click at [396, 257] on icon at bounding box center [401, 254] width 11 height 11
click at [398, 225] on icon at bounding box center [401, 230] width 11 height 11
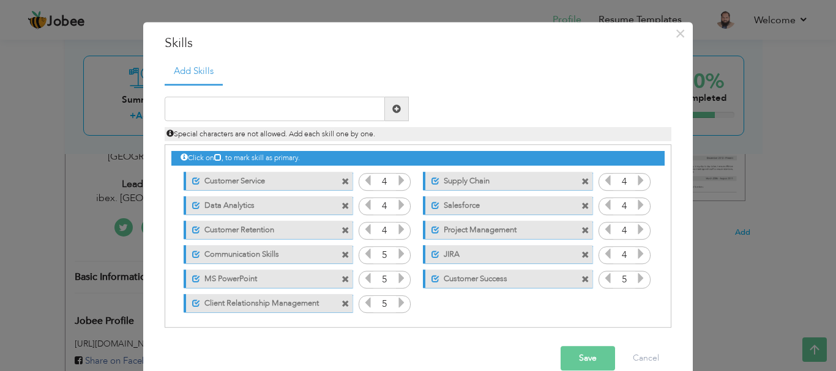
click at [398, 225] on icon at bounding box center [401, 230] width 11 height 11
click at [398, 204] on icon at bounding box center [401, 205] width 11 height 11
click at [396, 185] on icon at bounding box center [401, 181] width 11 height 11
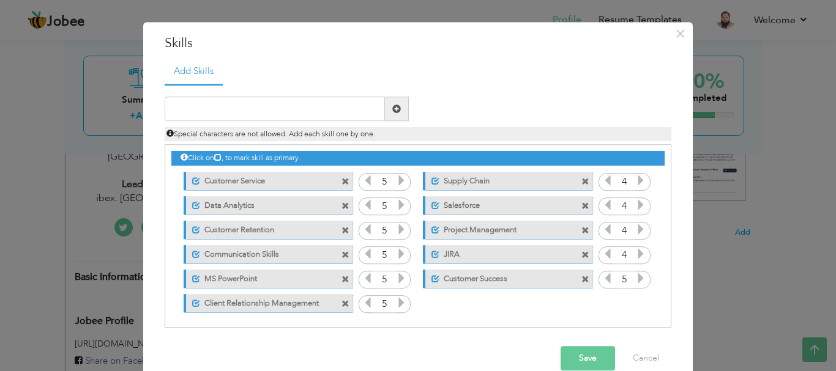
click at [635, 255] on icon at bounding box center [640, 254] width 11 height 11
click at [635, 229] on icon at bounding box center [640, 230] width 11 height 11
click at [635, 202] on icon at bounding box center [640, 205] width 11 height 11
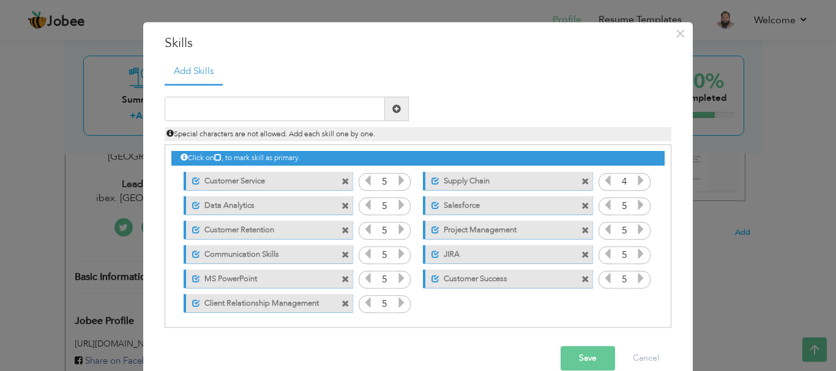
click at [635, 202] on icon at bounding box center [640, 205] width 11 height 11
click at [635, 182] on icon at bounding box center [640, 181] width 11 height 11
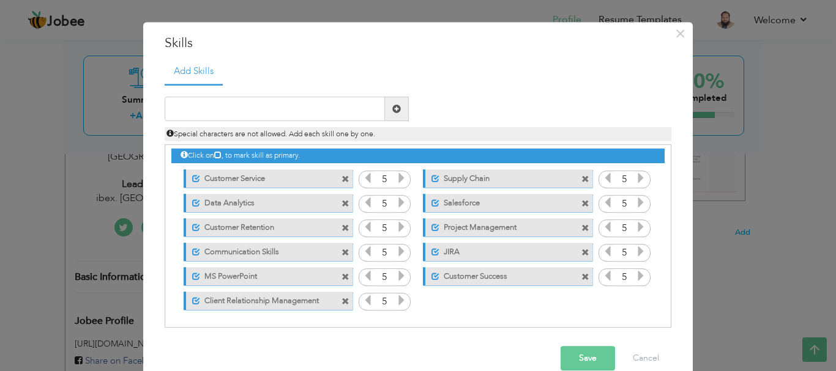
scroll to position [3, 0]
click at [581, 354] on button "Save" at bounding box center [587, 359] width 54 height 24
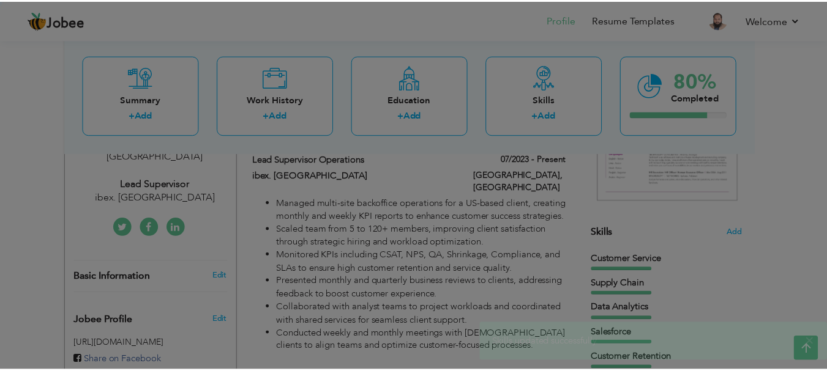
scroll to position [0, 0]
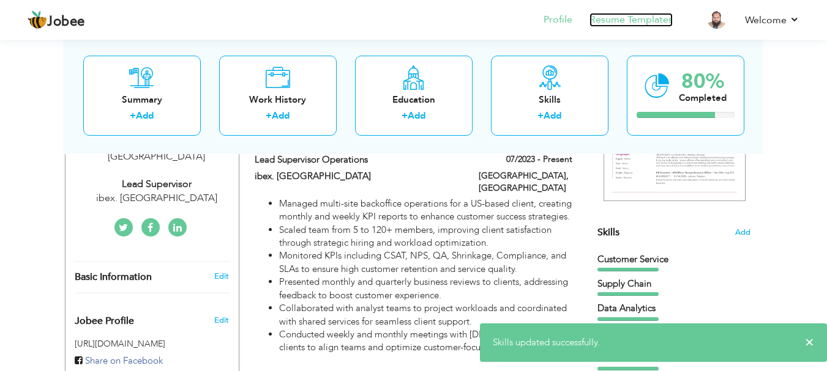
click at [612, 17] on link "Resume Templates" at bounding box center [630, 20] width 83 height 14
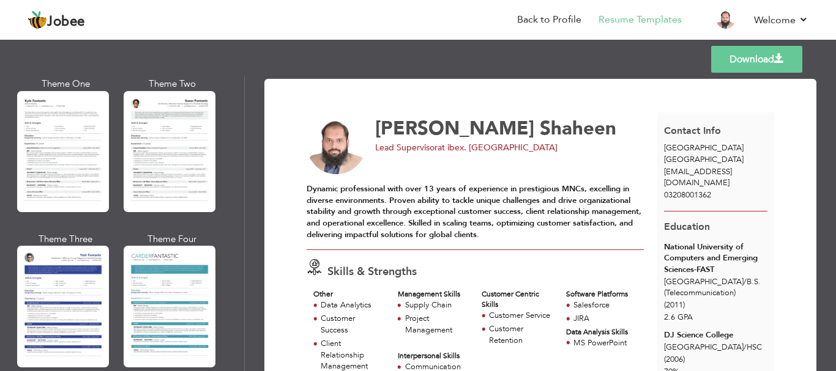
scroll to position [2199, 0]
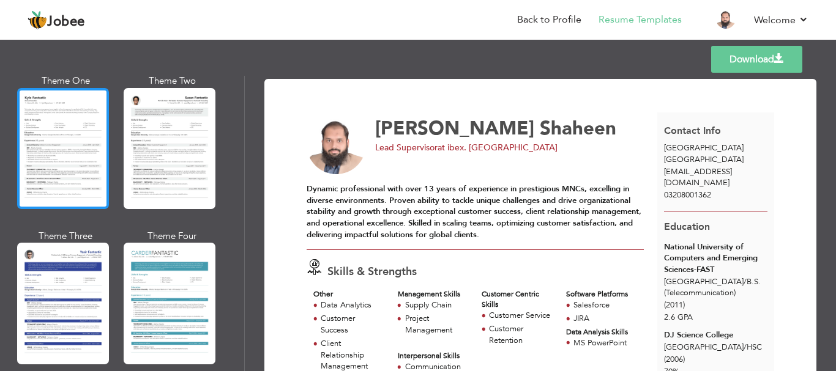
click at [73, 142] on div at bounding box center [63, 148] width 92 height 121
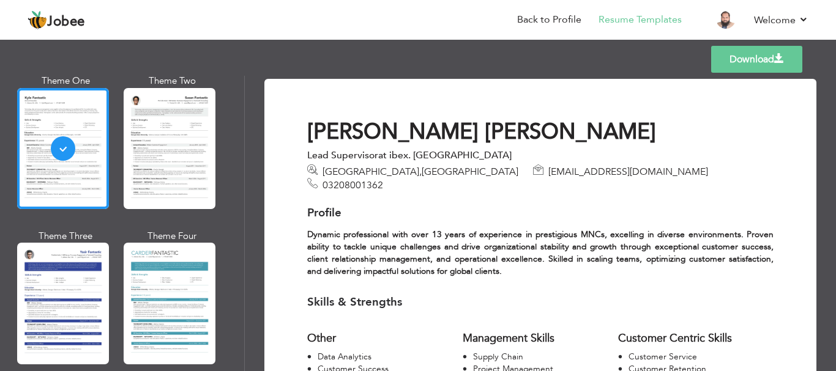
click at [762, 50] on link "Download" at bounding box center [756, 59] width 91 height 27
click at [556, 20] on link "Back to Profile" at bounding box center [549, 20] width 64 height 14
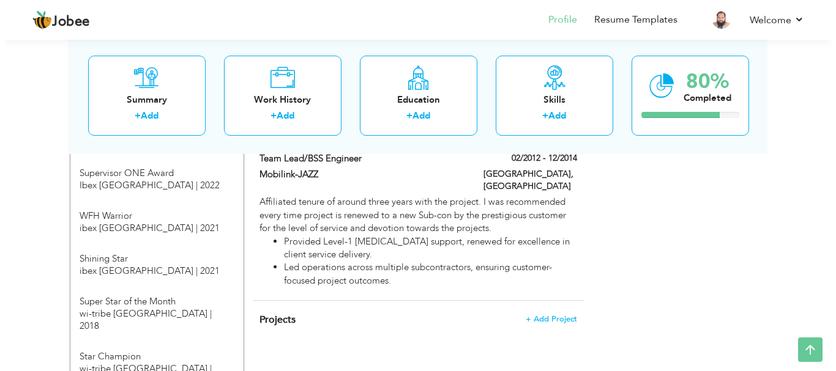
scroll to position [979, 0]
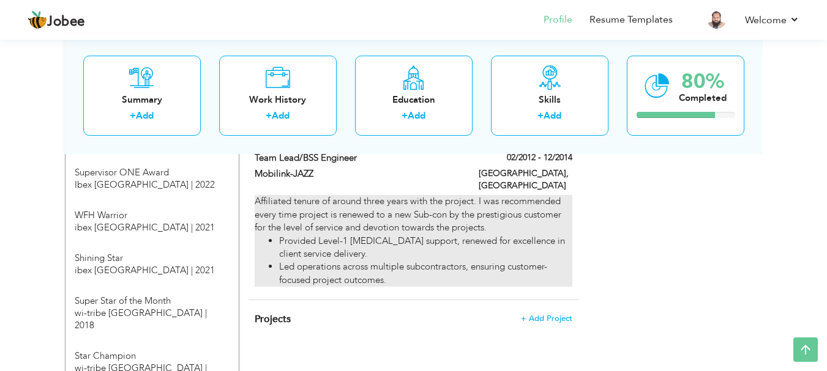
click at [374, 195] on div "Affiliated tenure of around three years with the project. I was recommended eve…" at bounding box center [413, 241] width 317 height 92
type input "Team Lead/BSS Engineer"
type input "Mobilink-JAZZ"
type input "02/2012"
type input "12/2014"
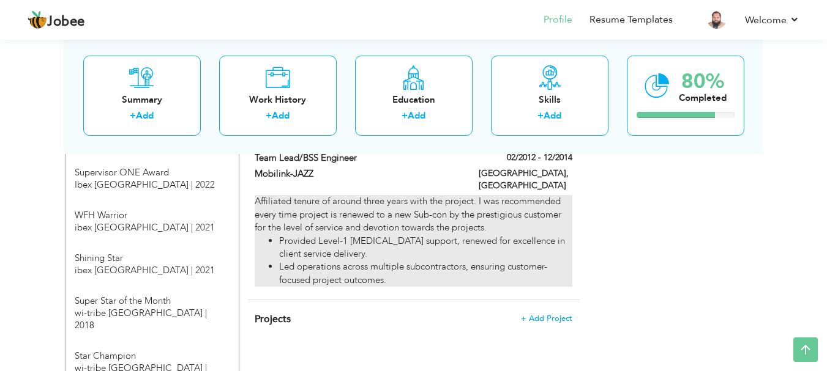
type input "[GEOGRAPHIC_DATA]"
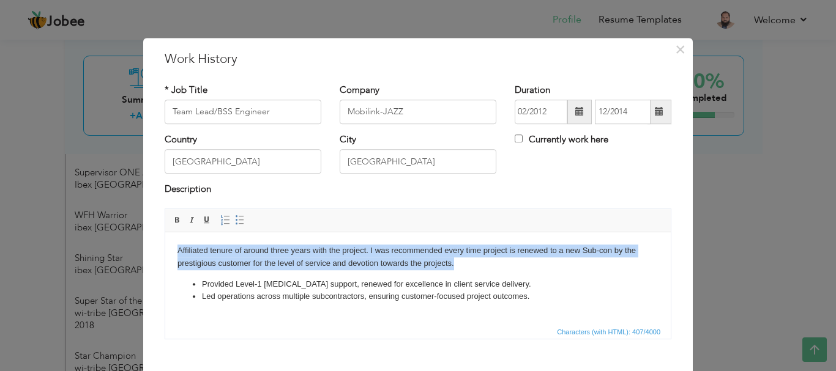
drag, startPoint x: 467, startPoint y: 263, endPoint x: 310, endPoint y: 474, distance: 263.1
click at [165, 240] on html "Affiliated tenure of around three years with the project. I was recommended eve…" at bounding box center [417, 273] width 505 height 83
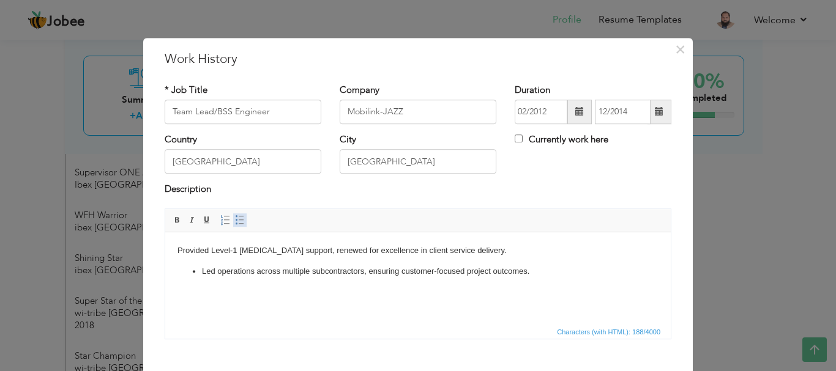
click at [235, 216] on span at bounding box center [240, 220] width 10 height 10
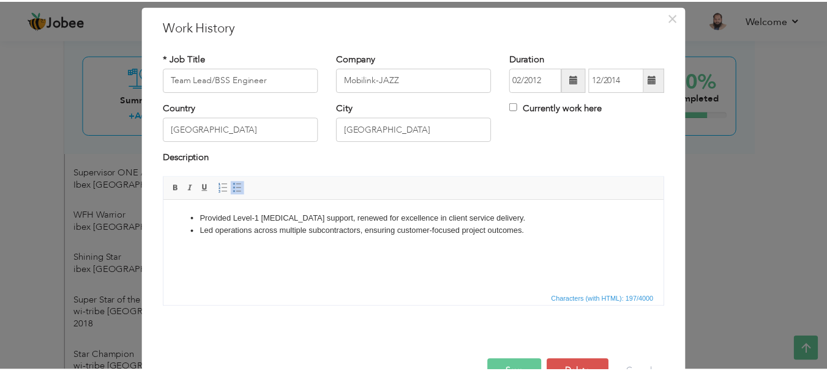
scroll to position [67, 0]
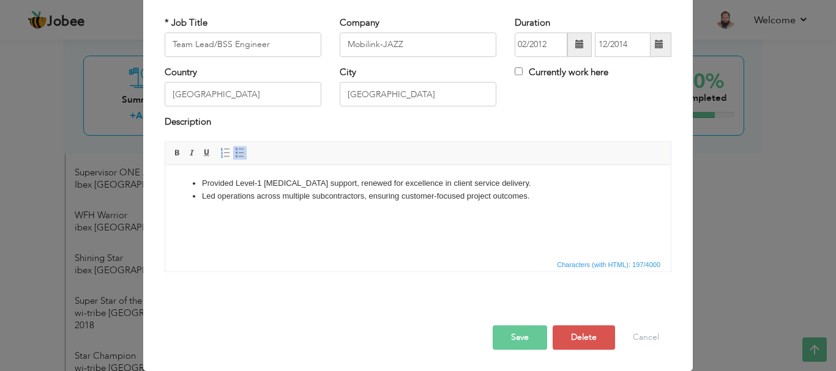
click at [515, 338] on button "Save" at bounding box center [520, 338] width 54 height 24
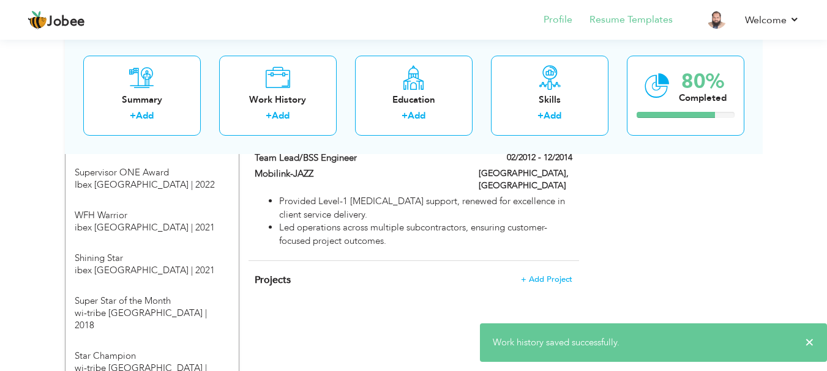
click at [623, 28] on li "Resume Templates" at bounding box center [622, 20] width 100 height 33
click at [625, 21] on link "Resume Templates" at bounding box center [630, 20] width 83 height 14
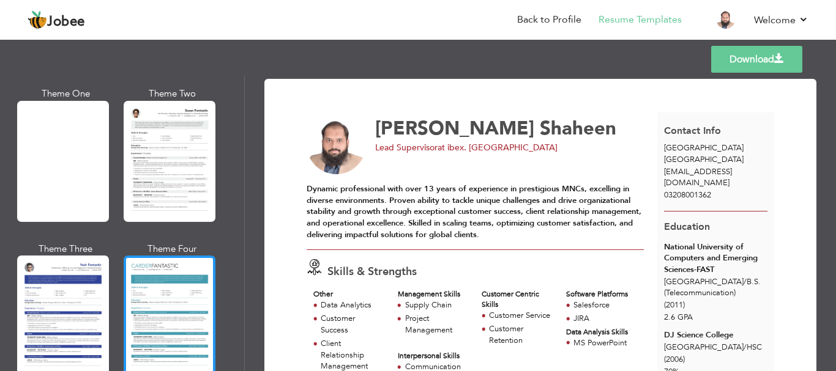
scroll to position [2199, 0]
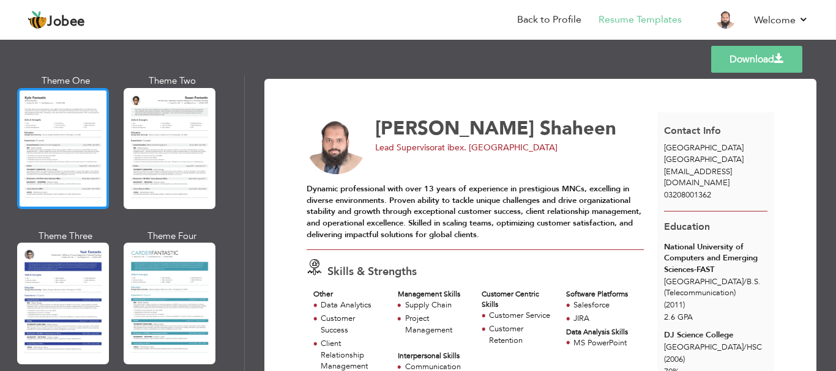
click at [50, 123] on div at bounding box center [63, 148] width 92 height 121
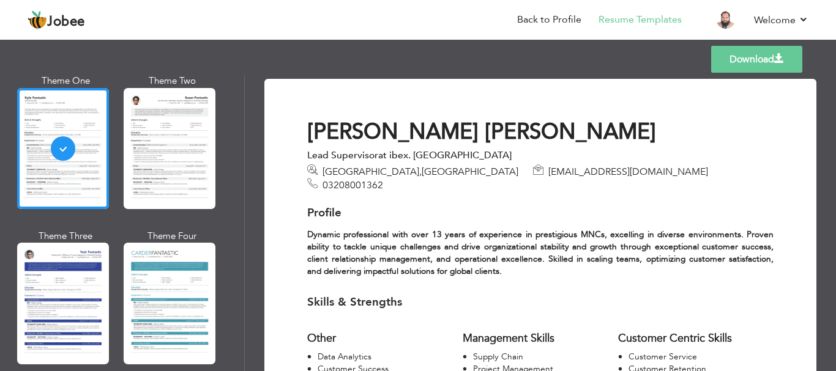
click at [770, 57] on link "Download" at bounding box center [756, 59] width 91 height 27
click at [546, 19] on link "Back to Profile" at bounding box center [549, 20] width 64 height 14
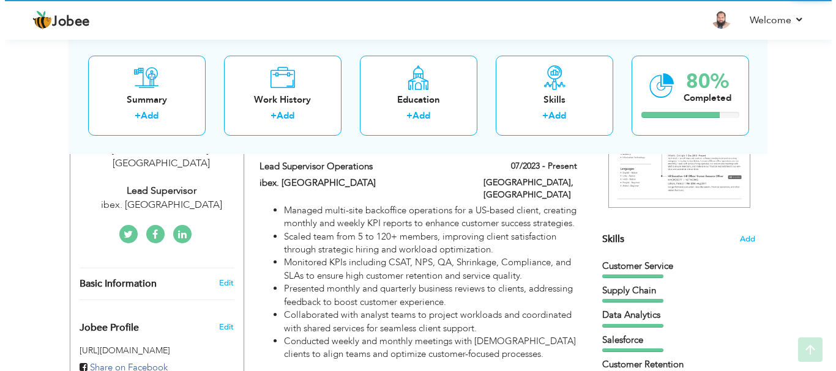
scroll to position [245, 0]
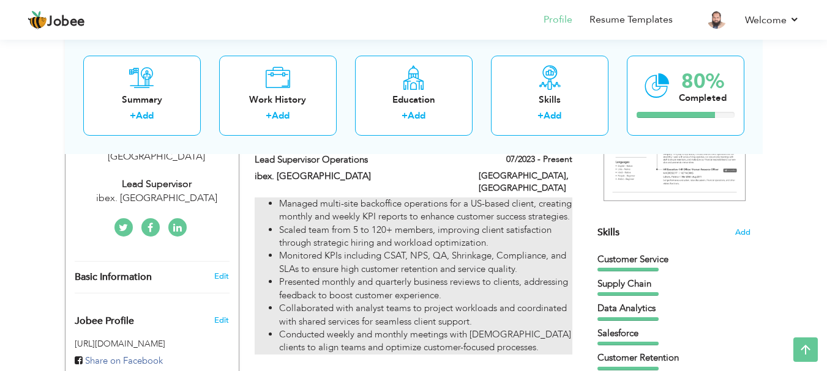
click at [354, 255] on li "Monitored KPIs including CSAT, NPS, QA, Shrinkage, Compliance, and SLAs to ensu…" at bounding box center [425, 263] width 292 height 26
type input "Lead Supervisor Operations"
type input "ibex. [GEOGRAPHIC_DATA]"
type input "07/2023"
type input "[GEOGRAPHIC_DATA]"
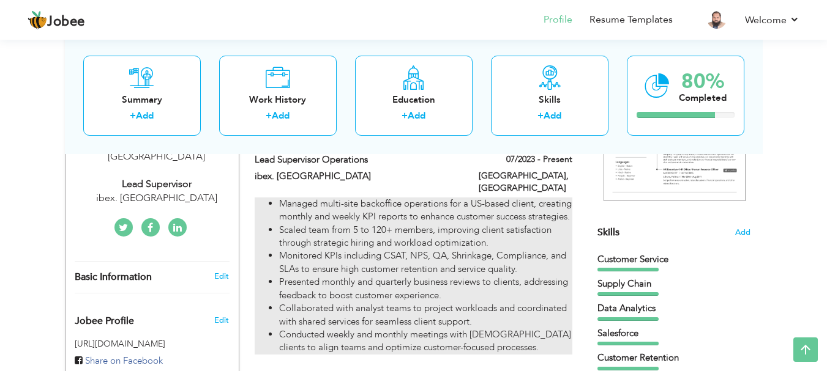
type input "[GEOGRAPHIC_DATA]"
checkbox input "true"
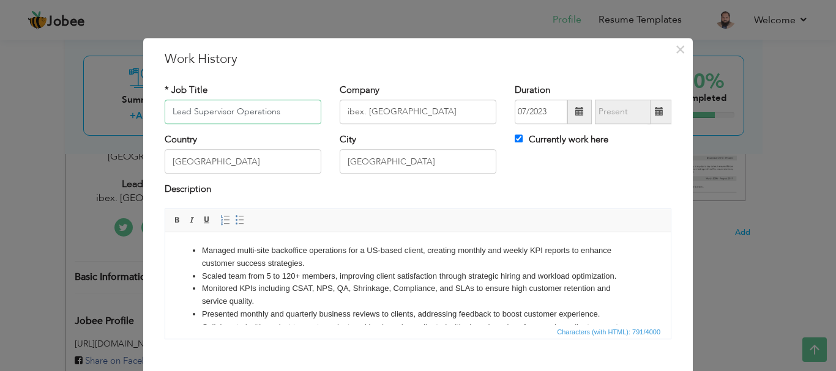
scroll to position [34, 0]
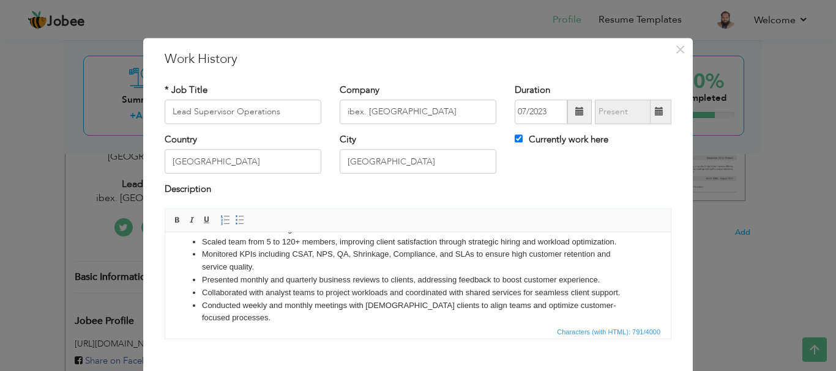
click at [628, 310] on ul "Managed multi-site backoffice operations for a US-based client, creating monthl…" at bounding box center [417, 267] width 481 height 114
drag, startPoint x: 214, startPoint y: 316, endPoint x: 422, endPoint y: 558, distance: 319.8
click at [214, 324] on li "Woked thouh the positions of being a Back office specialts" at bounding box center [418, 330] width 432 height 13
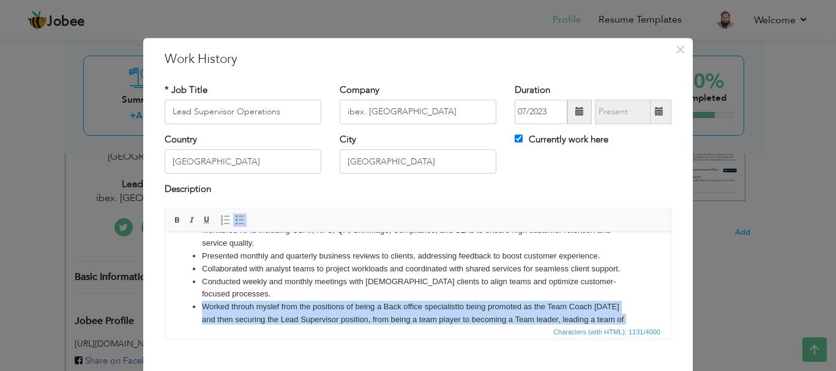
scroll to position [73, 0]
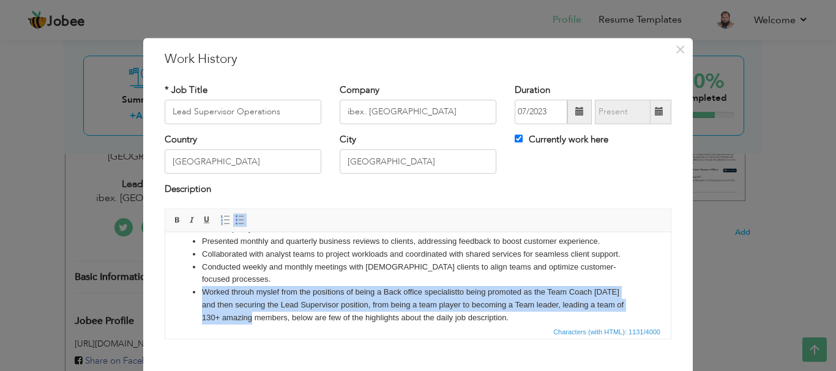
drag, startPoint x: 204, startPoint y: 299, endPoint x: 549, endPoint y: 310, distance: 344.7
click at [549, 310] on li "Worked throuh myslef from the positions of being a Back office specialist to be…" at bounding box center [418, 305] width 432 height 38
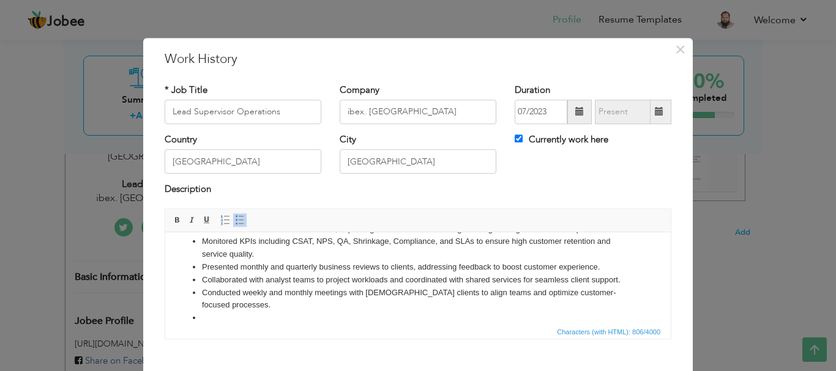
scroll to position [34, 0]
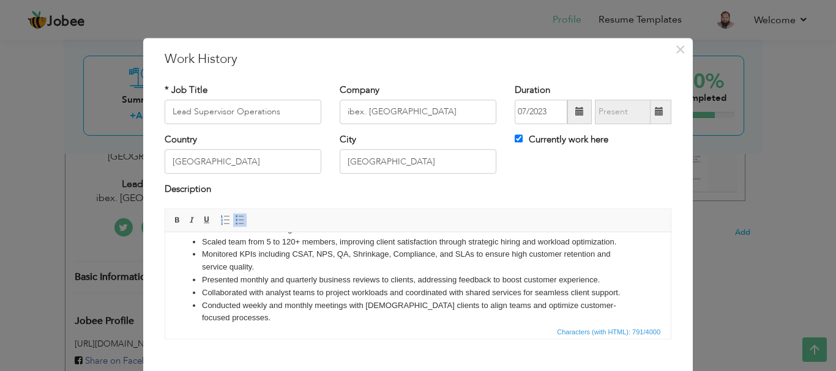
click at [571, 106] on span at bounding box center [579, 112] width 24 height 24
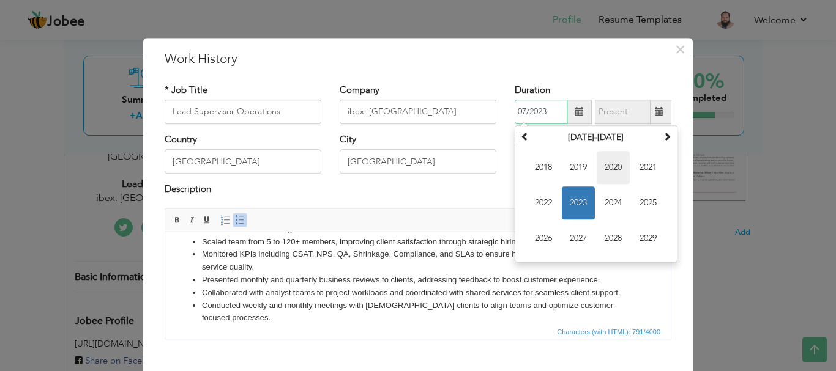
click at [601, 168] on span "2020" at bounding box center [613, 167] width 33 height 33
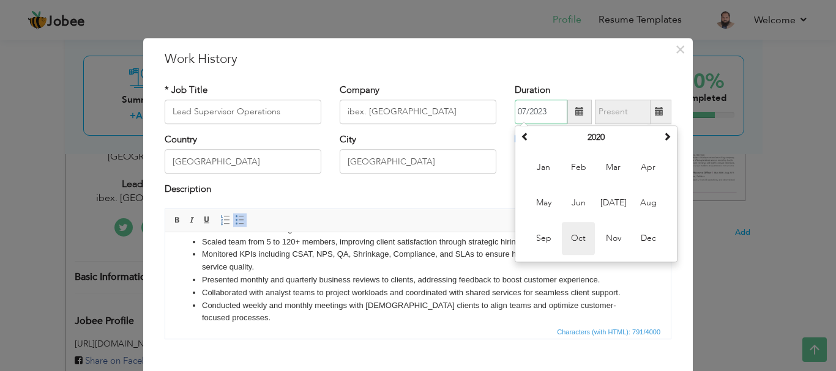
click at [581, 234] on span "Oct" at bounding box center [578, 238] width 33 height 33
type input "10/2020"
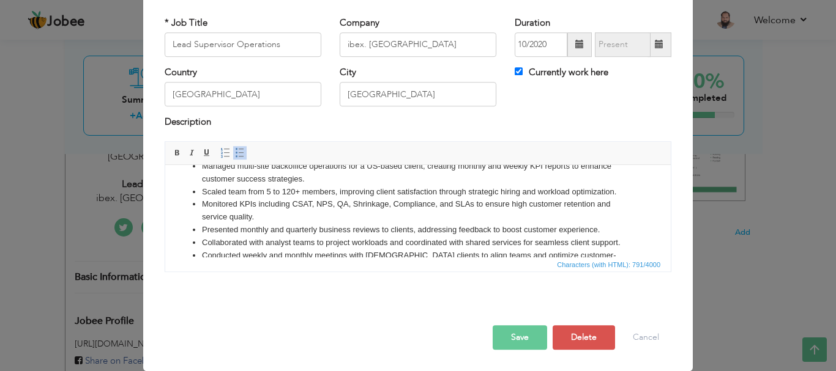
scroll to position [0, 0]
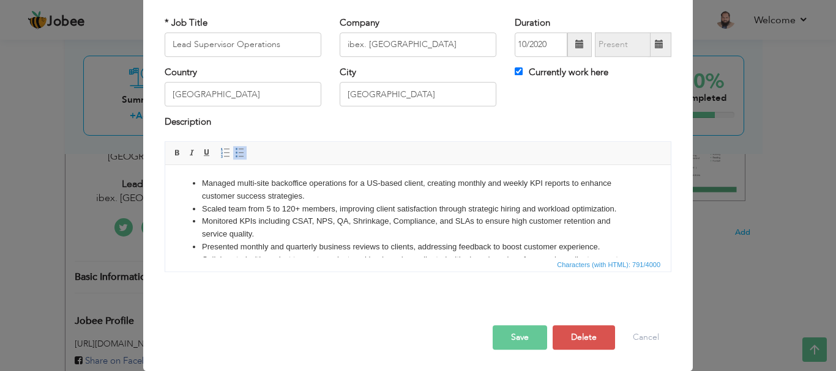
click at [201, 181] on ul "Managed multi-site backoffice operations for a US-based client, creating monthl…" at bounding box center [417, 234] width 481 height 114
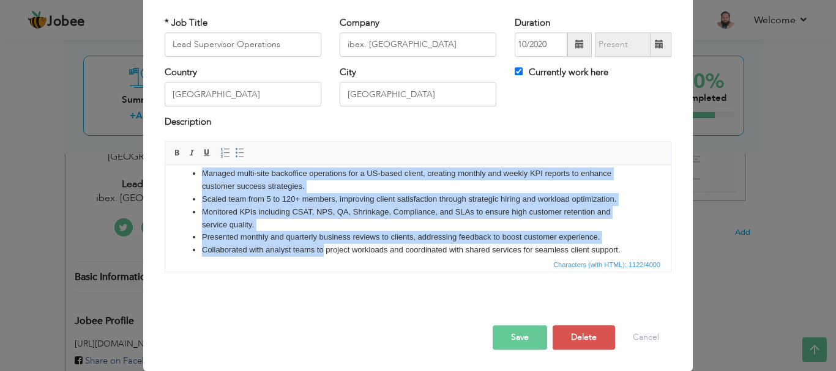
scroll to position [81, 0]
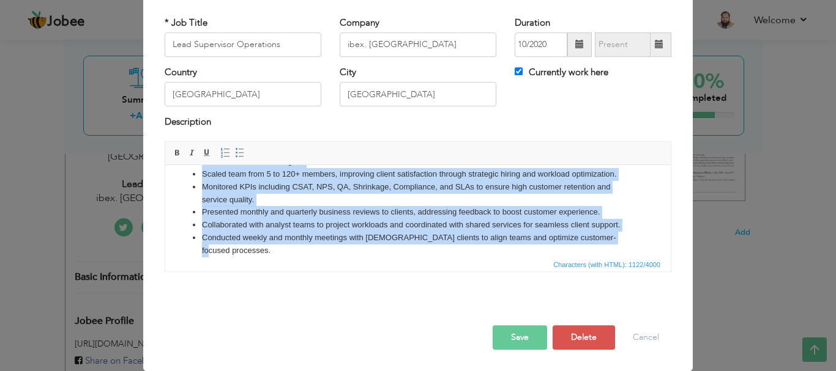
drag, startPoint x: 188, startPoint y: 185, endPoint x: 654, endPoint y: 233, distance: 468.6
click at [654, 233] on html "Worked throuh myslef from the positions of being a Back office specialist to be…" at bounding box center [417, 176] width 505 height 185
copy body "Loremi dolors ametco adip eli seddoeius te incid u Labo etdolo magnaaliqu en ad…"
click at [608, 212] on li "Presented monthly and quarterly business reviews to clients, addressing feedbac…" at bounding box center [418, 212] width 432 height 13
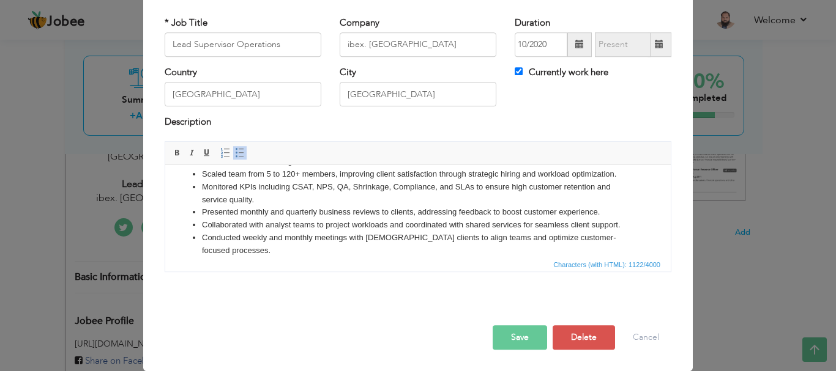
click at [260, 201] on li "Monitored KPIs including CSAT, NPS, QA, Shrinkage, Compliance, and SLAs to ensu…" at bounding box center [418, 194] width 432 height 26
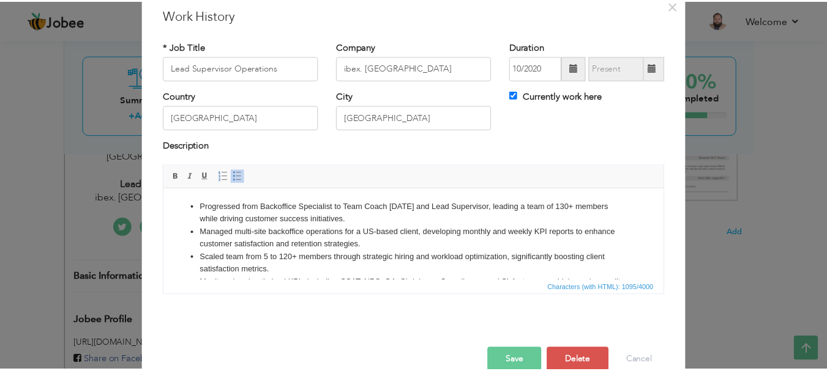
scroll to position [67, 0]
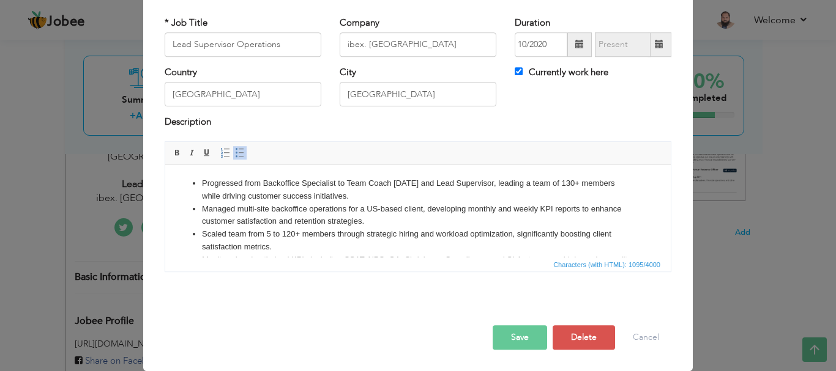
click at [523, 332] on button "Save" at bounding box center [520, 338] width 54 height 24
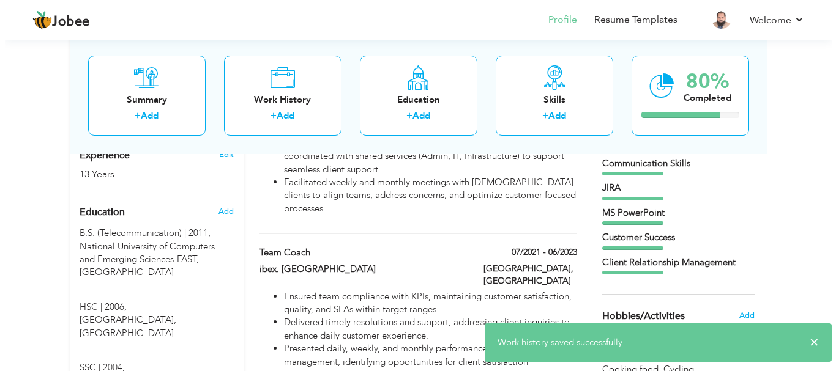
scroll to position [489, 0]
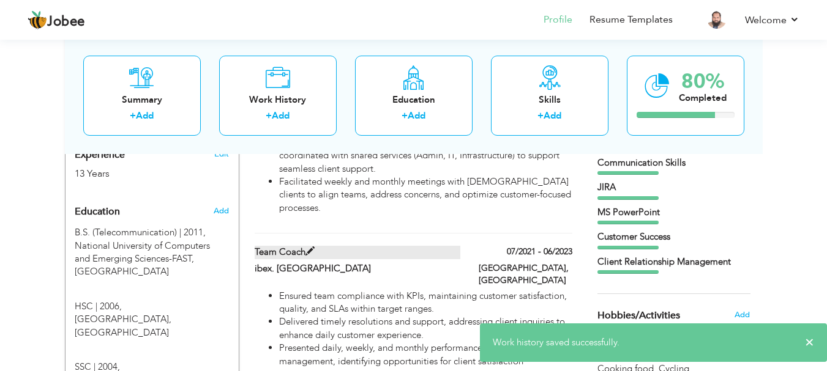
click at [414, 246] on label "Team Coach" at bounding box center [358, 252] width 206 height 13
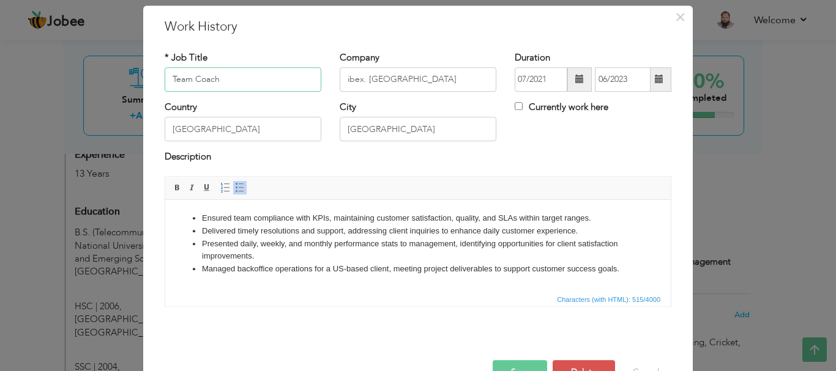
scroll to position [67, 0]
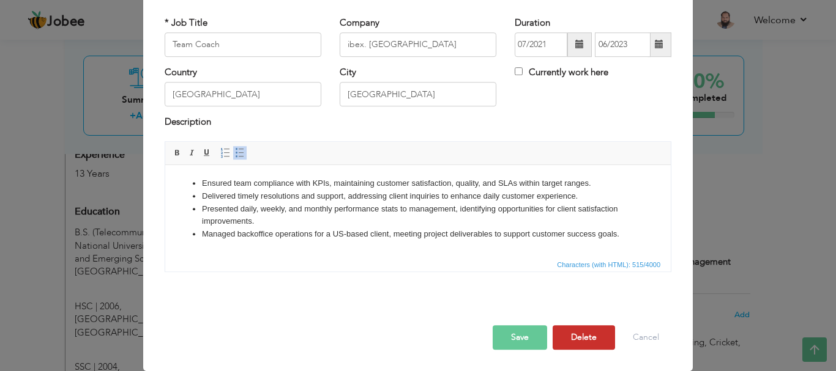
click at [596, 336] on button "Delete" at bounding box center [584, 338] width 62 height 24
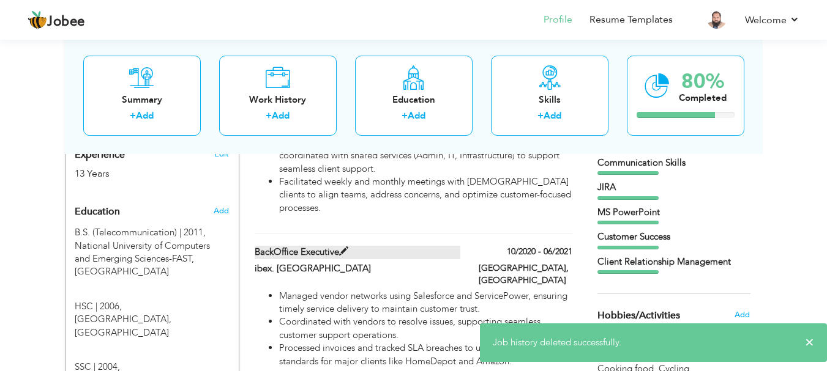
click at [395, 246] on label "BackOffice Executive" at bounding box center [358, 252] width 206 height 13
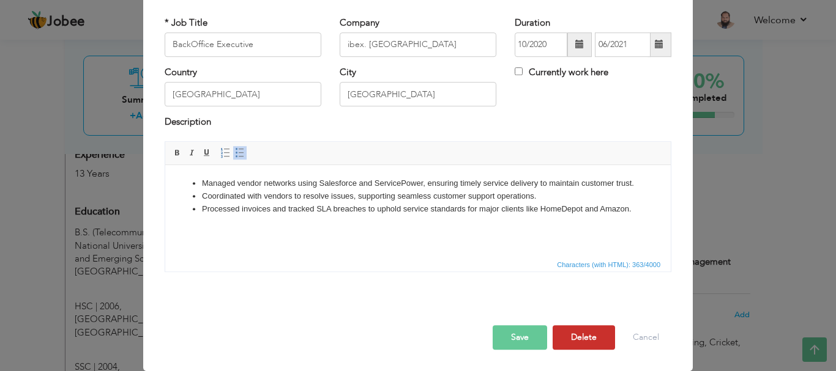
click at [589, 335] on button "Delete" at bounding box center [584, 338] width 62 height 24
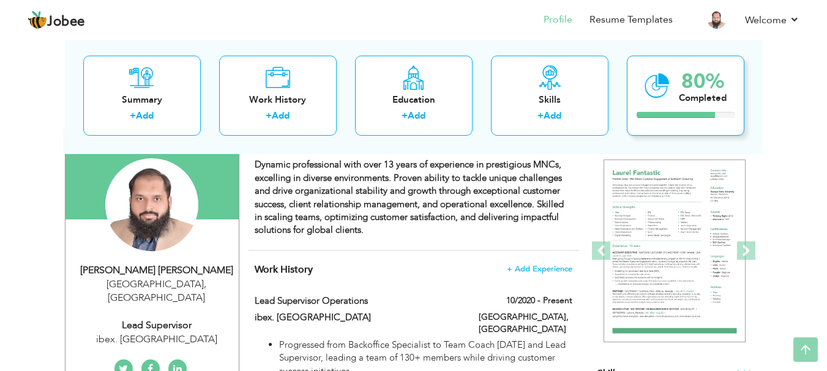
scroll to position [0, 0]
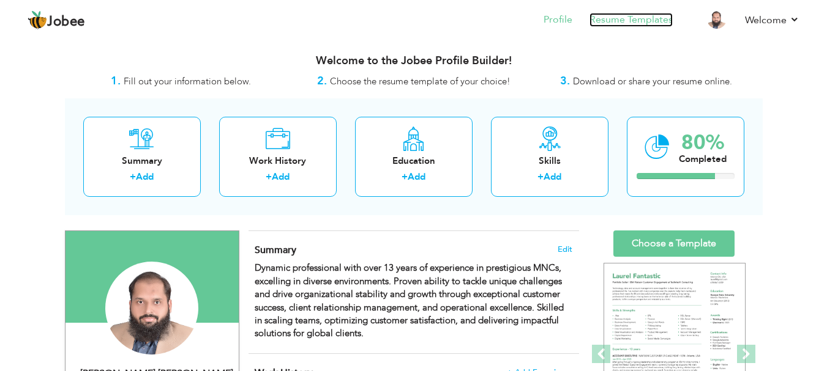
click at [622, 17] on link "Resume Templates" at bounding box center [630, 20] width 83 height 14
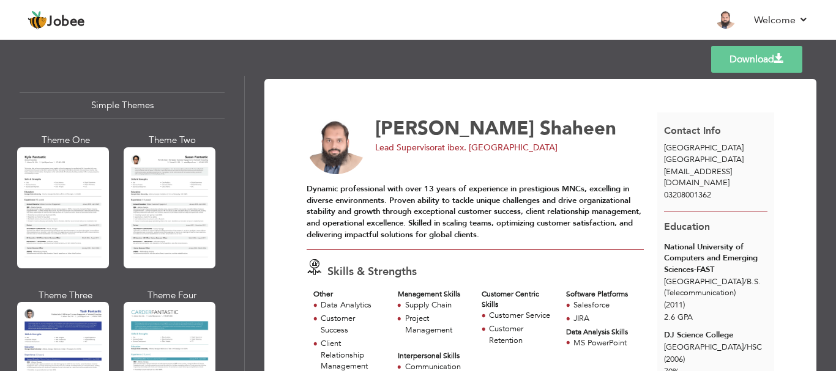
scroll to position [2199, 0]
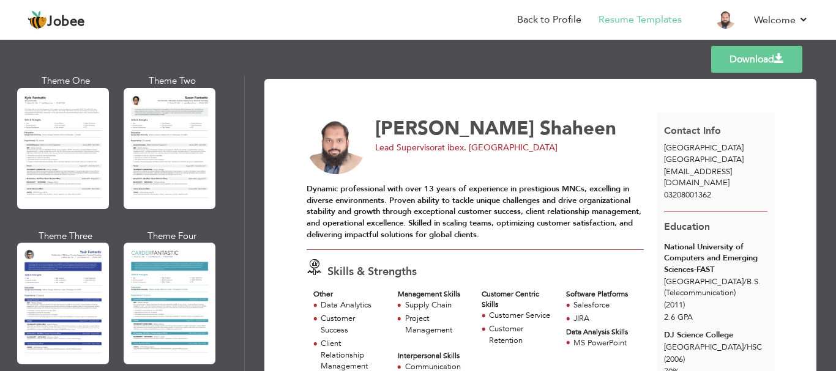
click at [70, 109] on div at bounding box center [63, 148] width 92 height 121
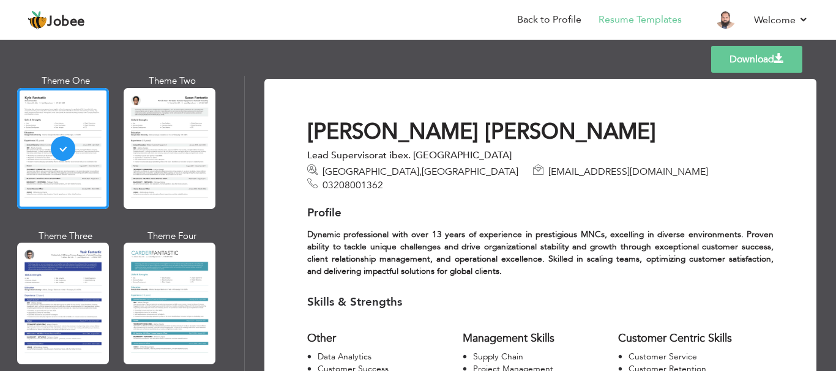
click at [740, 59] on link "Download" at bounding box center [756, 59] width 91 height 27
click at [563, 19] on link "Back to Profile" at bounding box center [549, 20] width 64 height 14
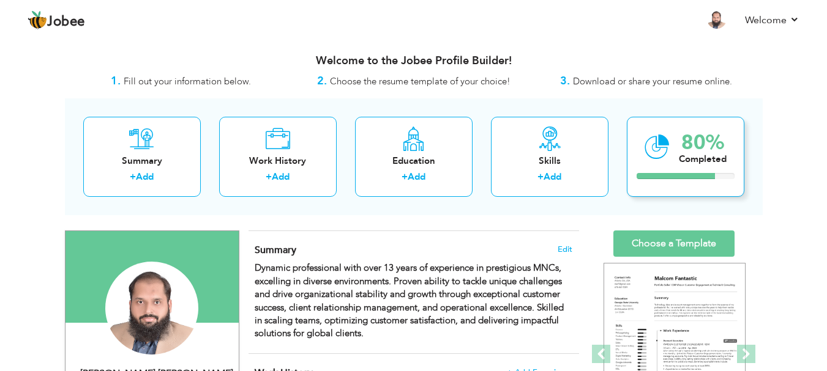
click at [690, 147] on div "80%" at bounding box center [703, 143] width 48 height 20
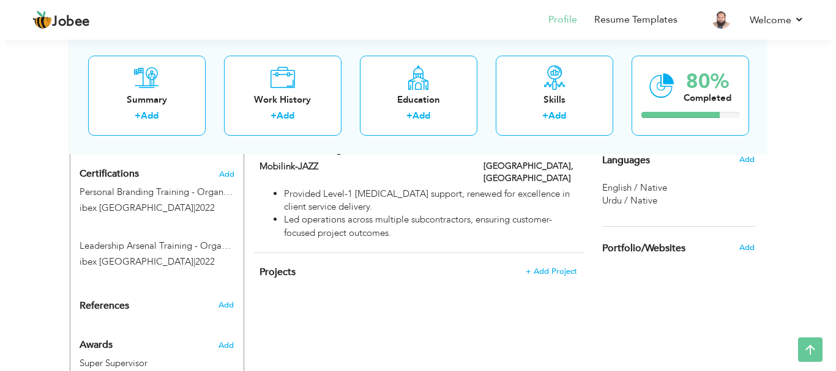
scroll to position [734, 0]
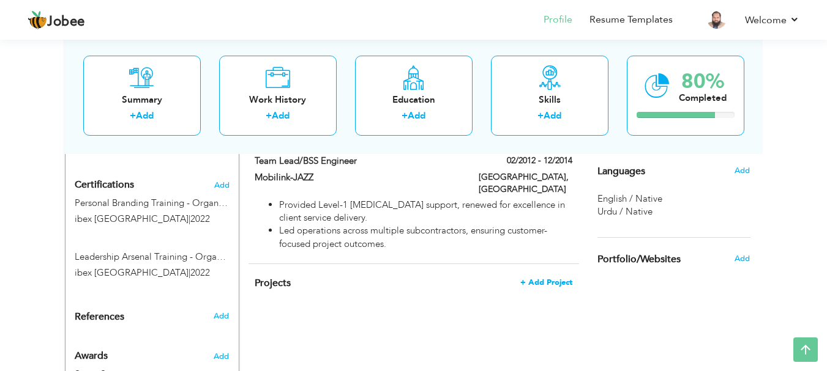
click at [547, 278] on span "+ Add Project" at bounding box center [546, 282] width 52 height 9
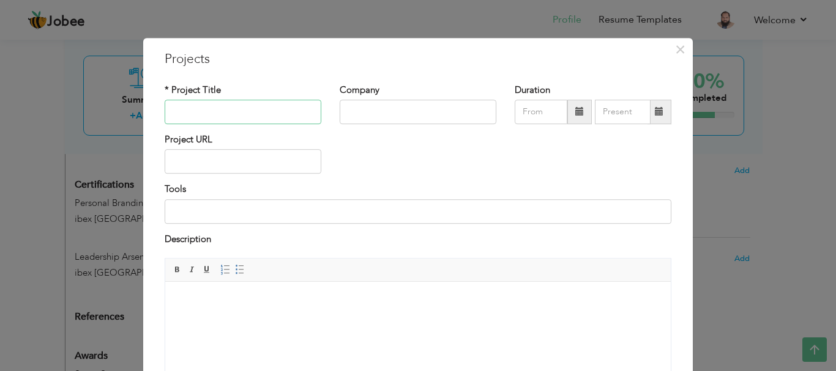
click at [226, 106] on input "text" at bounding box center [243, 112] width 157 height 24
type input "The Home Depot - CX Project"
click at [401, 109] on input "text" at bounding box center [418, 112] width 157 height 24
type input "ibex. [GEOGRAPHIC_DATA]"
click at [271, 211] on input at bounding box center [418, 211] width 507 height 24
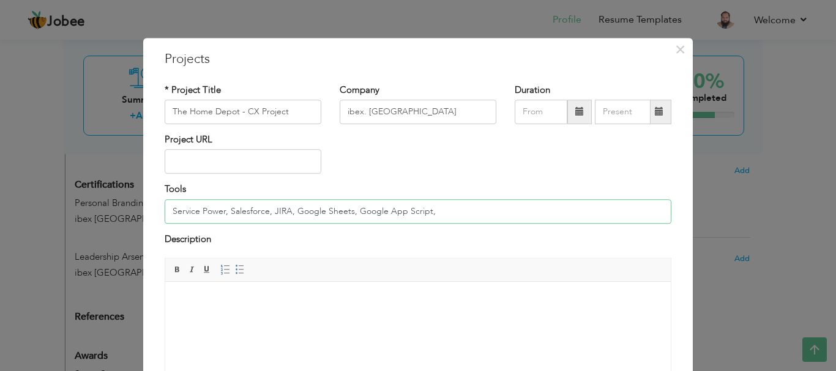
type input "Service Power, Salesforce, JIRA, Google Sheets, Google App Script,"
click at [575, 110] on span at bounding box center [579, 112] width 9 height 9
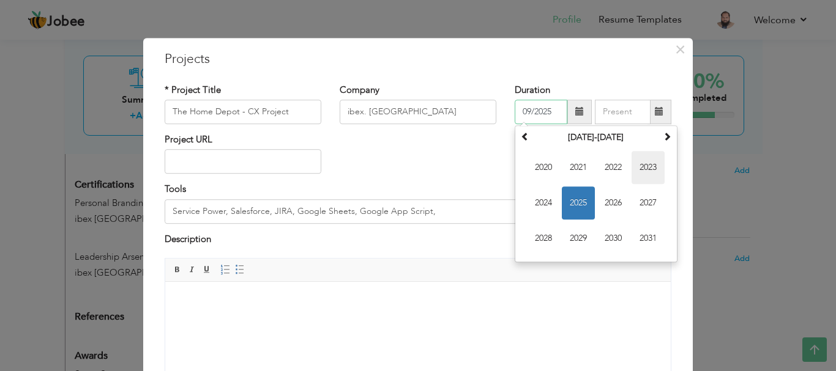
click at [647, 166] on span "2023" at bounding box center [647, 167] width 33 height 33
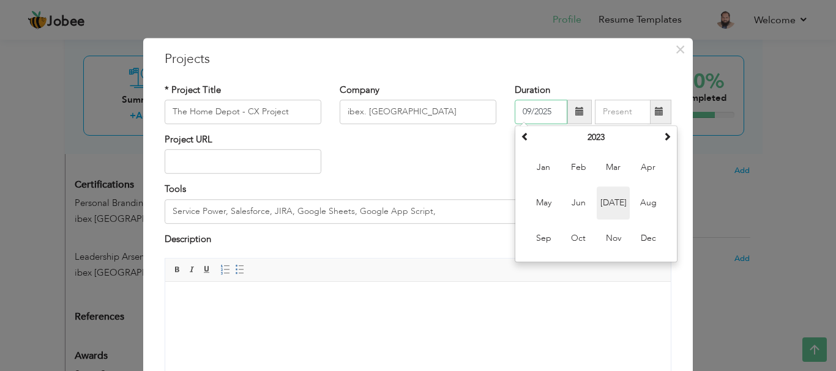
click at [605, 203] on span "[DATE]" at bounding box center [613, 203] width 33 height 33
type input "07/2023"
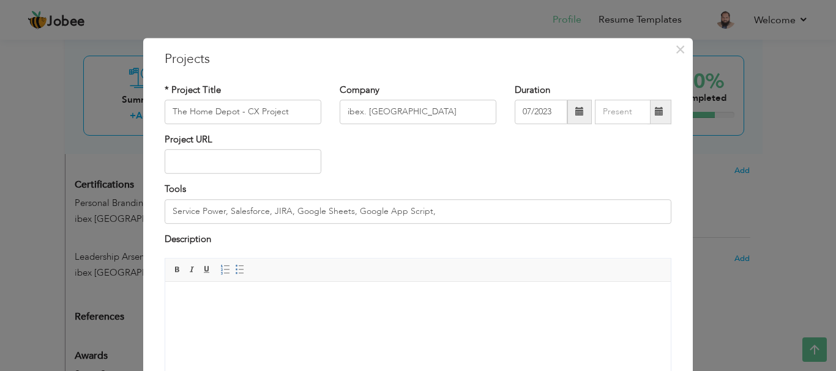
click at [523, 178] on div "Project URL" at bounding box center [417, 158] width 525 height 50
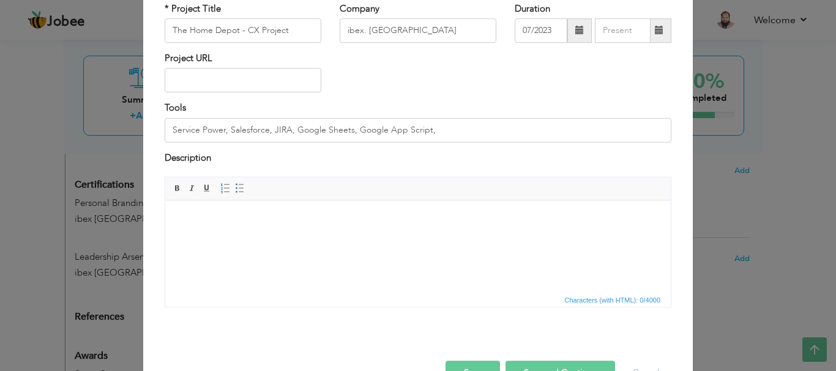
scroll to position [117, 0]
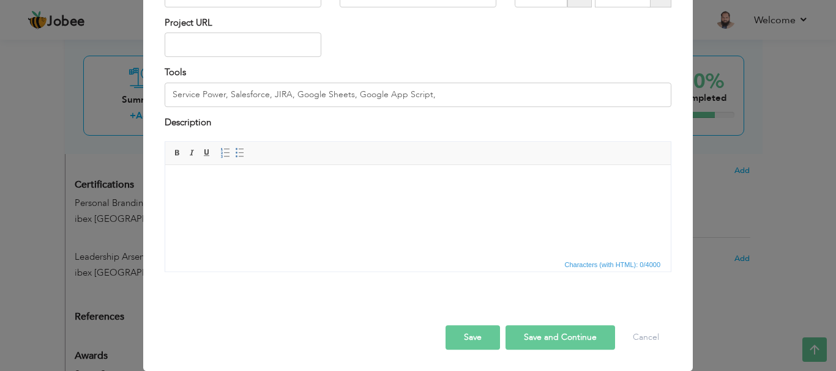
click at [245, 203] on html at bounding box center [417, 183] width 505 height 37
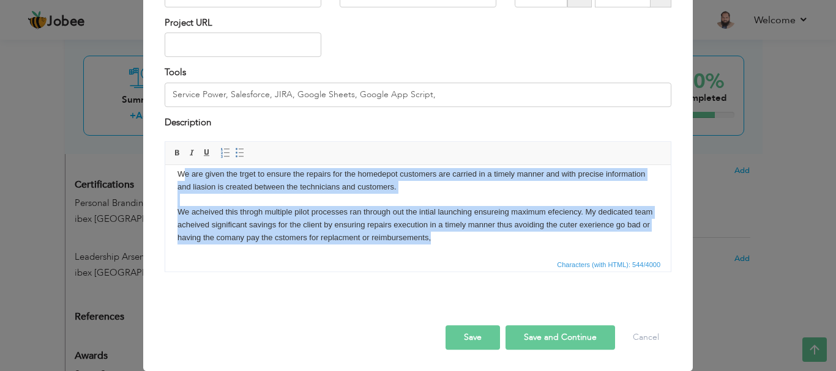
scroll to position [0, 0]
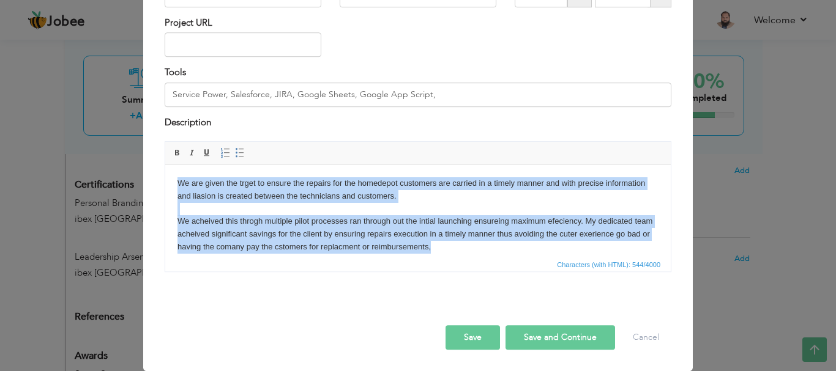
drag, startPoint x: 482, startPoint y: 246, endPoint x: 165, endPoint y: 162, distance: 328.0
click at [165, 165] on html "We are given the trget to ensure the repairs for the homedepot customers are ca…" at bounding box center [417, 215] width 505 height 101
copy body "We are given the trget to ensure the repairs for the homedepot customers are ca…"
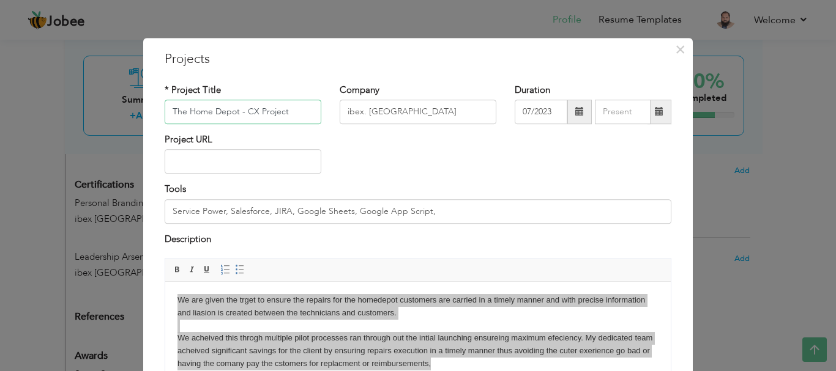
click at [268, 113] on input "The Home Depot - CX Project" at bounding box center [243, 112] width 157 height 24
click at [261, 212] on input "Service Power, Salesforce, JIRA, Google Sheets, Google App Script," at bounding box center [418, 211] width 507 height 24
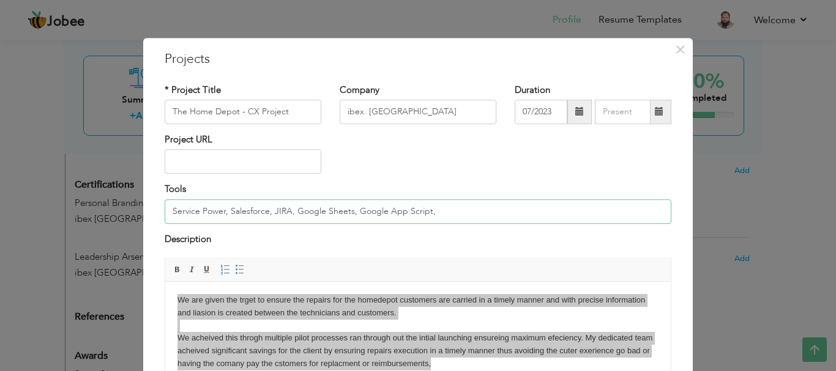
click at [261, 212] on input "Service Power, Salesforce, JIRA, Google Sheets, Google App Script," at bounding box center [418, 211] width 507 height 24
paste input "Power, Salesforce, JIRA, Google Sheets, Google App Script"
type input "ServicePower, Salesforce, JIRA, Google Sheets, Google App Script"
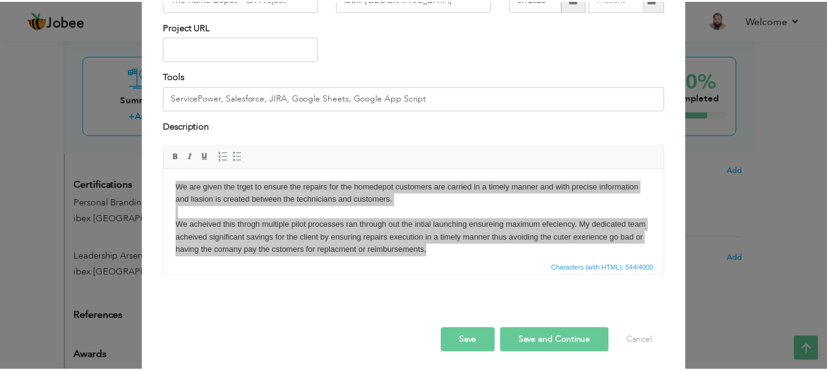
scroll to position [117, 0]
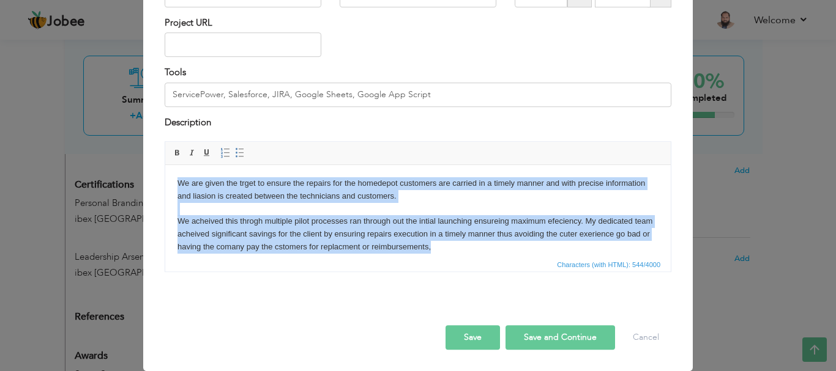
click at [475, 247] on body "We are given the trget to ensure the repairs for the homedepot customers are ca…" at bounding box center [417, 215] width 481 height 76
drag, startPoint x: 475, startPoint y: 246, endPoint x: 65, endPoint y: 170, distance: 417.5
click at [165, 170] on html "We are given the trget to ensure the repairs for the homedepot customers are ca…" at bounding box center [417, 215] width 505 height 101
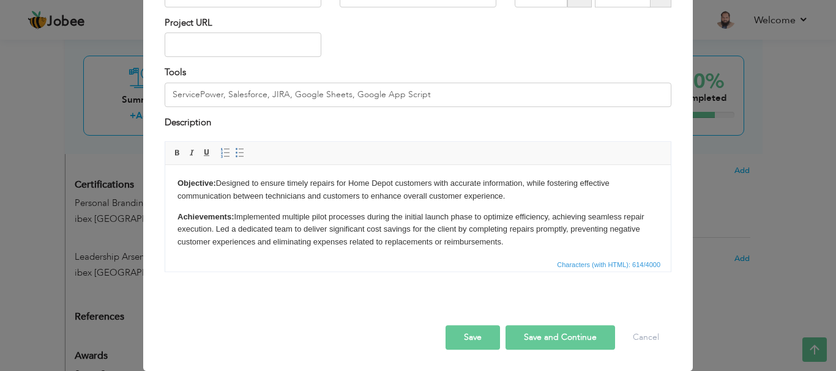
click at [461, 333] on button "Save" at bounding box center [472, 338] width 54 height 24
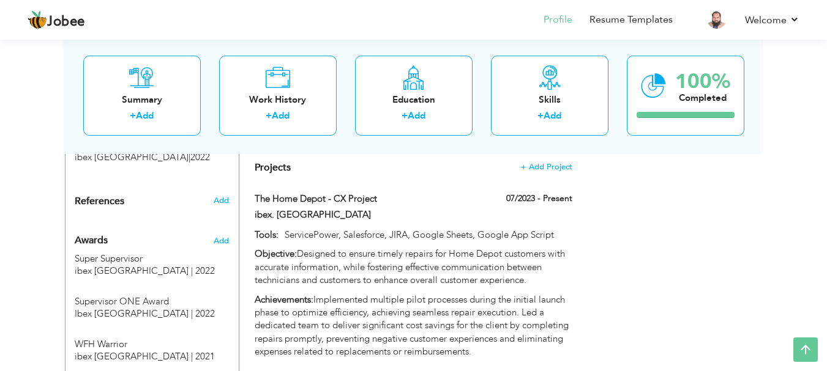
scroll to position [857, 0]
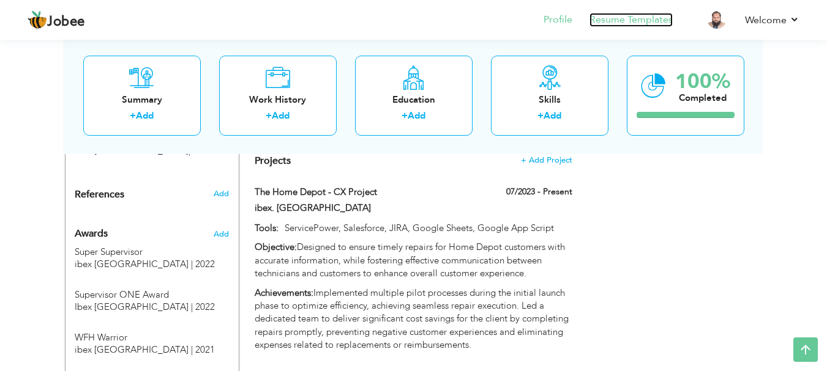
click at [616, 13] on link "Resume Templates" at bounding box center [630, 20] width 83 height 14
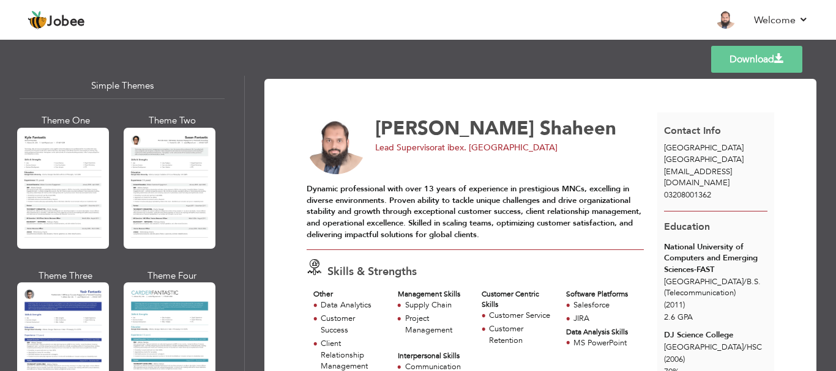
scroll to position [2199, 0]
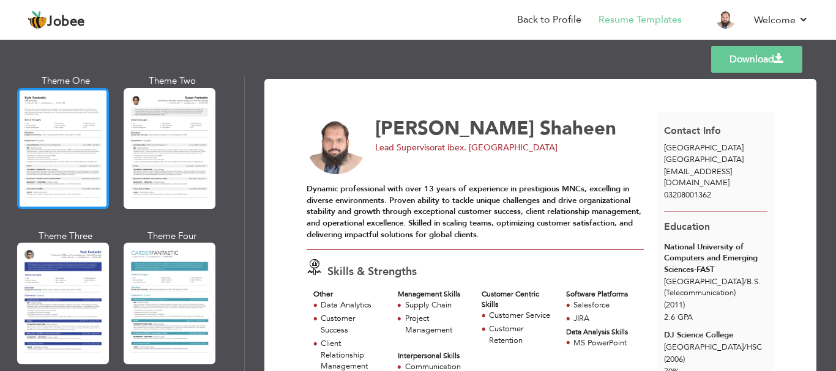
click at [47, 127] on div at bounding box center [63, 148] width 92 height 121
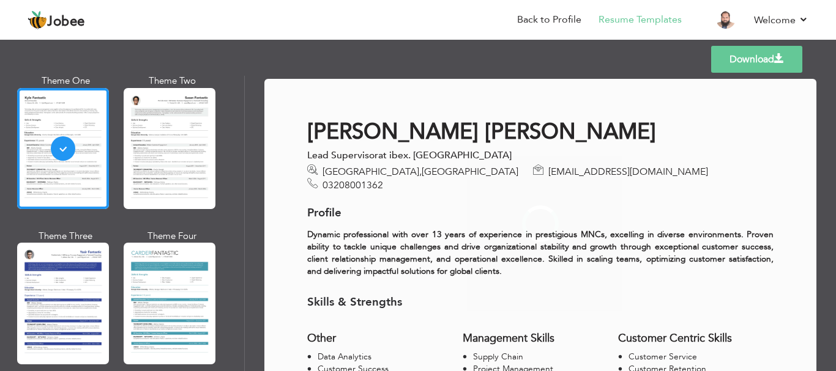
click at [761, 56] on link "Download" at bounding box center [756, 59] width 91 height 27
click at [554, 21] on link "Back to Profile" at bounding box center [549, 20] width 64 height 14
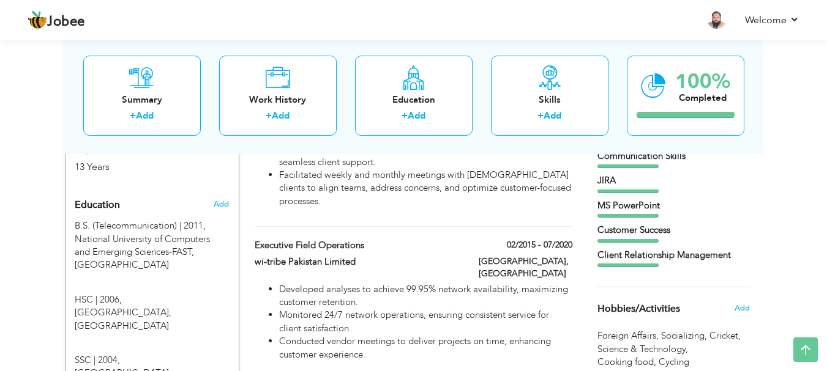
scroll to position [489, 0]
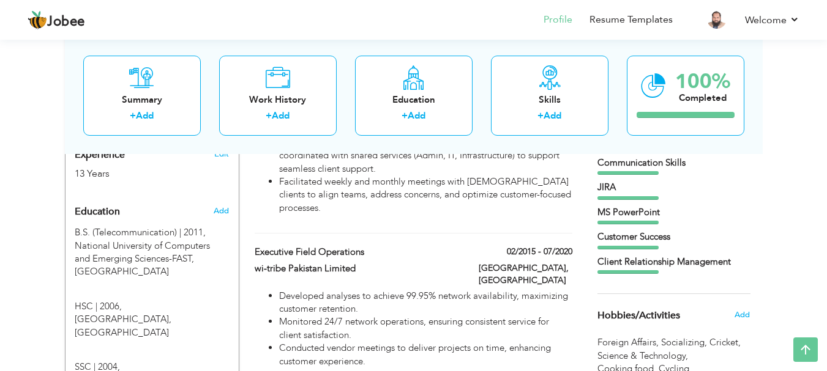
click at [21, 267] on div "View Resume Export PDF Profile Summary Public Link Experience Education Awards …" at bounding box center [413, 224] width 827 height 1354
click at [617, 21] on link "Resume Templates" at bounding box center [630, 20] width 83 height 14
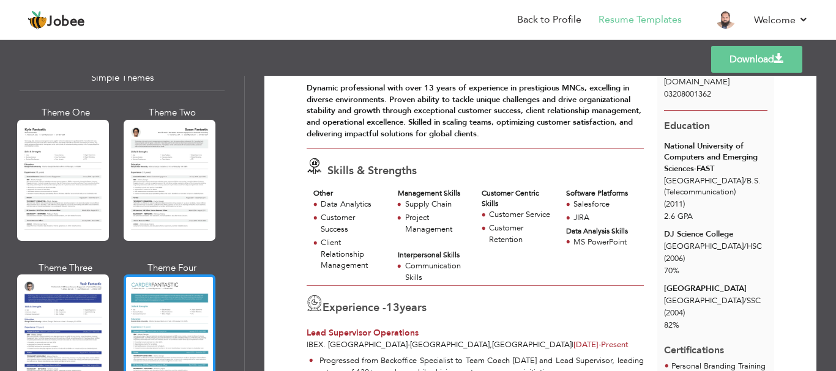
scroll to position [2199, 0]
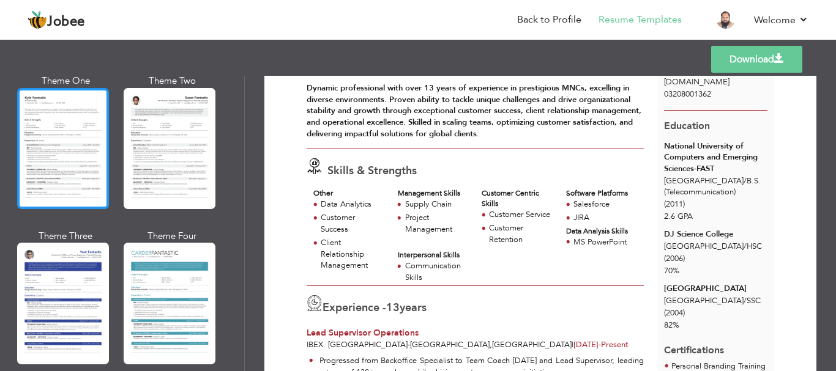
click at [45, 113] on div at bounding box center [63, 148] width 92 height 121
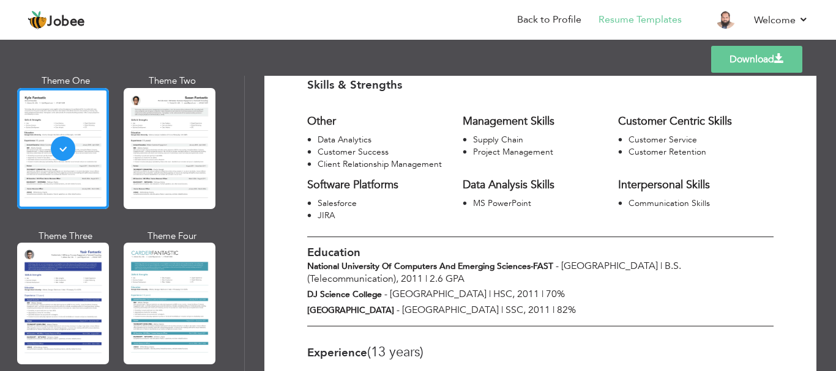
scroll to position [286, 0]
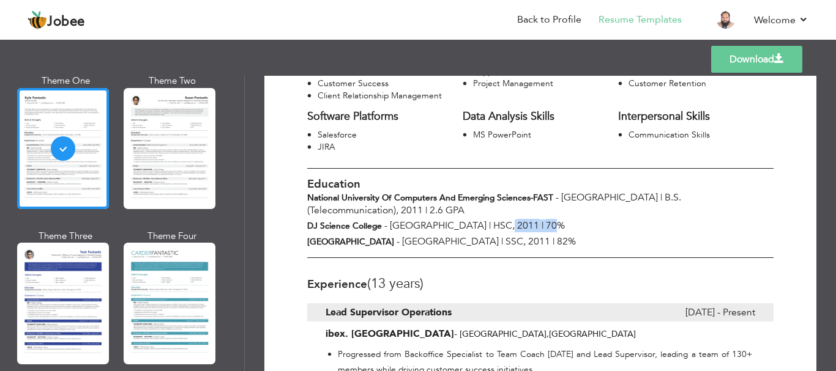
drag, startPoint x: 488, startPoint y: 215, endPoint x: 510, endPoint y: 215, distance: 21.4
click at [510, 220] on div "DJ Science College - [GEOGRAPHIC_DATA] | HSC , 2011 | 70%" at bounding box center [540, 226] width 485 height 13
click at [546, 219] on span "70%" at bounding box center [555, 225] width 19 height 13
drag, startPoint x: 475, startPoint y: 210, endPoint x: 538, endPoint y: 209, distance: 63.0
click at [538, 220] on div "DJ Science College - [GEOGRAPHIC_DATA] | HSC , 2011 | 70%" at bounding box center [540, 226] width 485 height 13
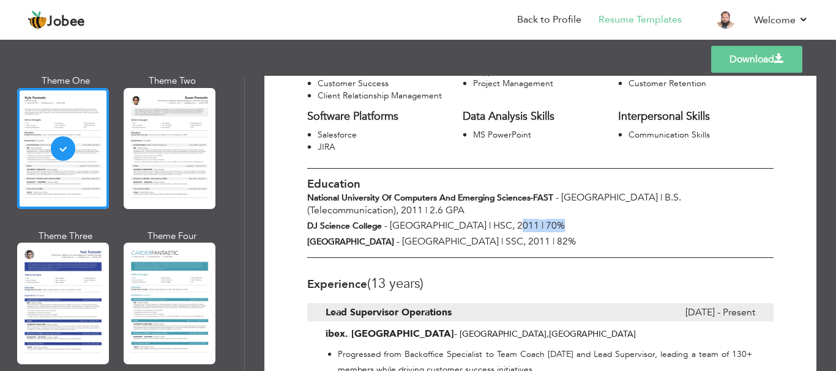
click at [538, 220] on div "DJ Science College - [GEOGRAPHIC_DATA] | HSC , 2011 | 70%" at bounding box center [540, 226] width 485 height 13
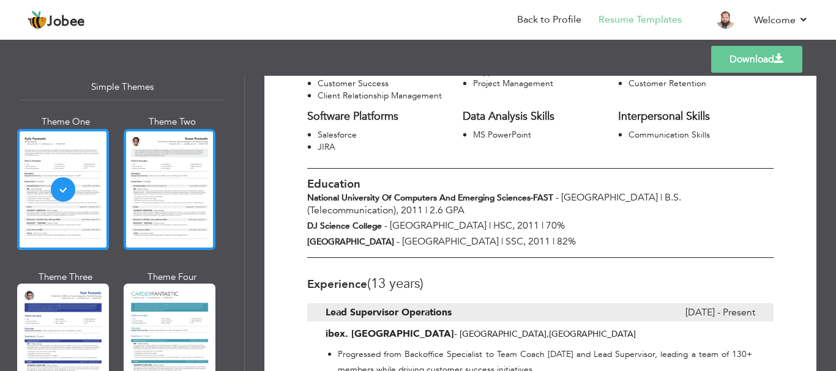
click at [150, 191] on div at bounding box center [170, 189] width 92 height 121
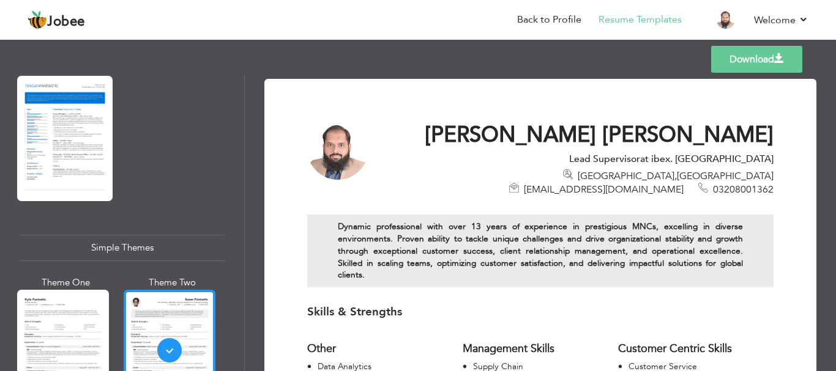
scroll to position [1995, 0]
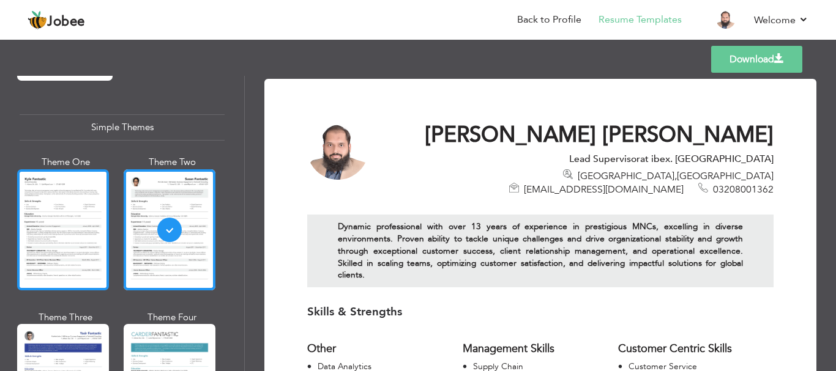
click at [65, 207] on div at bounding box center [63, 229] width 92 height 121
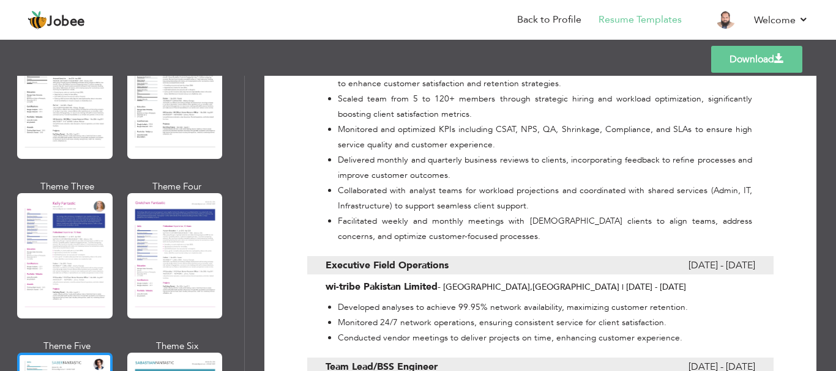
scroll to position [1546, 0]
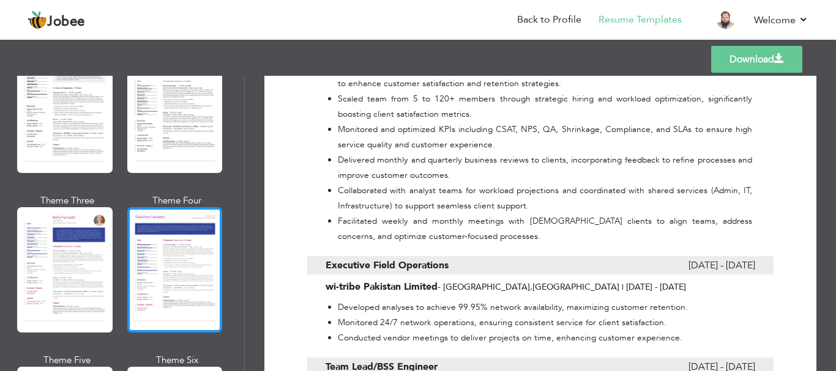
click at [192, 262] on div at bounding box center [174, 269] width 95 height 125
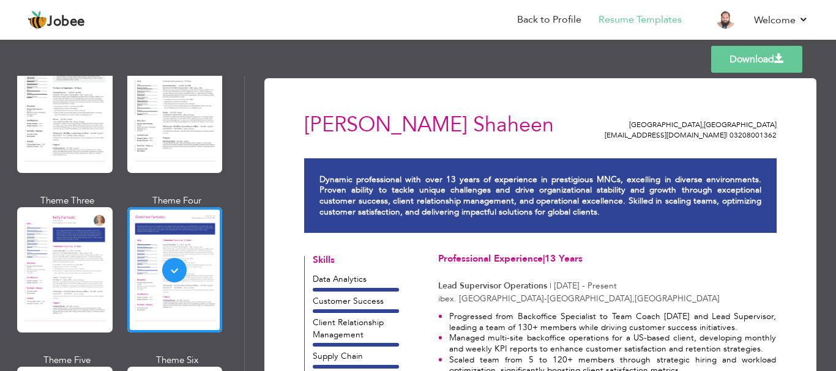
scroll to position [0, 0]
click at [742, 59] on link "Download" at bounding box center [756, 59] width 91 height 27
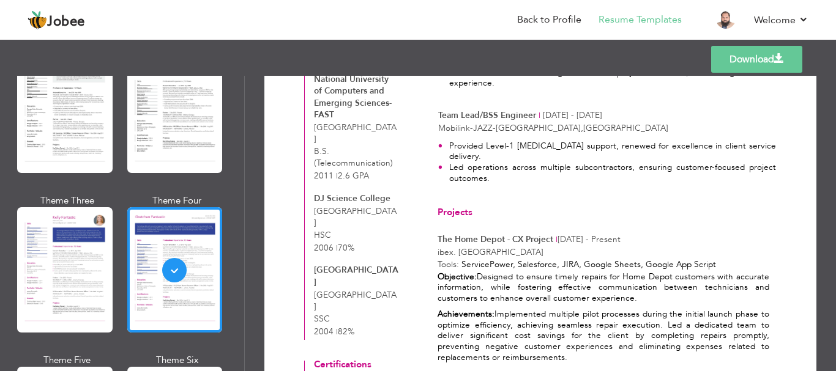
scroll to position [530, 0]
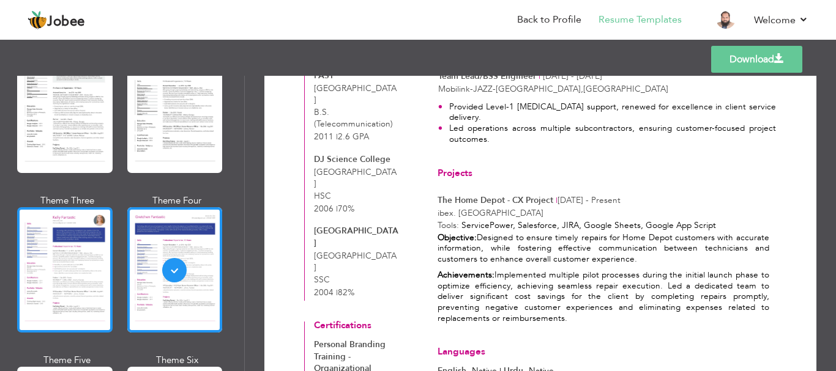
click at [37, 242] on div at bounding box center [64, 269] width 95 height 125
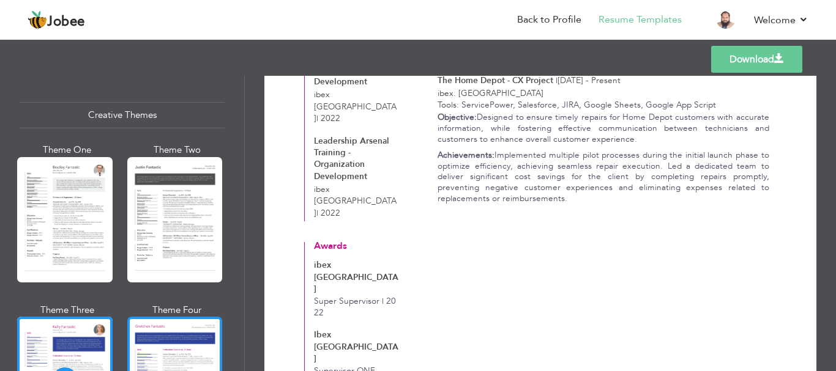
scroll to position [1383, 0]
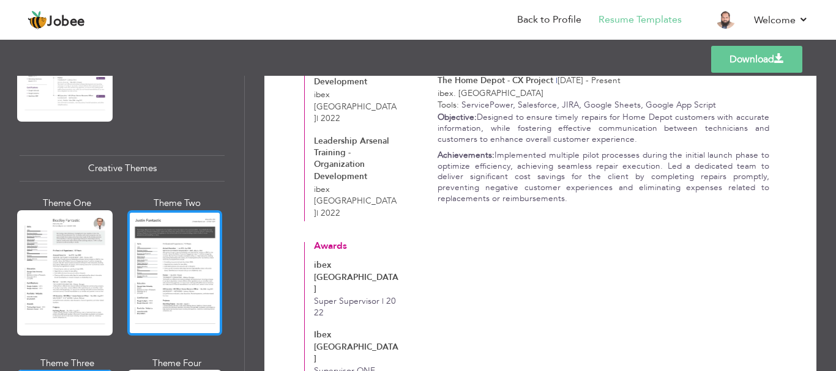
click at [172, 235] on div at bounding box center [174, 272] width 95 height 125
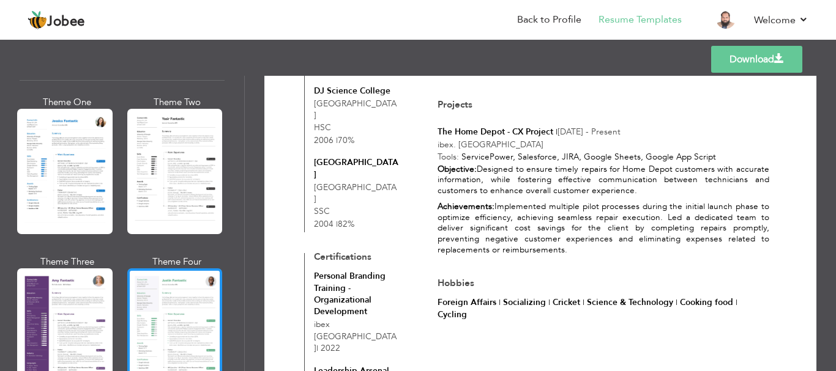
scroll to position [934, 0]
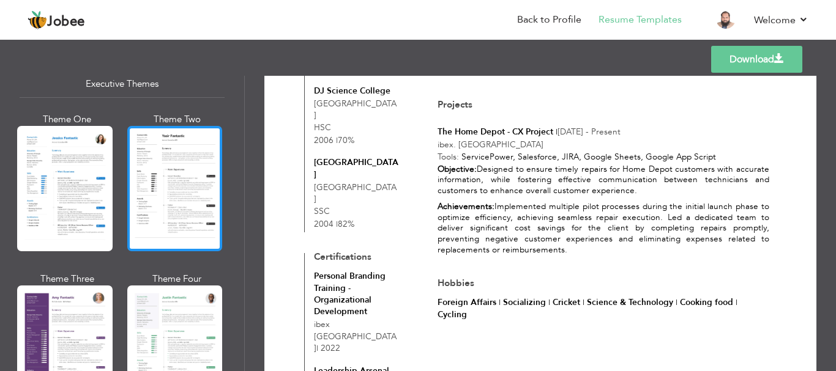
click at [175, 199] on div at bounding box center [174, 188] width 95 height 125
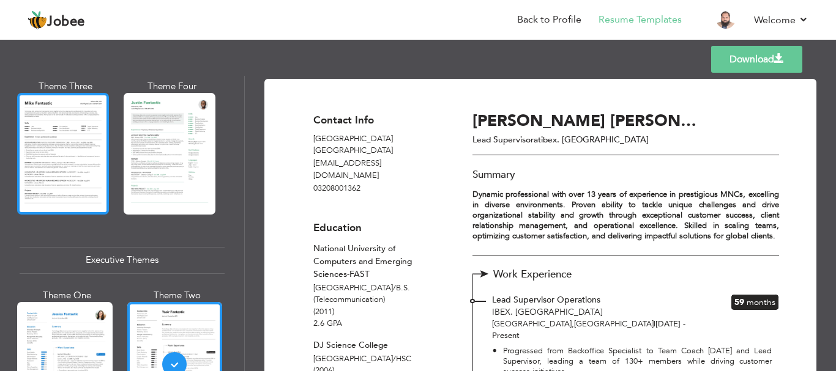
scroll to position [690, 0]
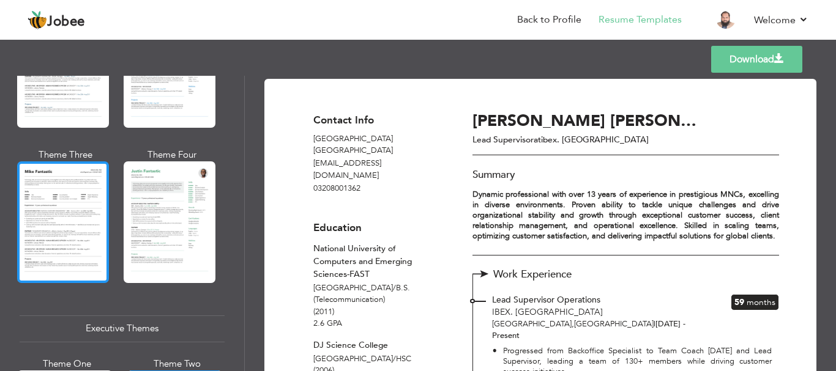
click at [39, 212] on div at bounding box center [63, 222] width 92 height 121
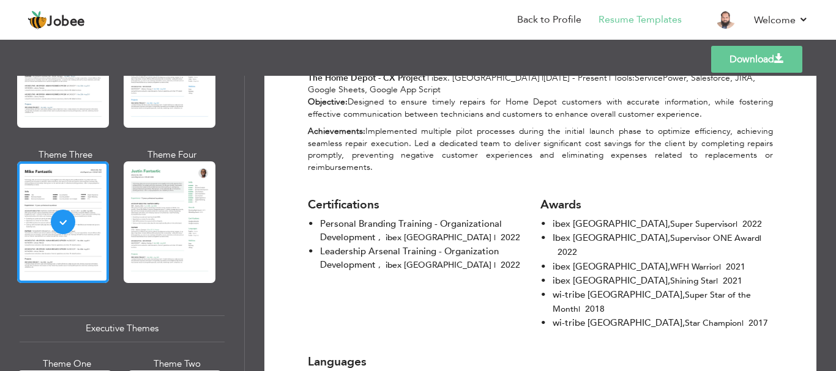
scroll to position [953, 0]
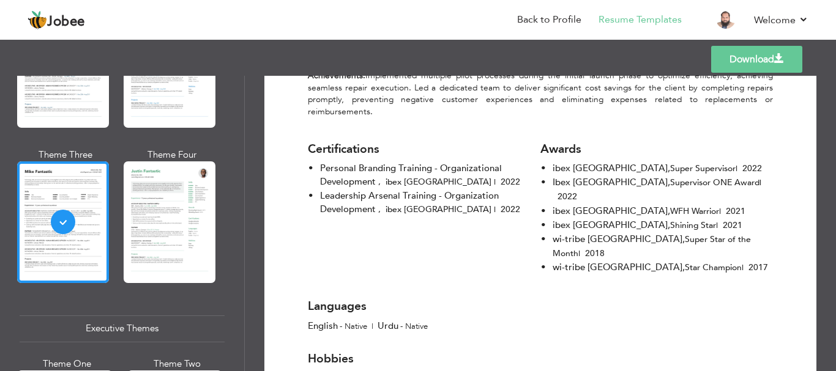
click at [733, 62] on link "Download" at bounding box center [756, 59] width 91 height 27
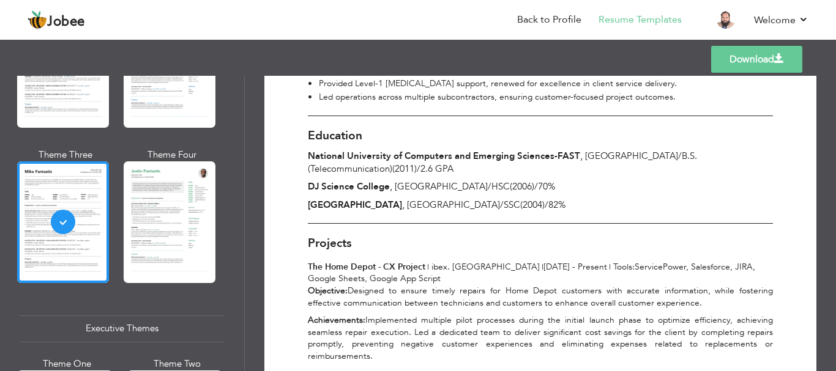
scroll to position [668, 0]
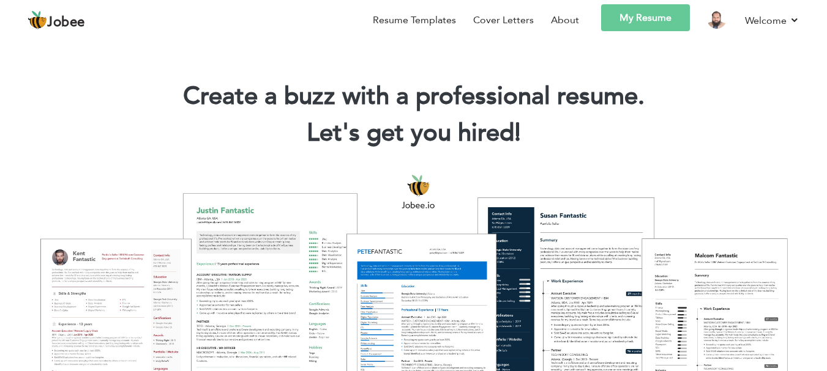
click at [644, 14] on link "My Resume" at bounding box center [645, 17] width 89 height 27
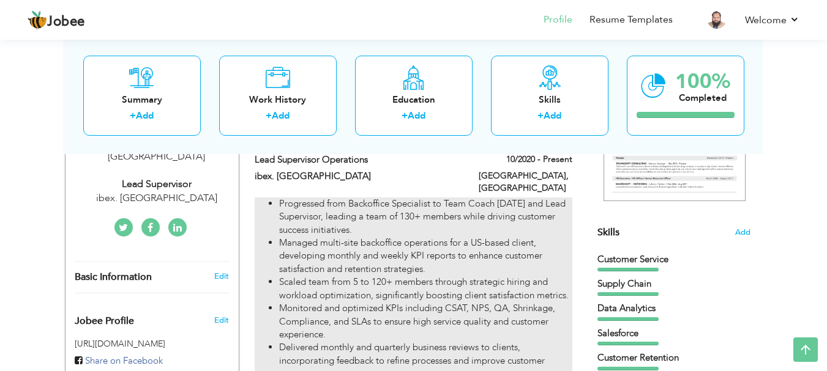
click at [437, 263] on li "Managed multi-site backoffice operations for a US-based client, developing mont…" at bounding box center [425, 256] width 292 height 39
type input "Lead Supervisor Operations"
type input "ibex. [GEOGRAPHIC_DATA]"
type input "10/2020"
type input "[GEOGRAPHIC_DATA]"
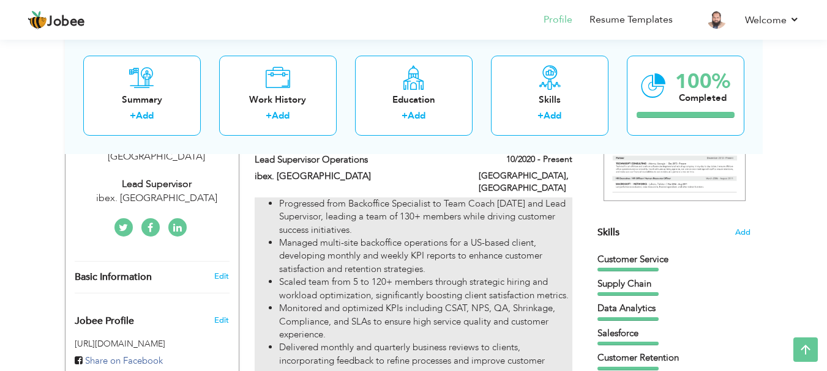
type input "[GEOGRAPHIC_DATA]"
checkbox input "true"
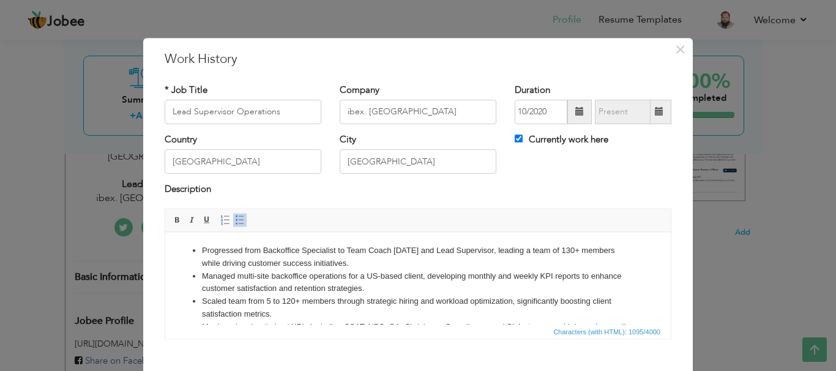
click at [585, 250] on li "Progressed from Backoffice Specialist to Team Coach [DATE] and Lead Supervisor,…" at bounding box center [418, 257] width 432 height 26
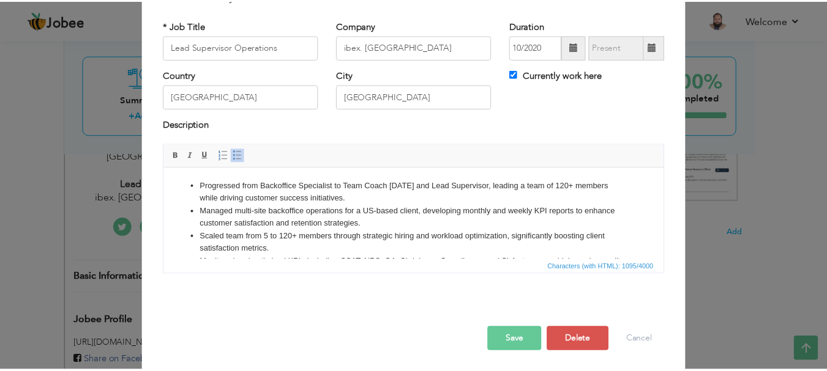
scroll to position [67, 0]
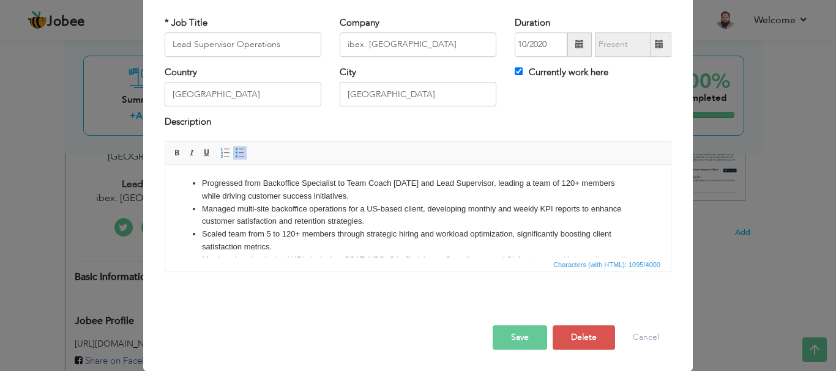
click at [511, 337] on button "Save" at bounding box center [520, 338] width 54 height 24
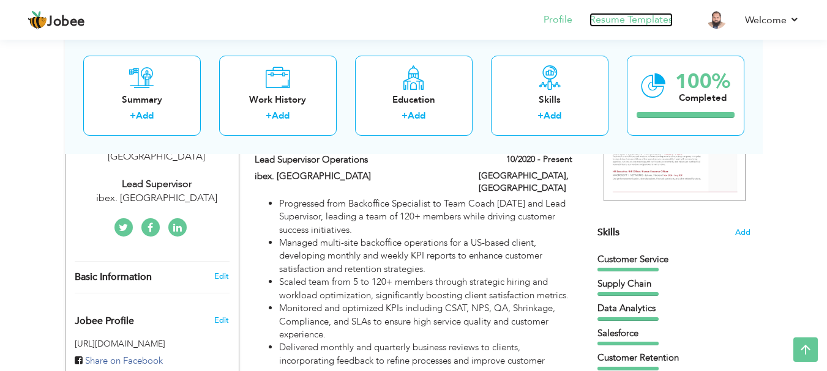
click at [639, 22] on link "Resume Templates" at bounding box center [630, 20] width 83 height 14
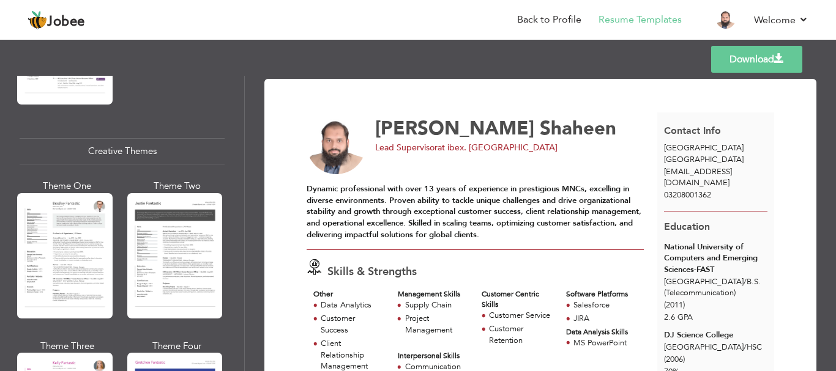
scroll to position [1428, 0]
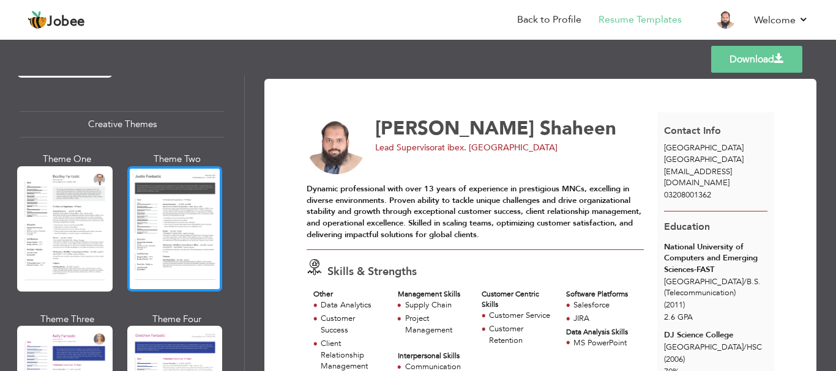
click at [173, 196] on div at bounding box center [174, 228] width 95 height 125
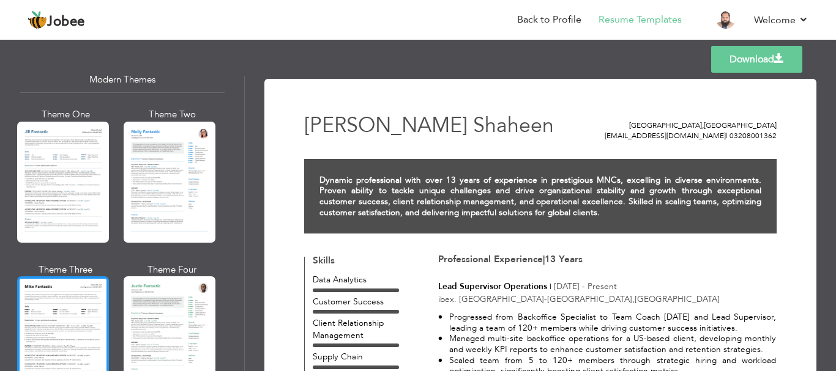
scroll to position [571, 0]
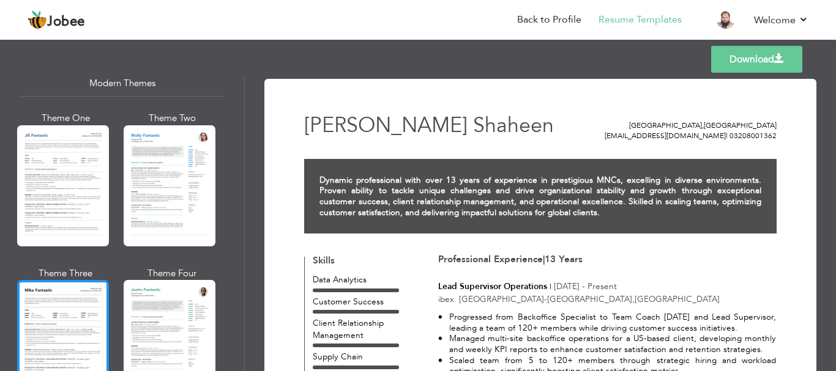
click at [62, 304] on div at bounding box center [63, 340] width 92 height 121
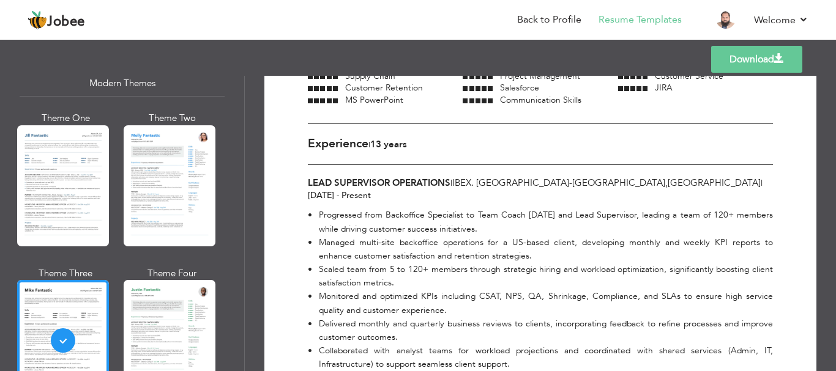
scroll to position [138, 0]
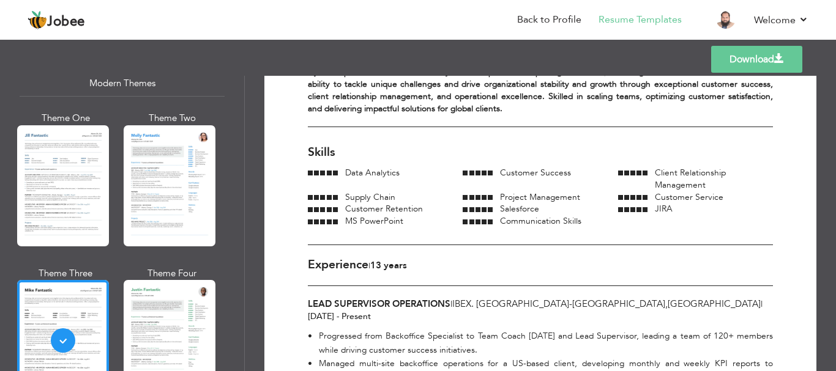
click at [757, 61] on link "Download" at bounding box center [756, 59] width 91 height 27
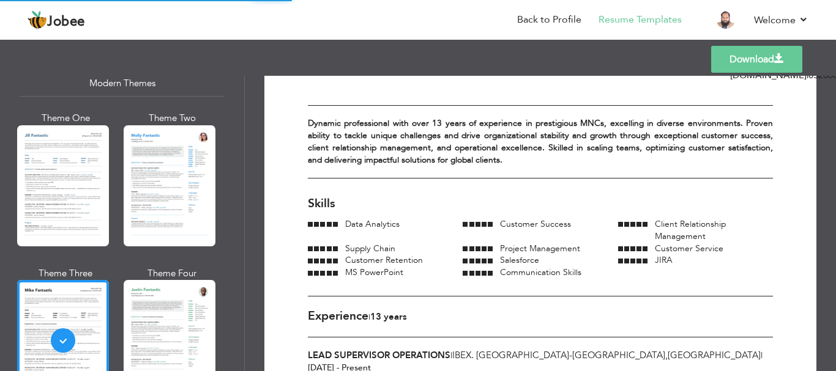
scroll to position [0, 0]
